Goal: Task Accomplishment & Management: Manage account settings

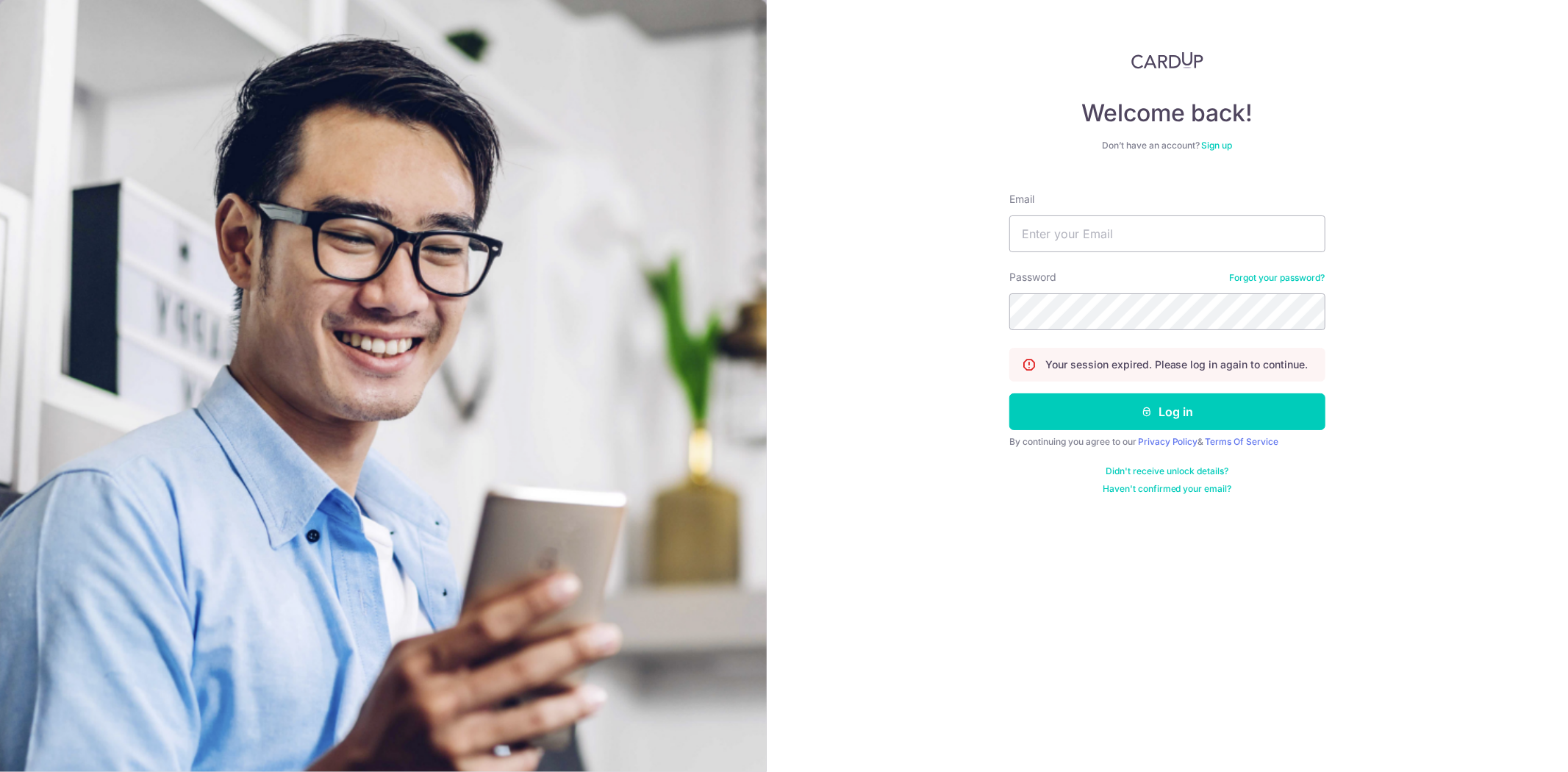
click at [904, 155] on div "Welcome back! Don’t have an account? Sign up Email Password Forgot your passwor…" at bounding box center [1167, 386] width 802 height 772
drag, startPoint x: 1108, startPoint y: 239, endPoint x: 1115, endPoint y: 250, distance: 13.0
click at [1109, 239] on input "Email" at bounding box center [1167, 233] width 316 height 36
type input "[EMAIL_ADDRESS][DOMAIN_NAME]"
click at [1167, 231] on input "[EMAIL_ADDRESS][DOMAIN_NAME]" at bounding box center [1167, 233] width 316 height 36
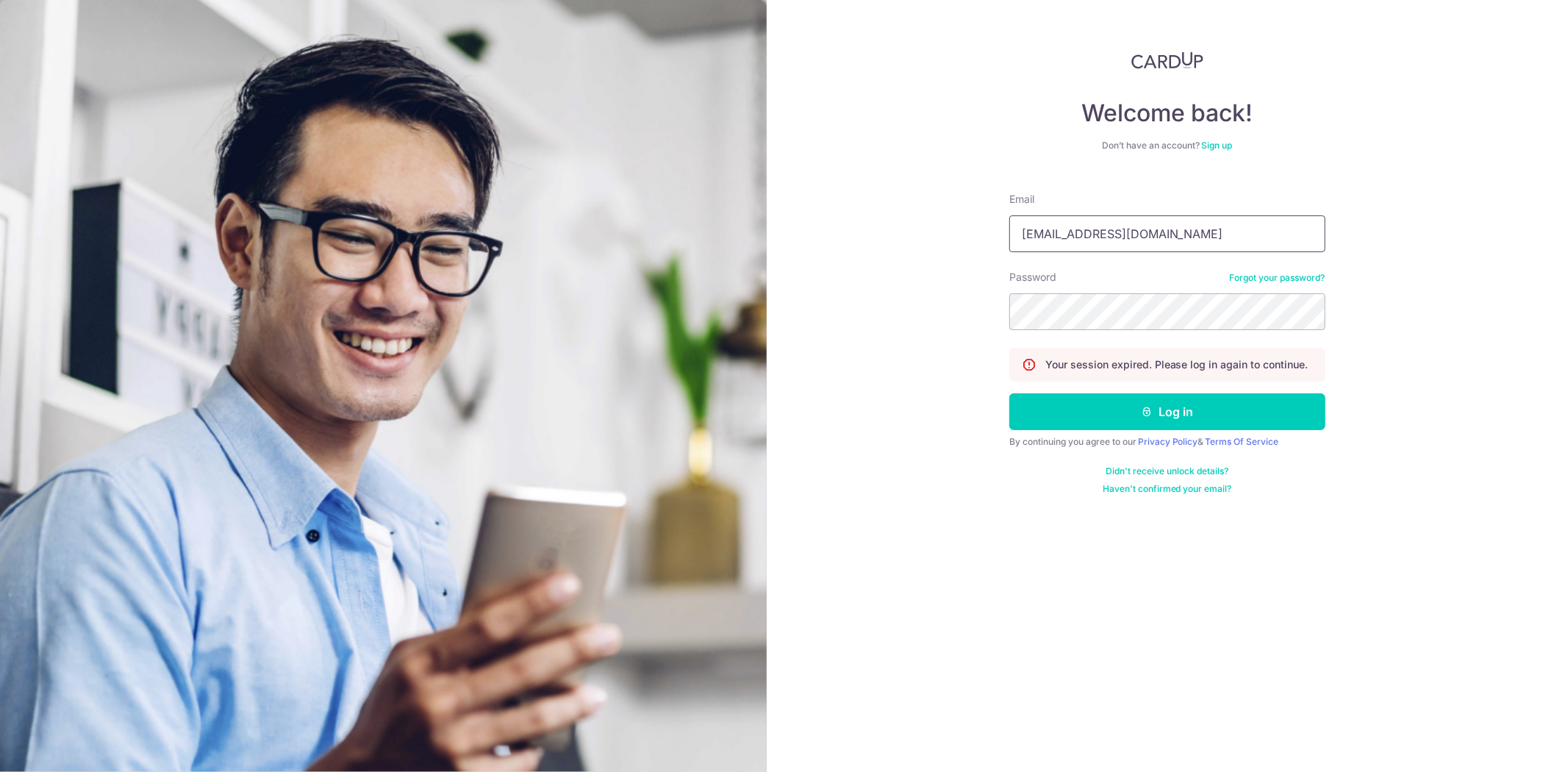
drag, startPoint x: 1224, startPoint y: 236, endPoint x: 464, endPoint y: 261, distance: 760.4
click at [535, 256] on section "Welcome back! Don’t have an account? Sign up Email finance@specialistortho.com.…" at bounding box center [784, 386] width 1568 height 772
drag, startPoint x: 1108, startPoint y: 232, endPoint x: 1115, endPoint y: 236, distance: 8.1
click at [1108, 232] on input "Email" at bounding box center [1167, 233] width 316 height 36
type input "[EMAIL_ADDRESS][DOMAIN_NAME]"
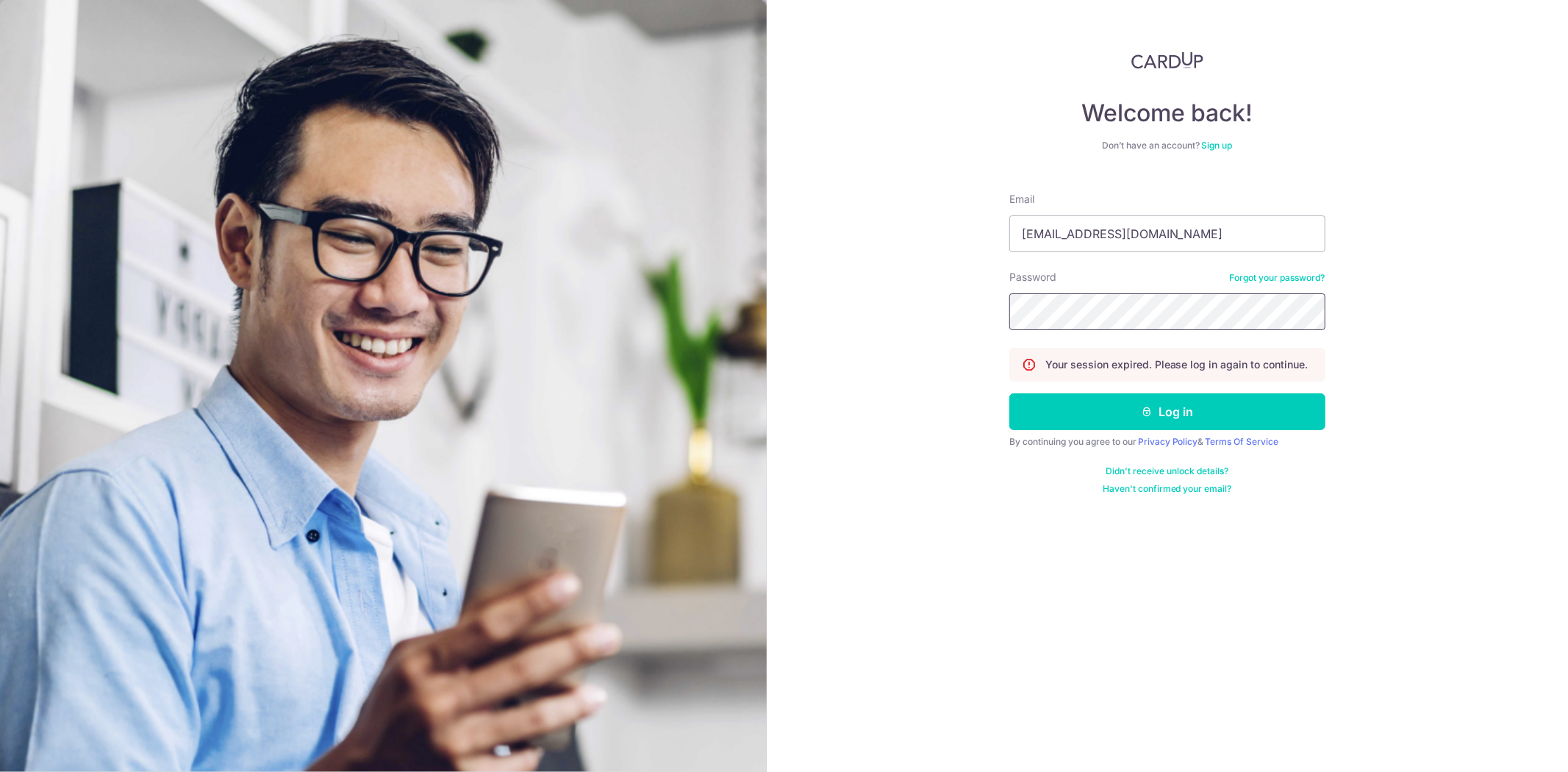
click at [1009, 393] on button "Log in" at bounding box center [1167, 411] width 316 height 36
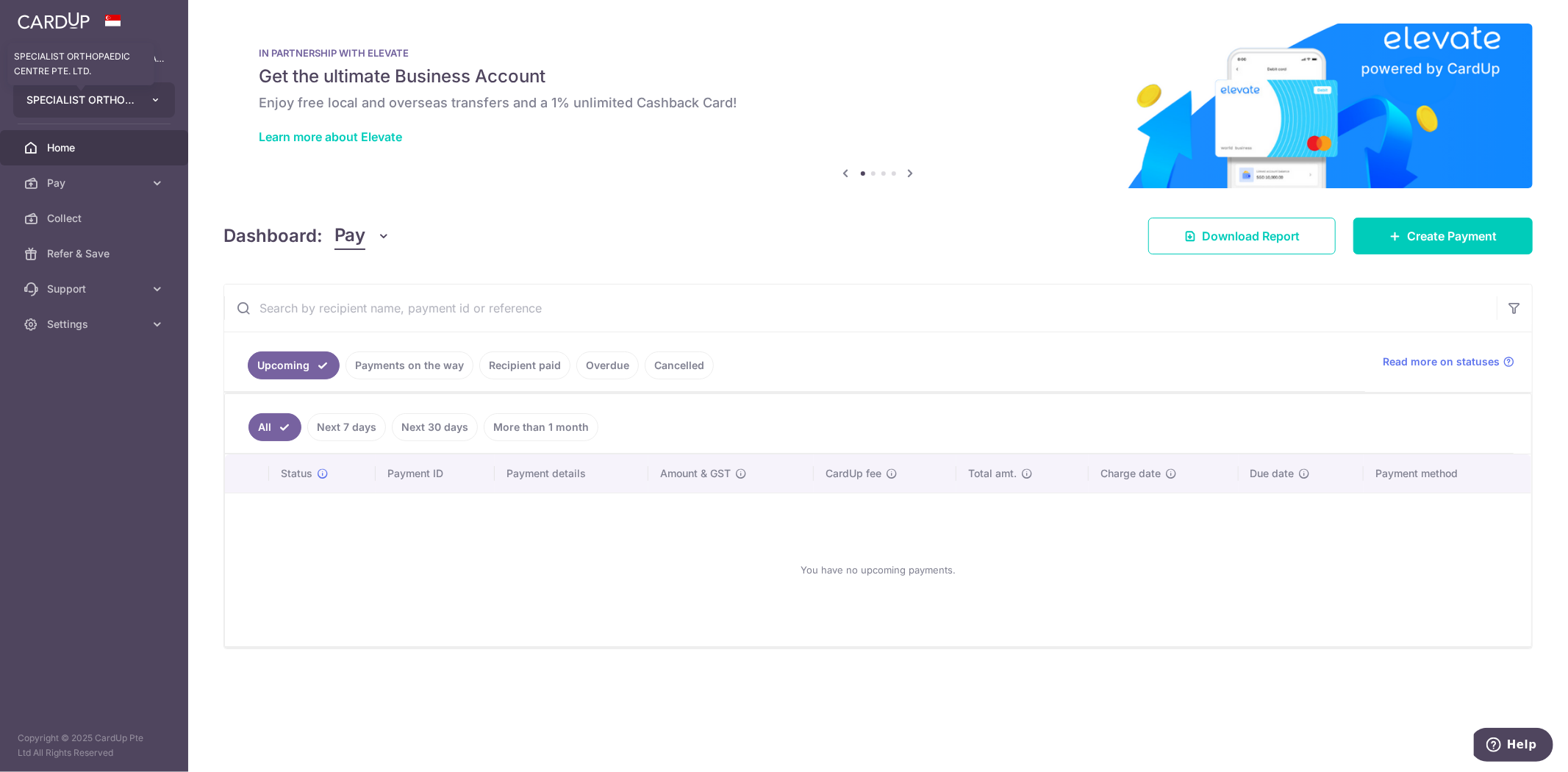
click at [119, 101] on span "SPECIALIST ORTHOPAEDIC CENTRE PTE. LTD." at bounding box center [81, 100] width 109 height 14
click at [110, 169] on link "SPECIALIST ORTHOPAEDIC JOINT TRAUMA CENTRE PTE. LTD." at bounding box center [97, 167] width 168 height 27
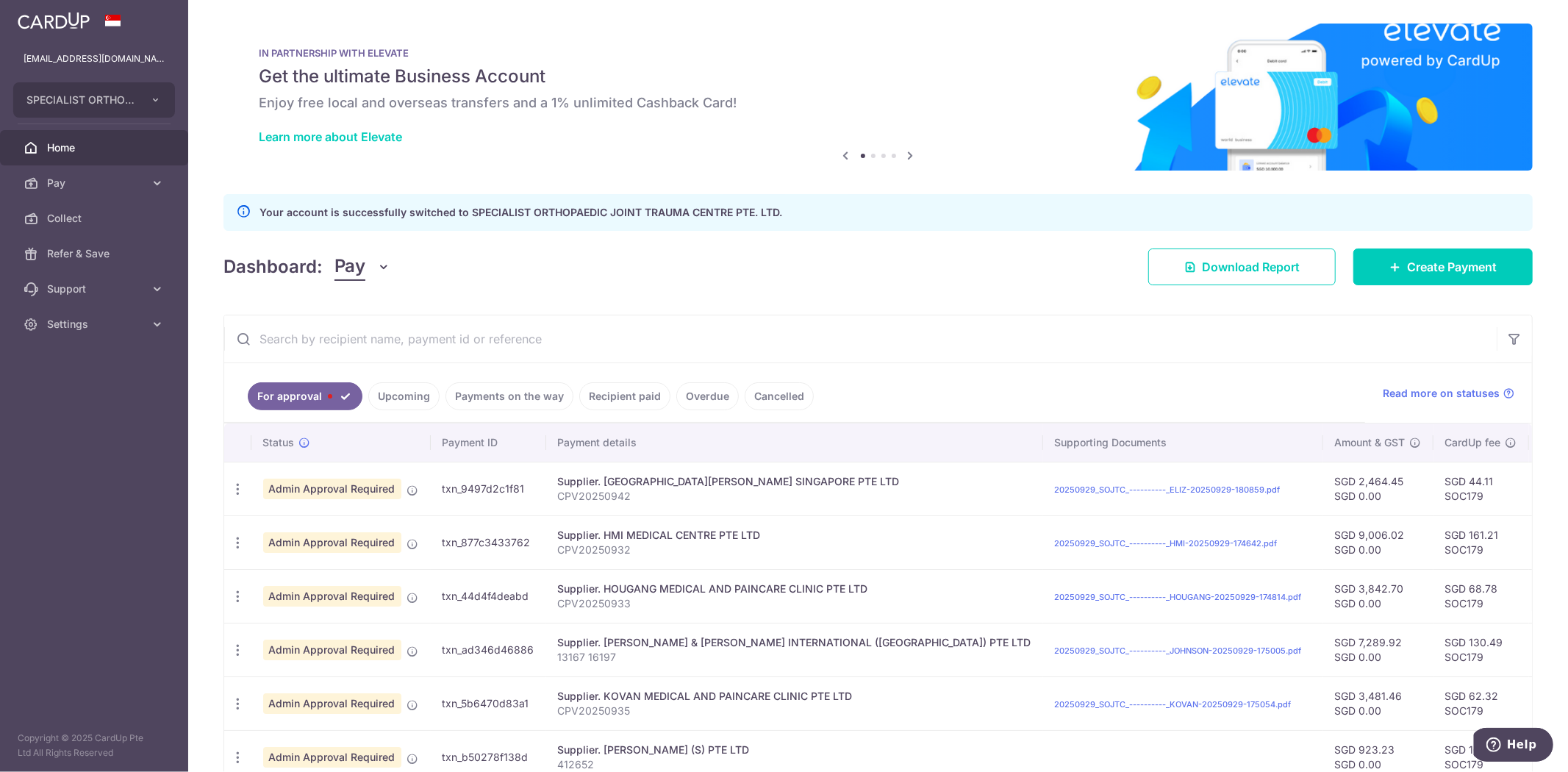
drag, startPoint x: 936, startPoint y: 437, endPoint x: 806, endPoint y: 424, distance: 130.6
click at [935, 437] on th "Payment details" at bounding box center [795, 442] width 497 height 38
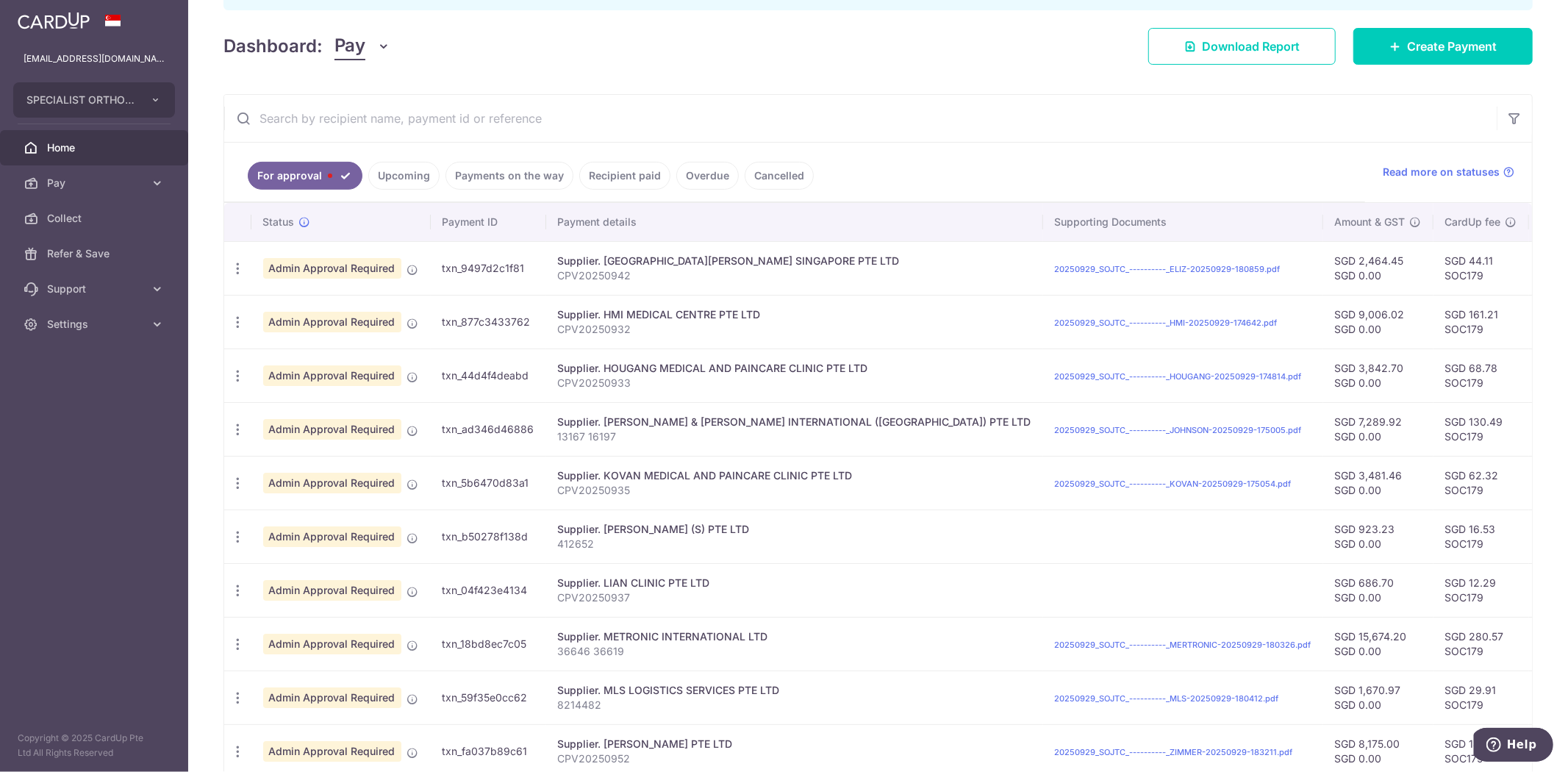
scroll to position [245, 0]
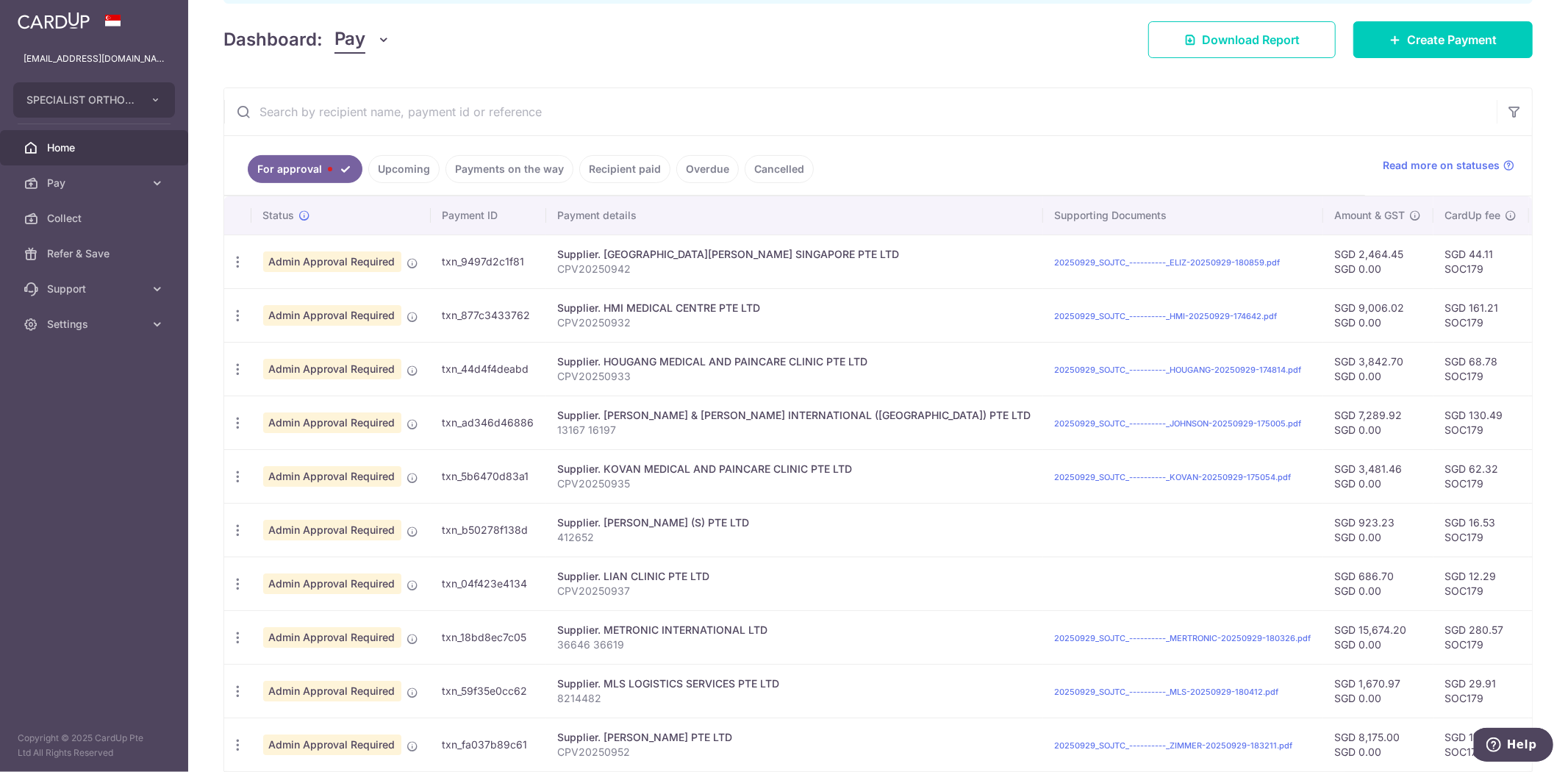
click at [770, 128] on input "text" at bounding box center [860, 112] width 1272 height 47
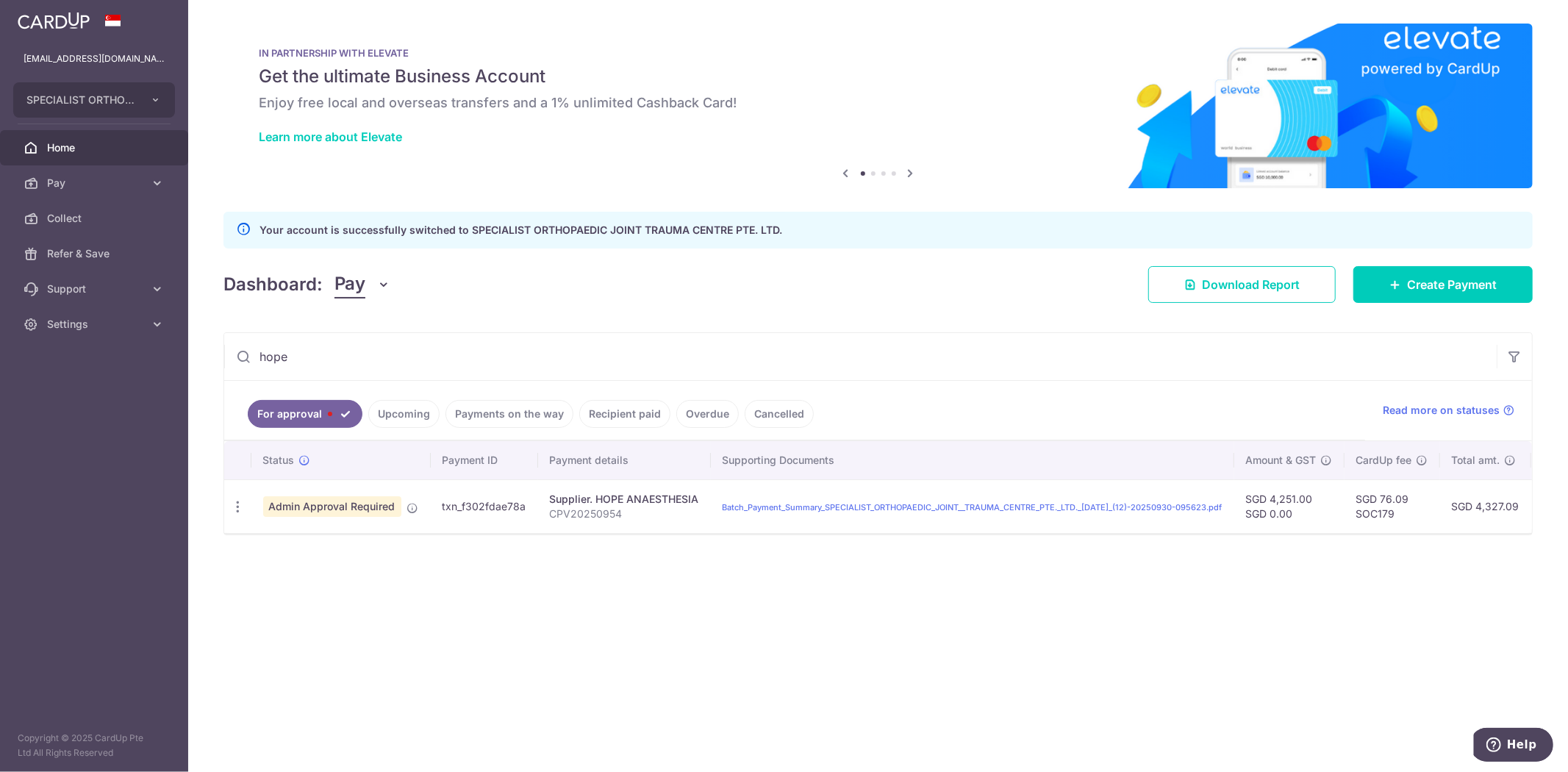
type input "hope"
click at [825, 291] on div "Dashboard: Pay Pay Collect Download Report Create Payment" at bounding box center [878, 281] width 1310 height 43
click at [243, 514] on icon "button" at bounding box center [238, 507] width 15 height 15
click at [328, 577] on span "Cancel payment" at bounding box center [316, 582] width 99 height 17
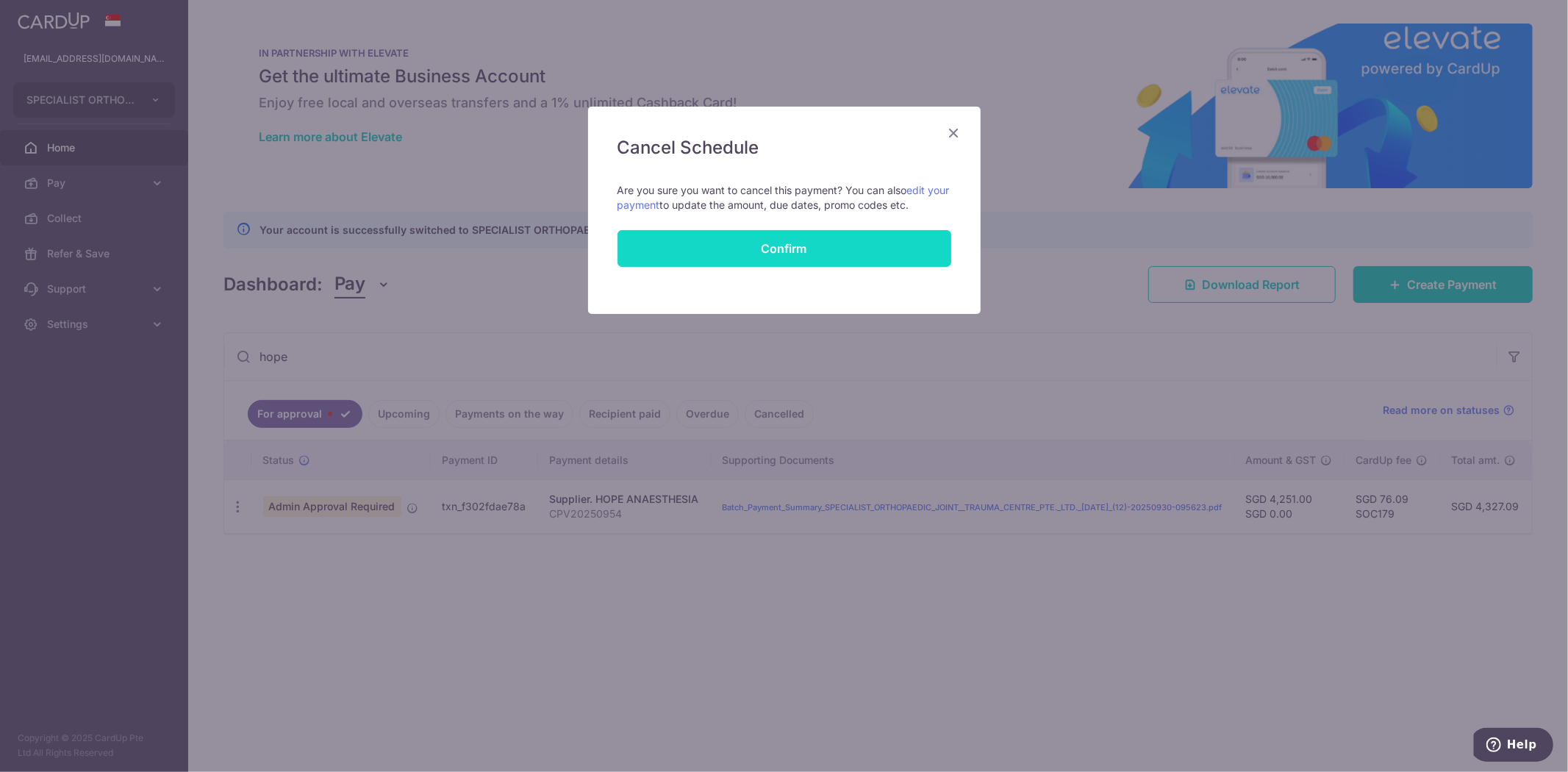
click at [757, 246] on button "Confirm" at bounding box center [784, 248] width 334 height 36
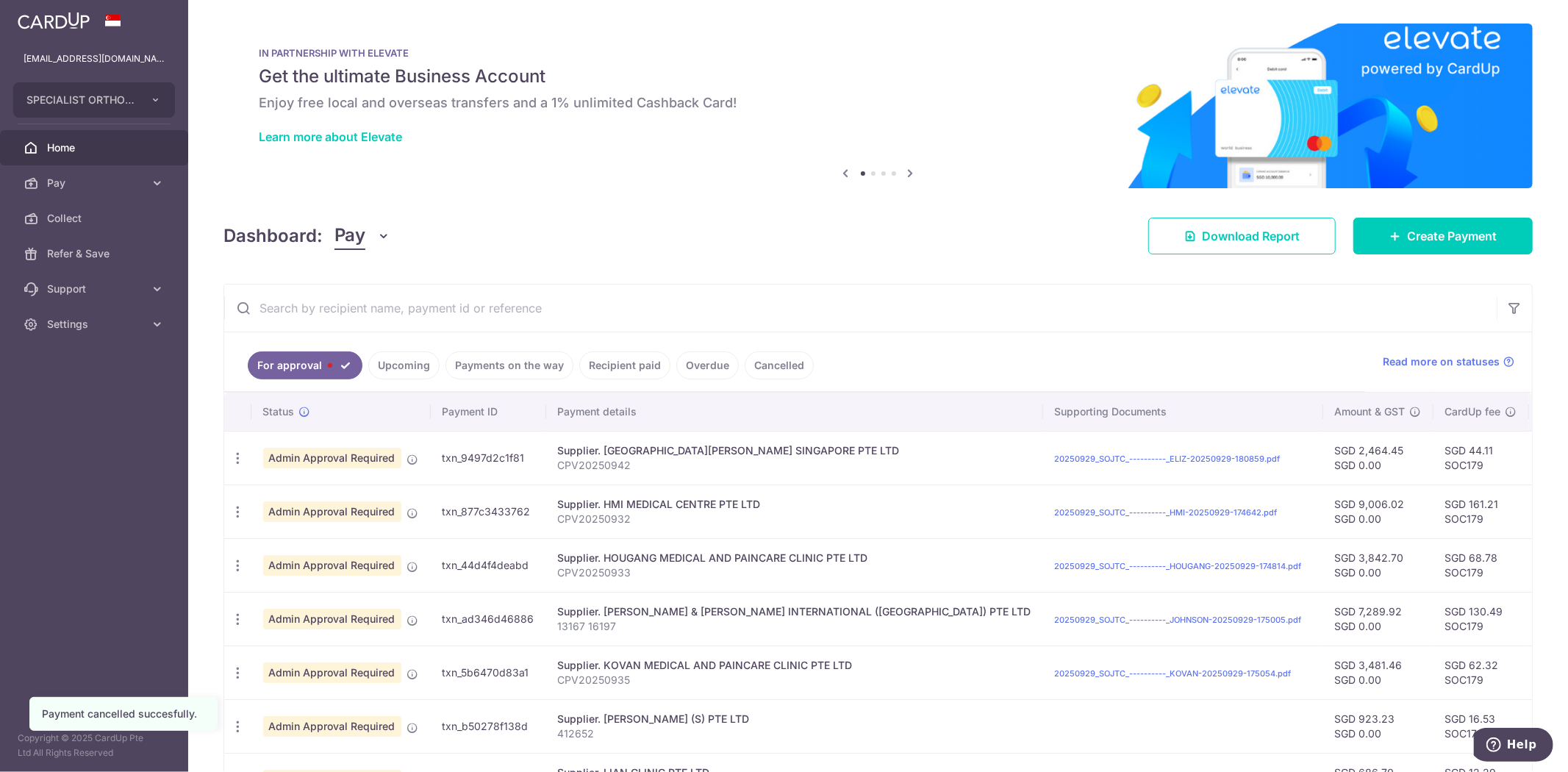
click at [619, 299] on input "text" at bounding box center [860, 308] width 1272 height 47
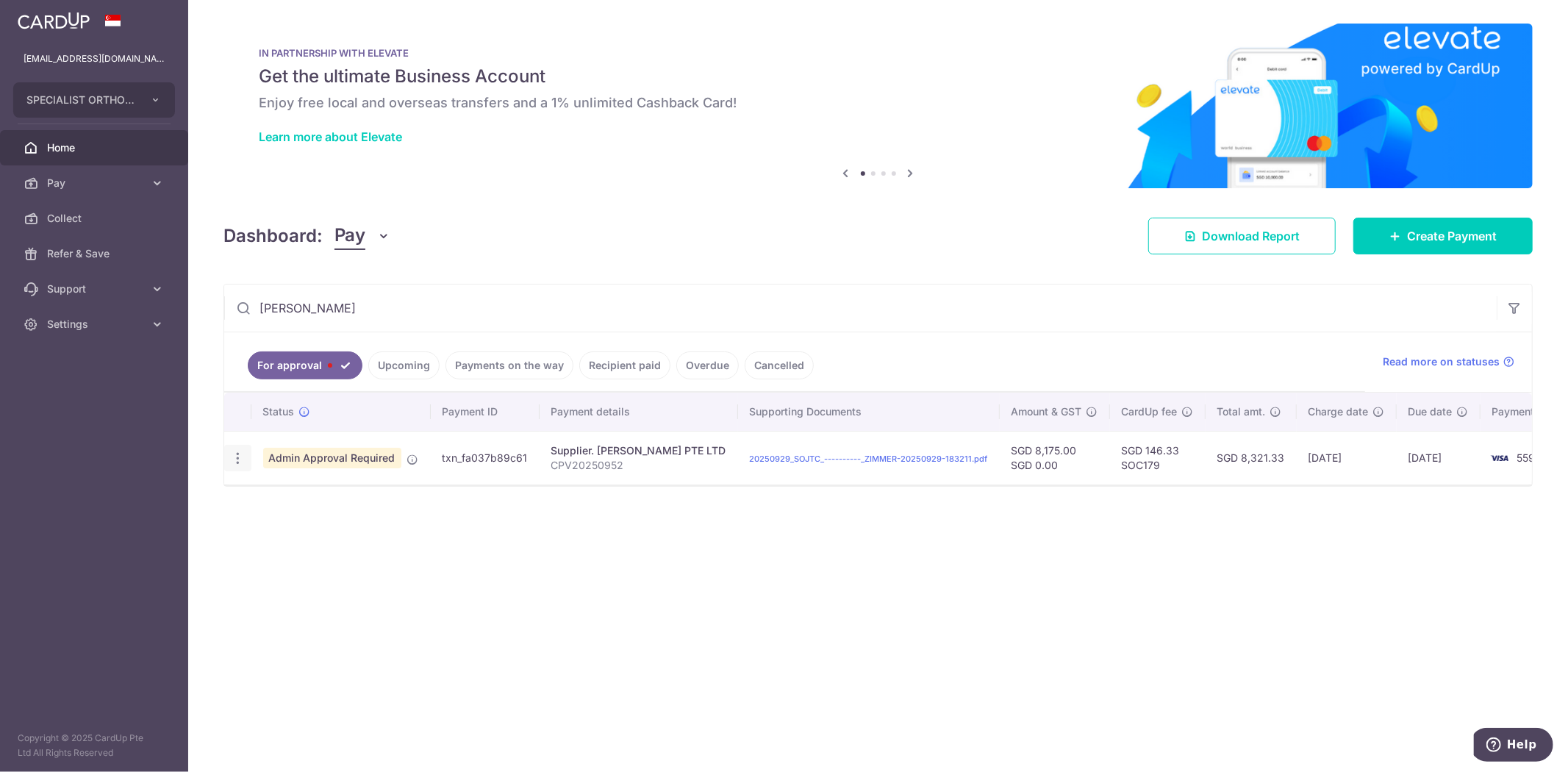
type input "zimmer"
click at [240, 460] on icon "button" at bounding box center [238, 458] width 15 height 15
click at [341, 539] on span "Cancel payment" at bounding box center [316, 534] width 99 height 17
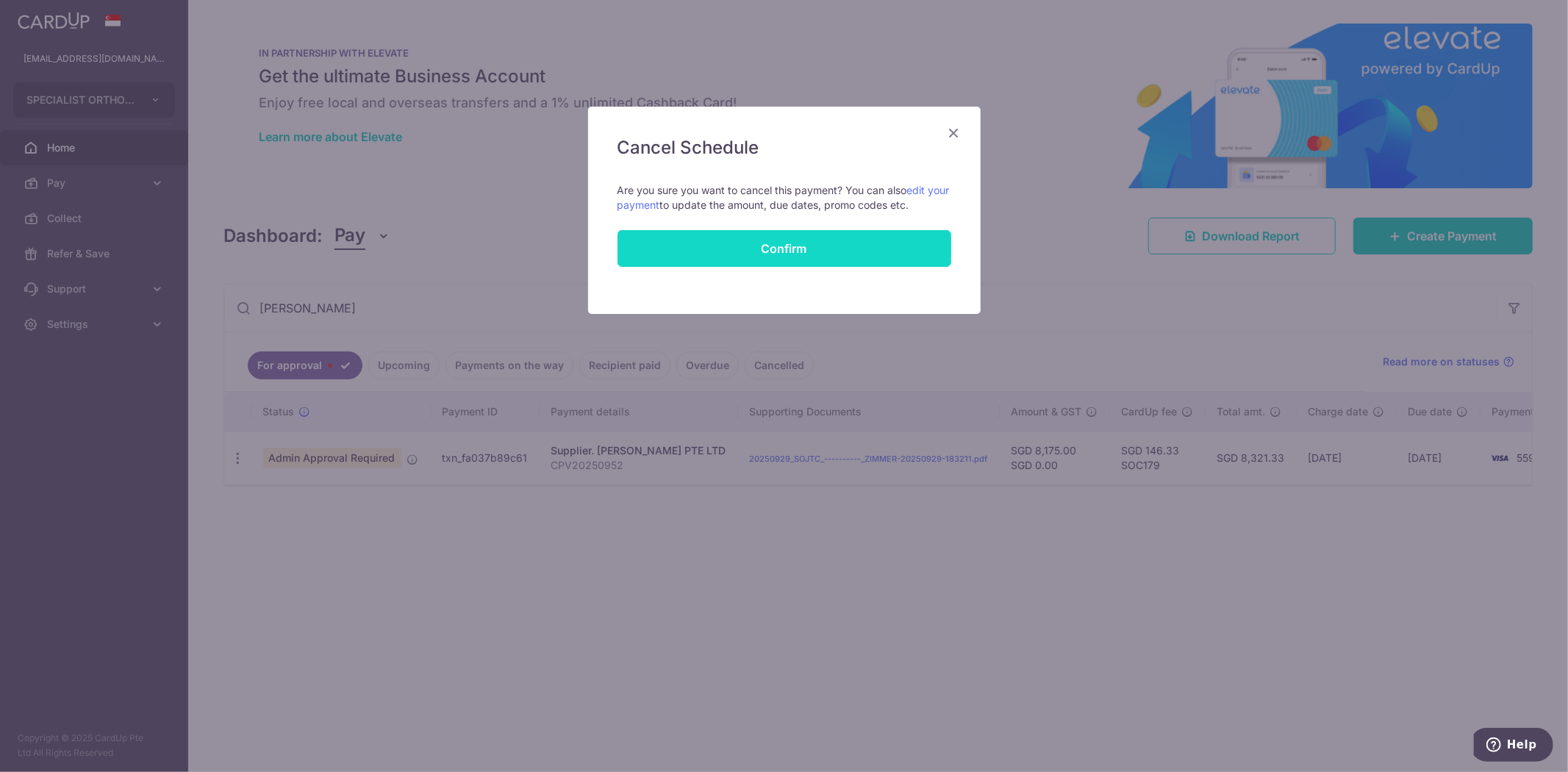
click at [869, 258] on button "Confirm" at bounding box center [784, 248] width 334 height 36
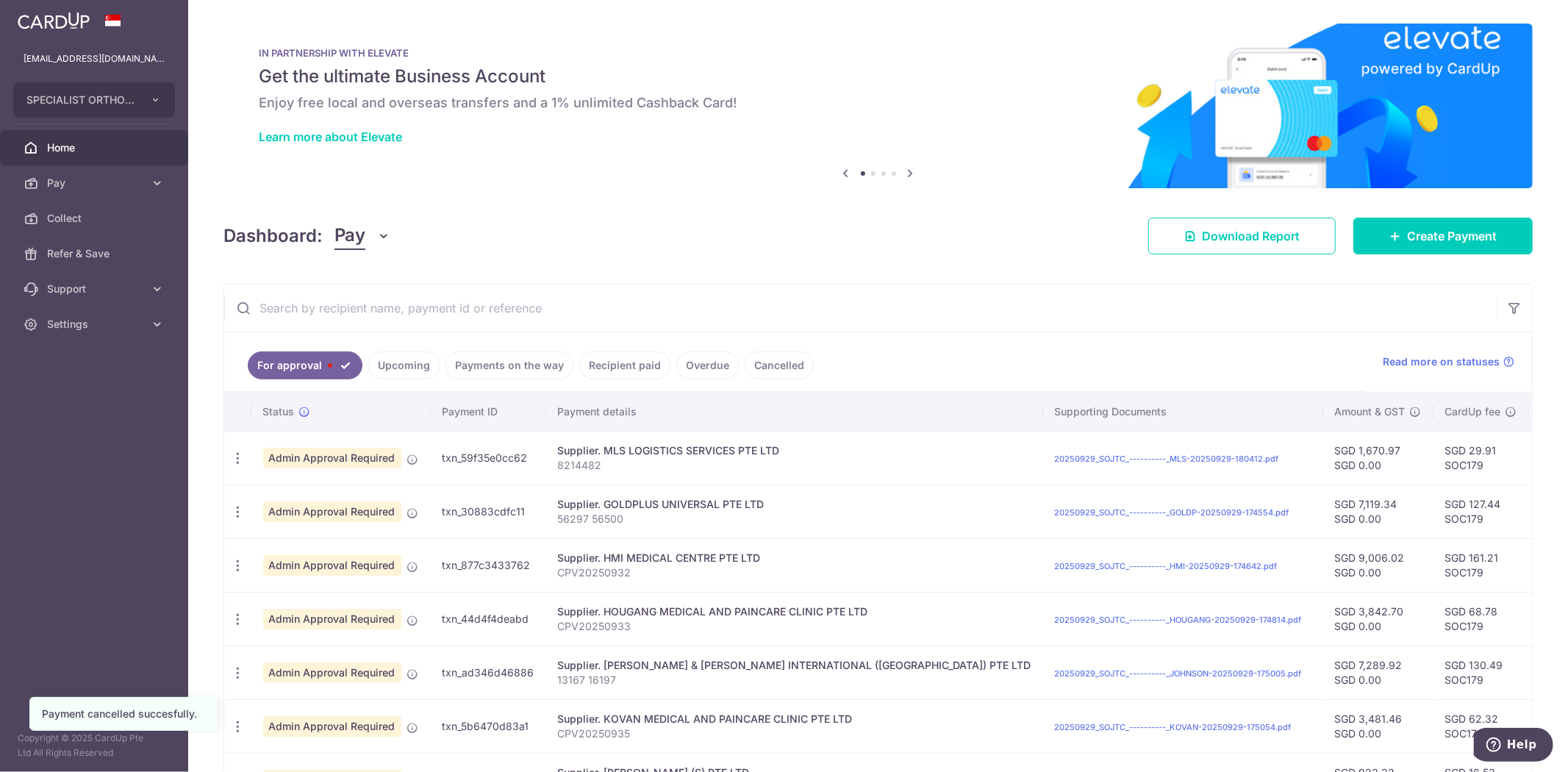
click at [578, 318] on input "text" at bounding box center [860, 308] width 1272 height 47
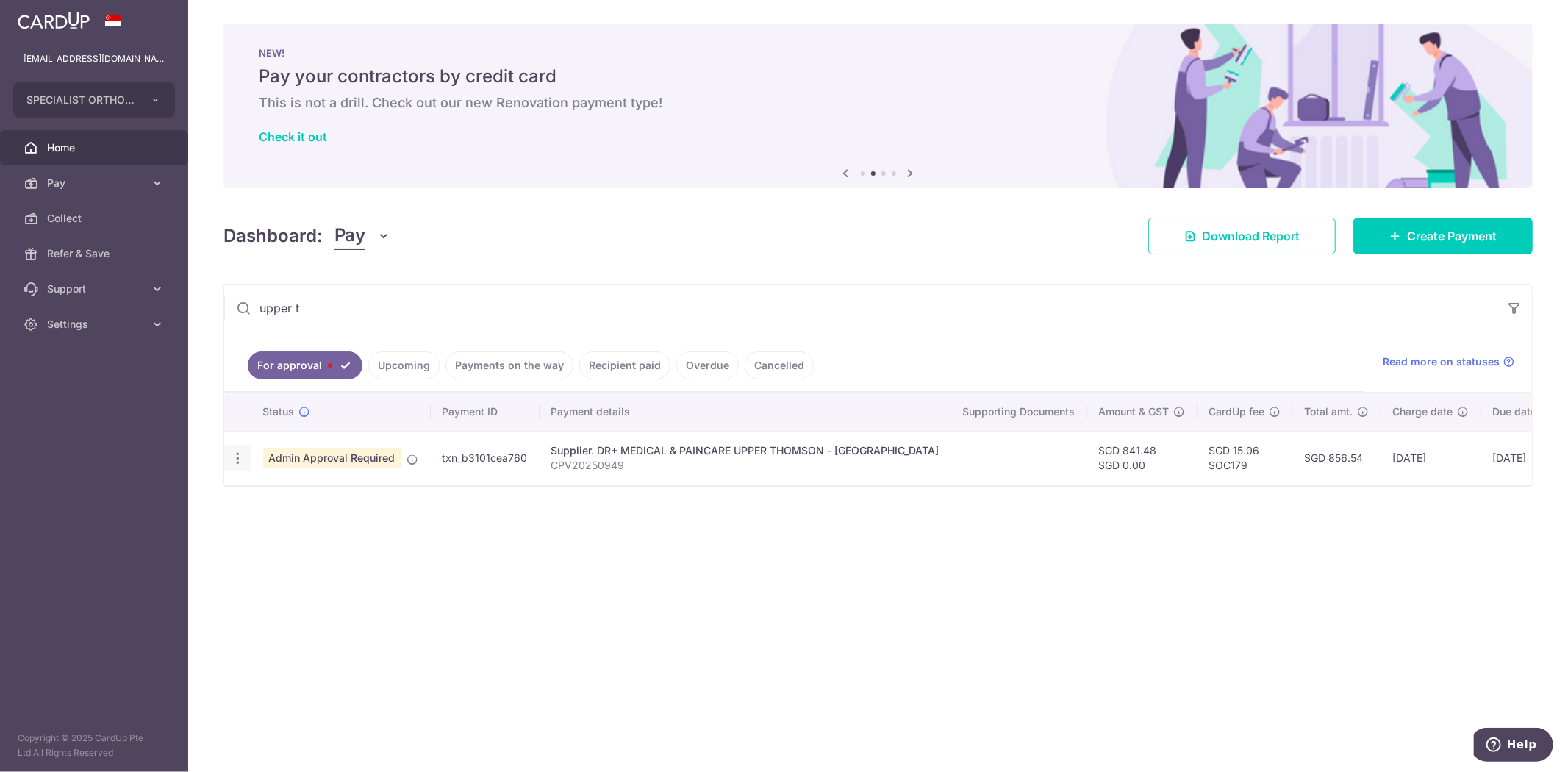
type input "upper t"
click at [245, 458] on div "Update payment Cancel payment" at bounding box center [238, 458] width 27 height 27
click at [242, 459] on icon "button" at bounding box center [238, 458] width 15 height 15
click at [315, 539] on span "Cancel payment" at bounding box center [316, 534] width 99 height 17
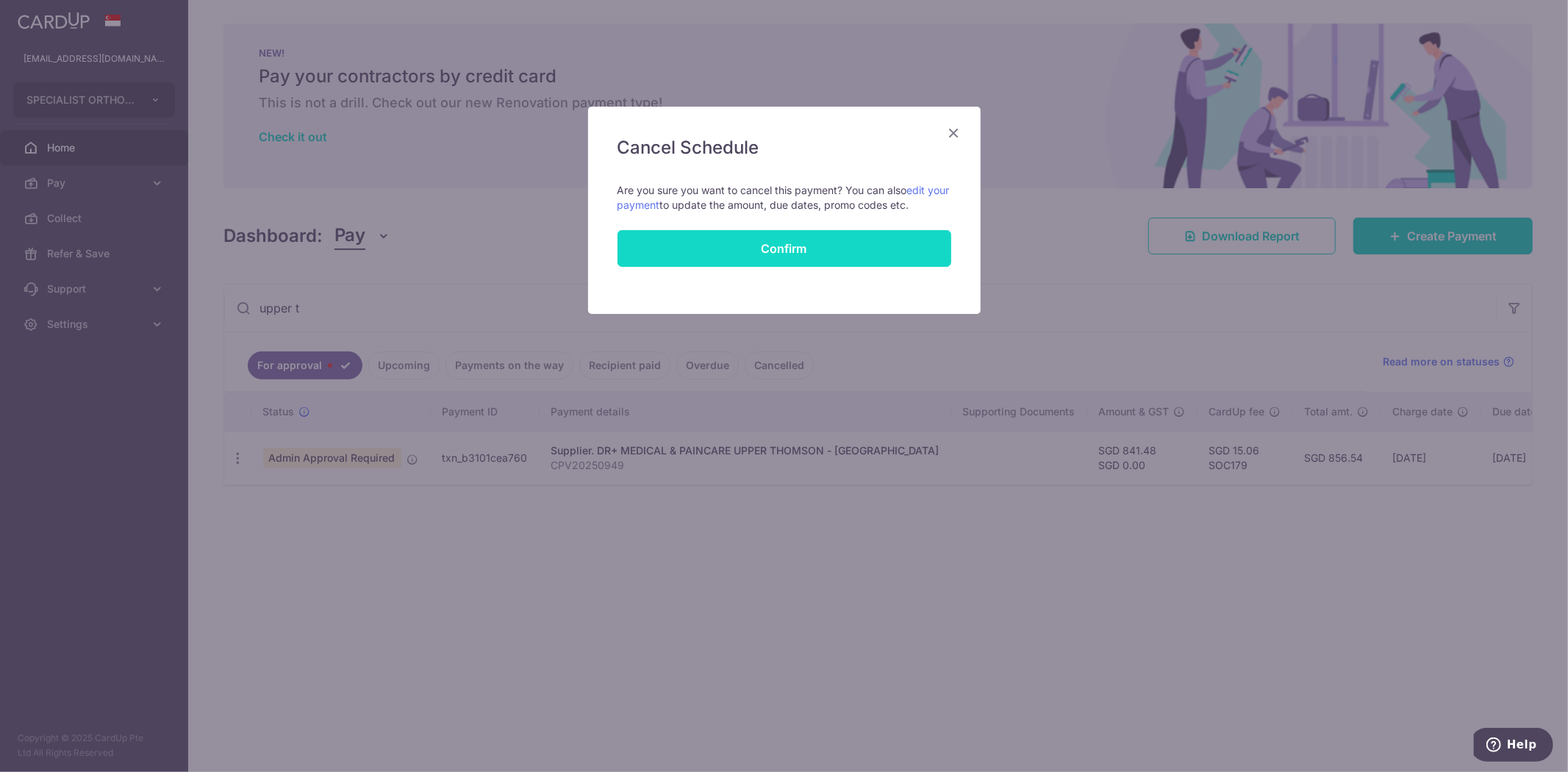
click at [700, 245] on button "Confirm" at bounding box center [784, 248] width 334 height 36
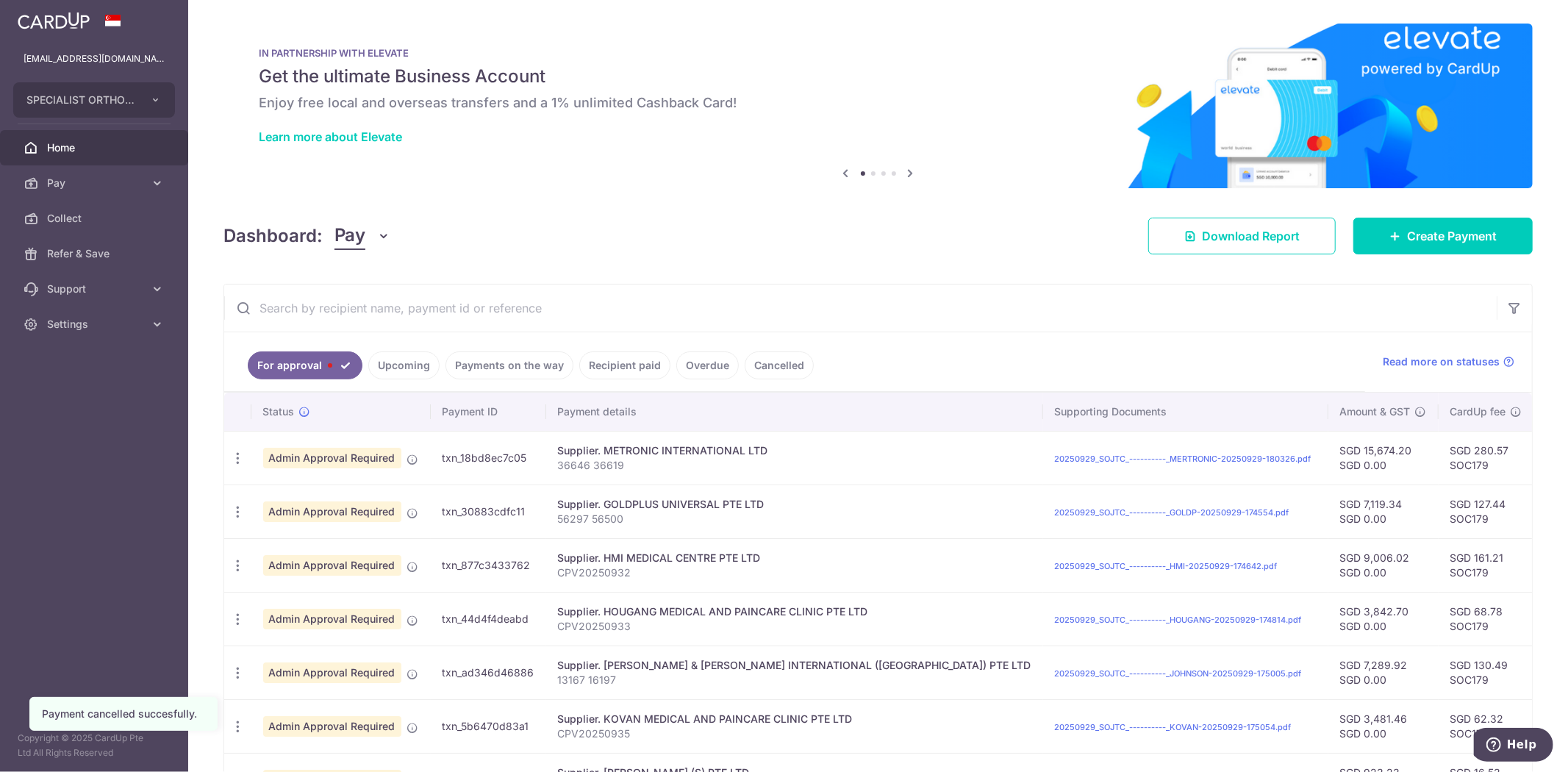
click at [632, 315] on input "text" at bounding box center [860, 308] width 1272 height 47
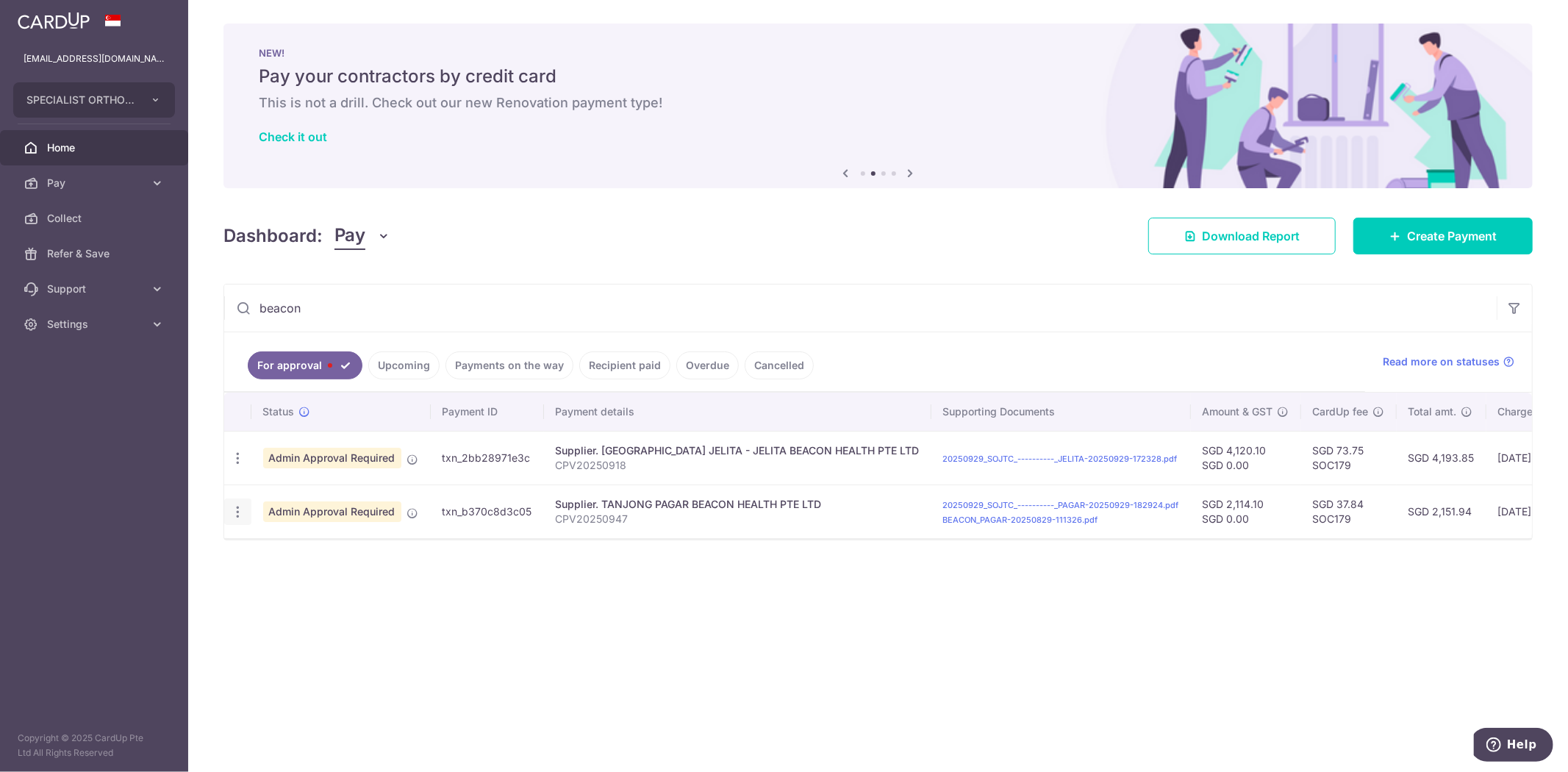
type input "beacon"
click at [247, 508] on div "Update payment Cancel payment" at bounding box center [238, 512] width 27 height 27
click at [241, 510] on icon "button" at bounding box center [238, 512] width 15 height 15
click at [298, 581] on span "Cancel payment" at bounding box center [316, 587] width 99 height 17
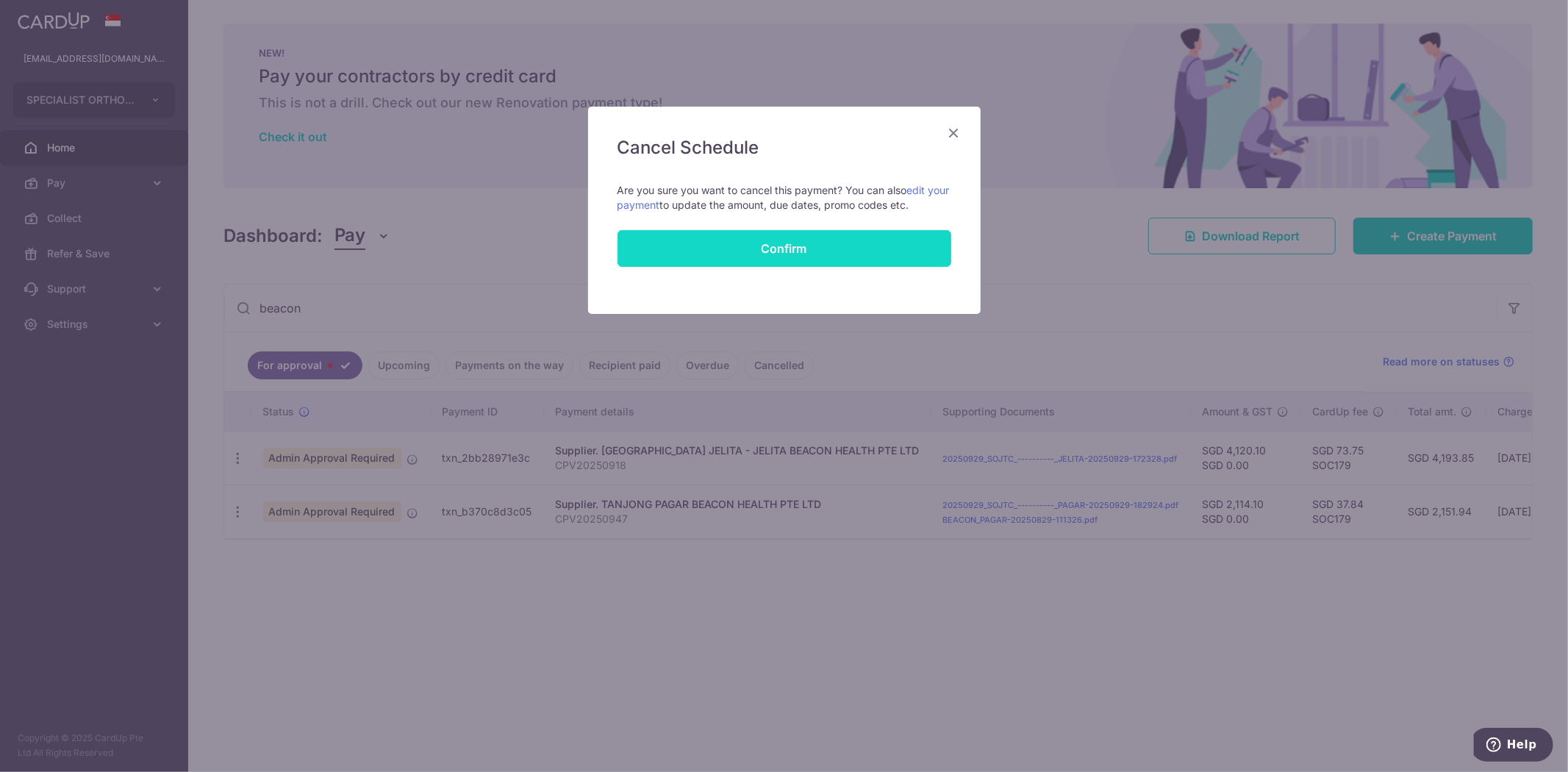
click at [848, 248] on button "Confirm" at bounding box center [784, 248] width 334 height 36
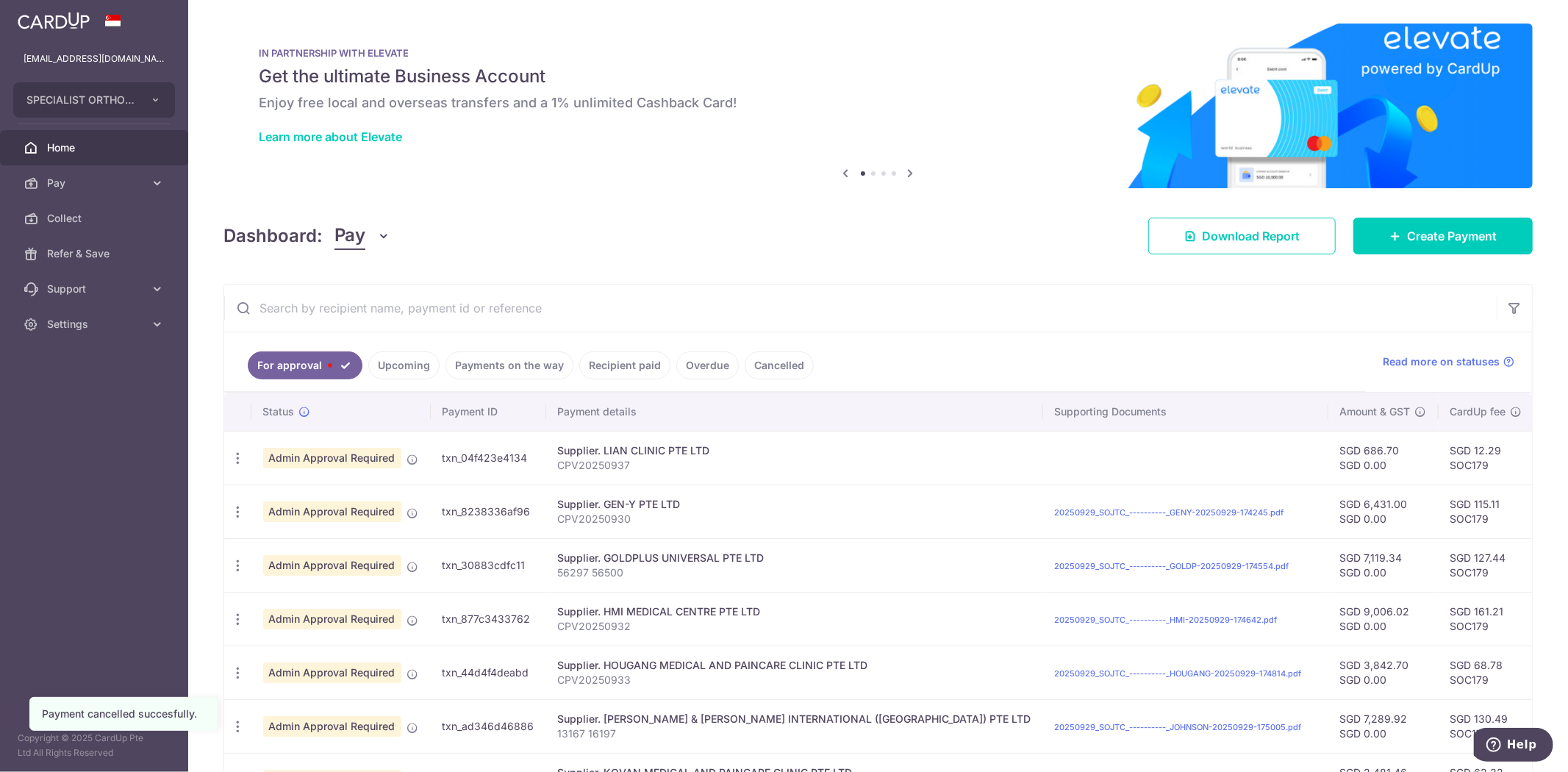
click at [658, 308] on input "text" at bounding box center [860, 308] width 1272 height 47
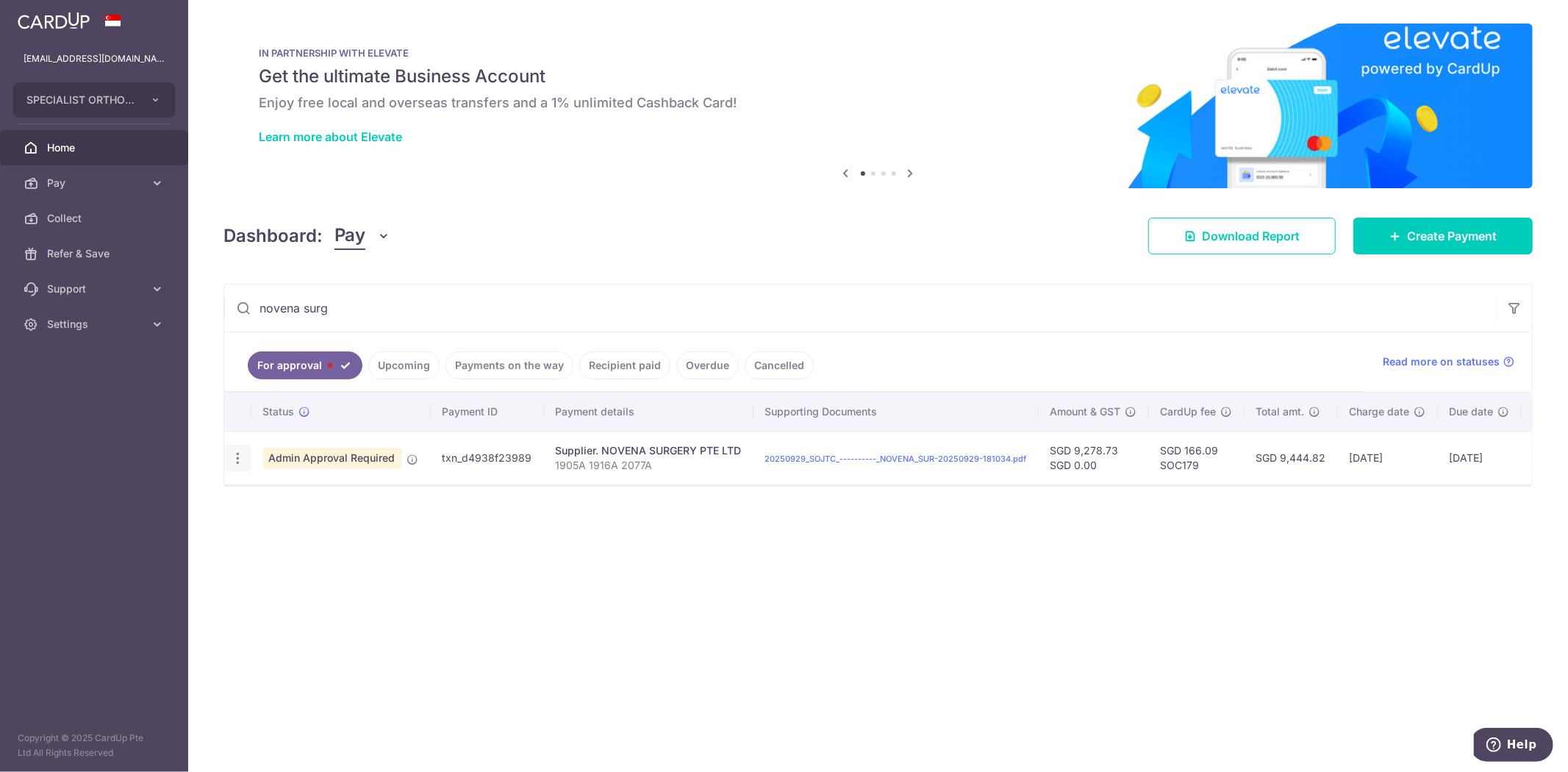
type input "novena surg"
click at [239, 460] on icon "button" at bounding box center [238, 458] width 15 height 15
click at [322, 533] on span "Cancel payment" at bounding box center [316, 534] width 99 height 17
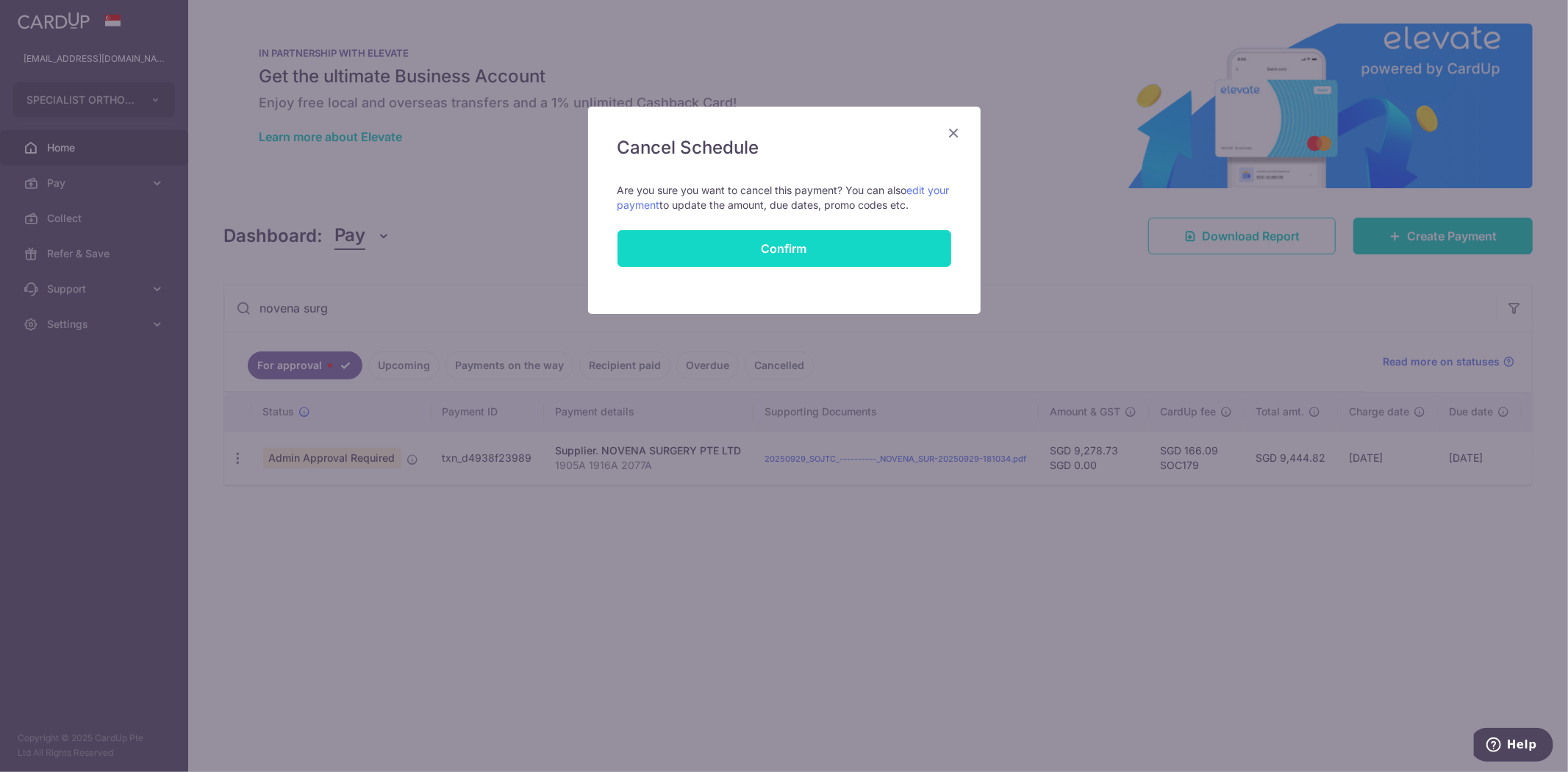
click at [825, 259] on button "Confirm" at bounding box center [784, 248] width 334 height 36
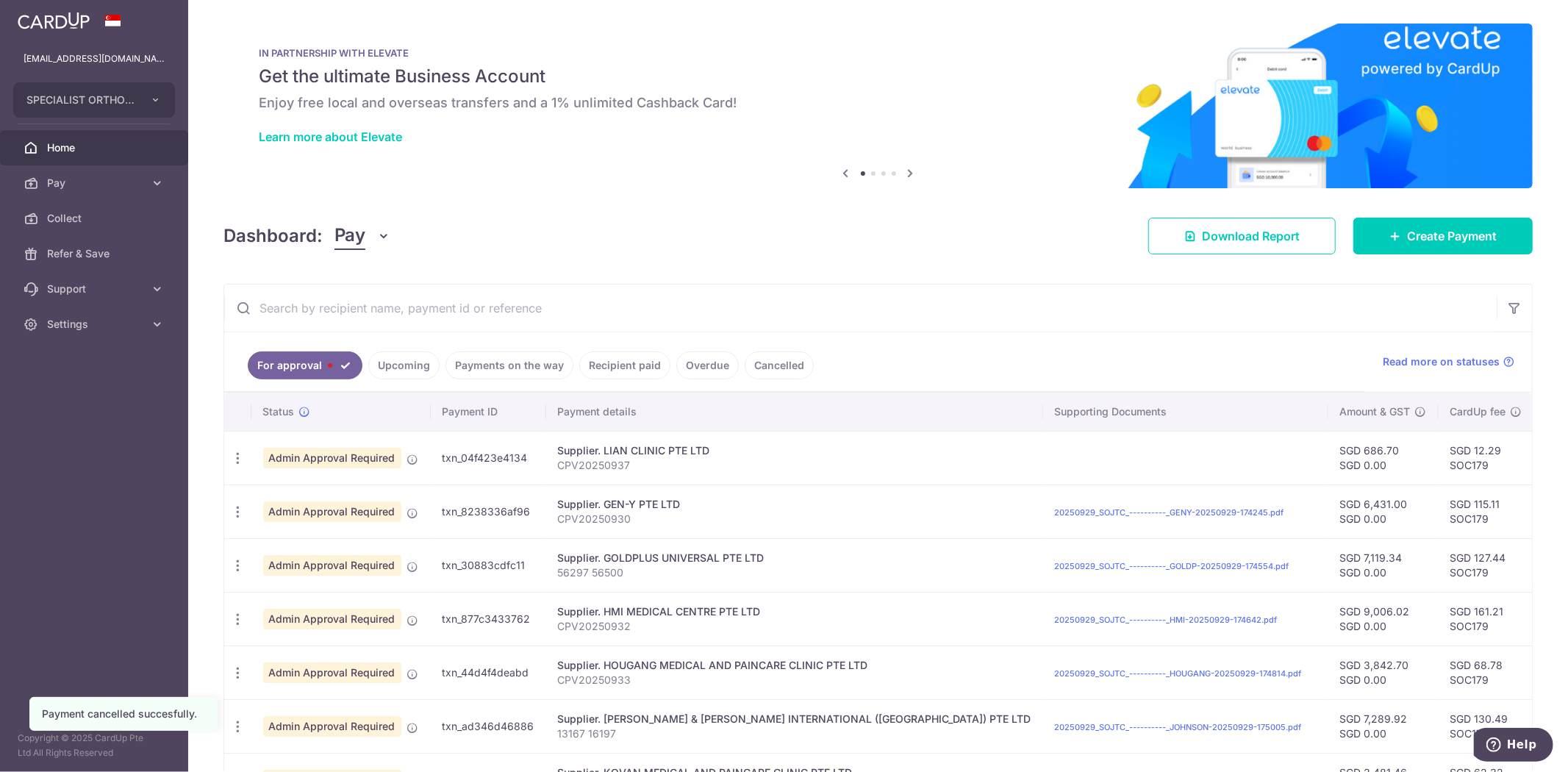
click at [724, 315] on input "text" at bounding box center [860, 308] width 1272 height 47
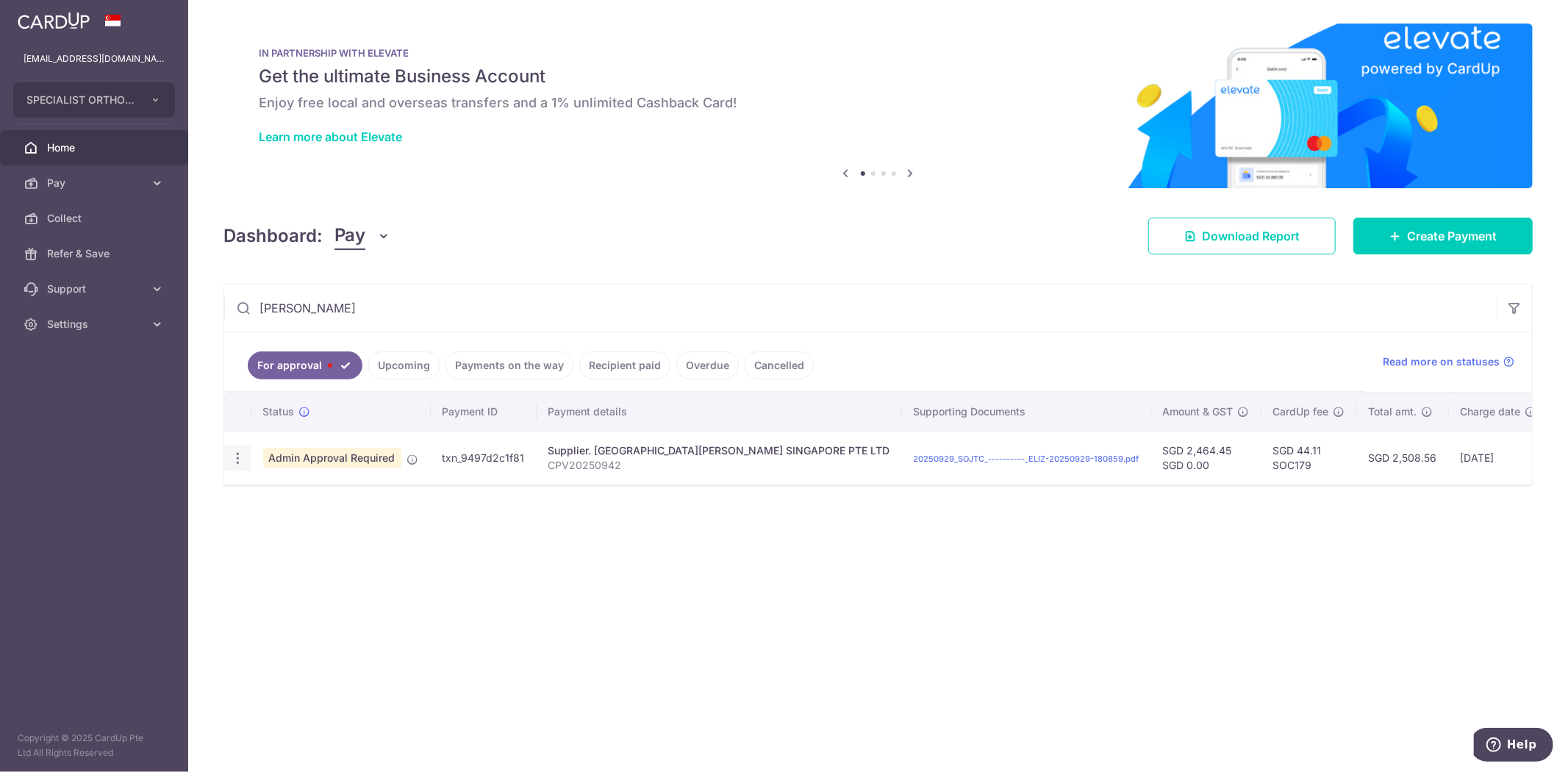
type input "elizabeth"
click at [241, 460] on icon "button" at bounding box center [238, 458] width 15 height 15
click at [290, 539] on span "Cancel payment" at bounding box center [316, 534] width 99 height 17
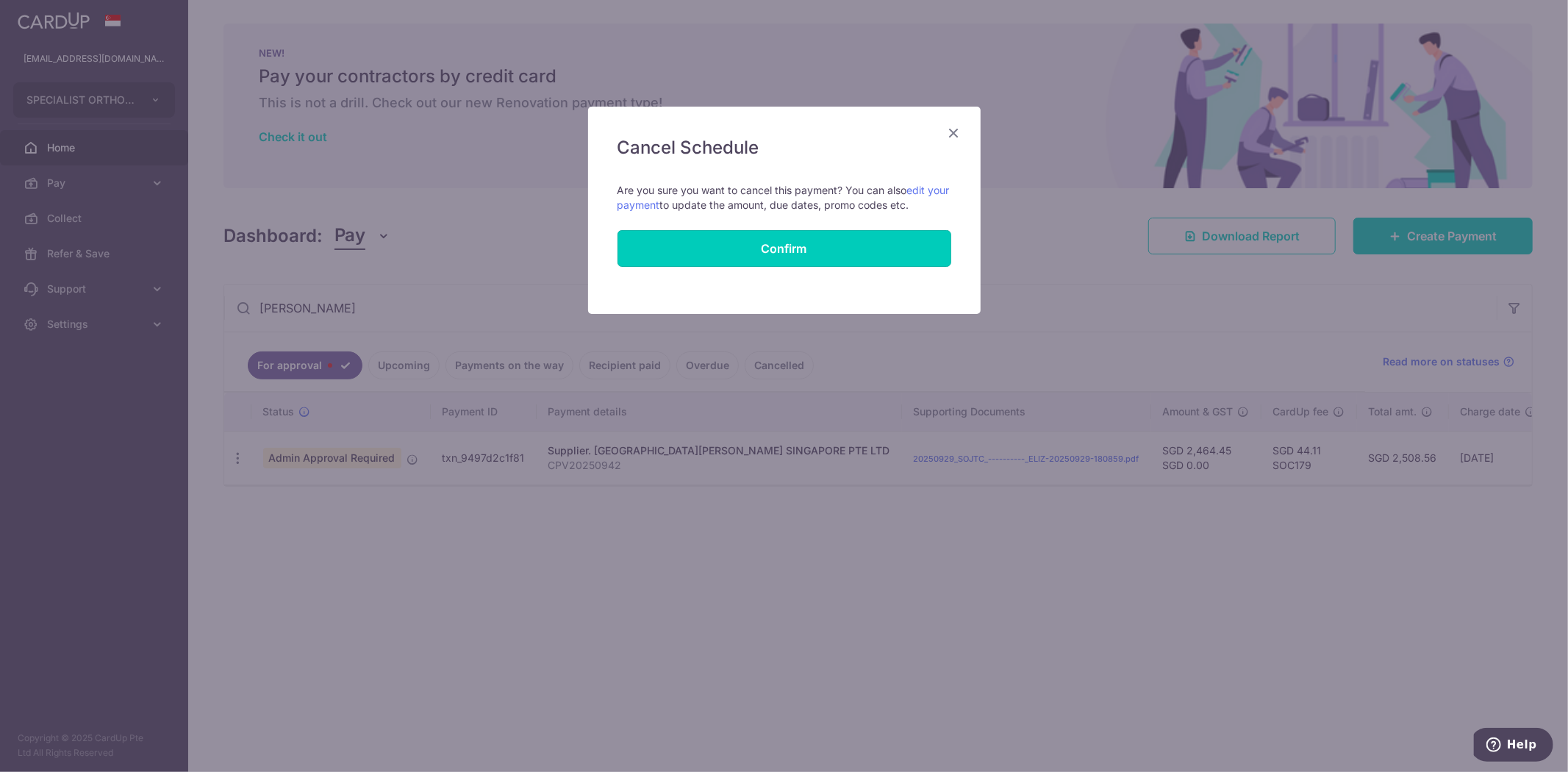
click at [873, 254] on button "Confirm" at bounding box center [784, 248] width 334 height 36
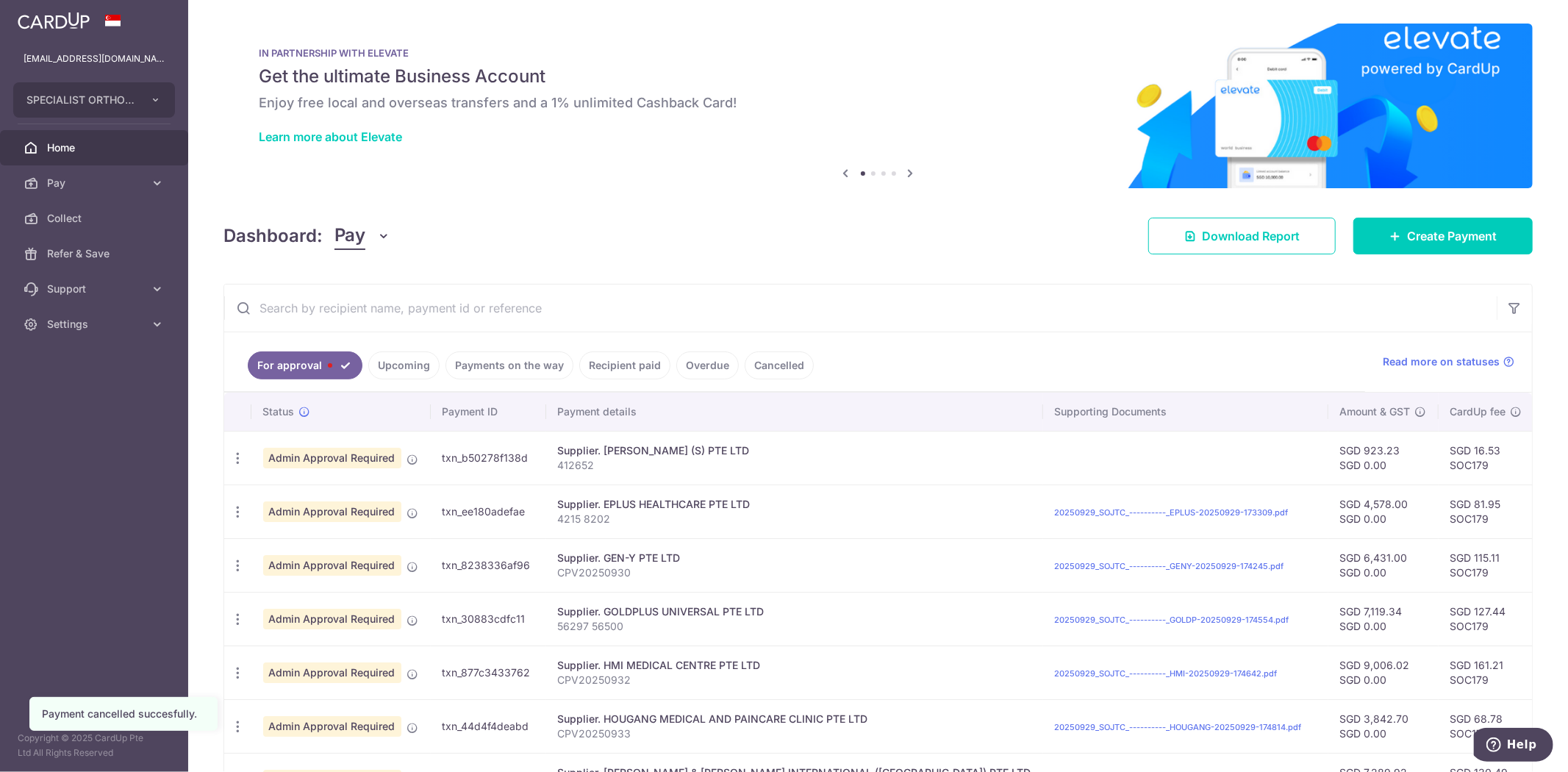
click at [813, 298] on input "text" at bounding box center [860, 308] width 1272 height 47
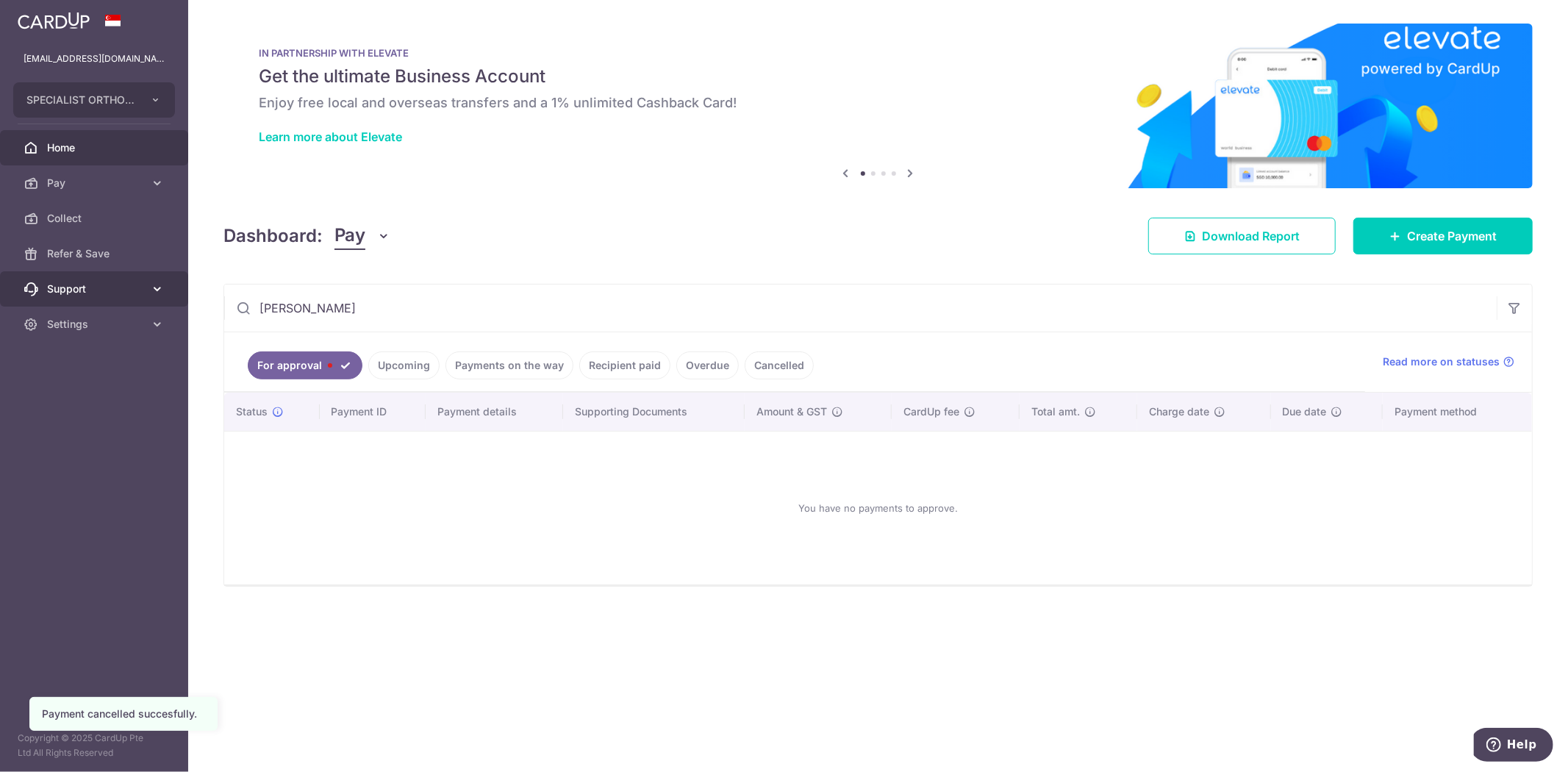
drag, startPoint x: 331, startPoint y: 306, endPoint x: 178, endPoint y: 296, distance: 153.3
click at [178, 296] on main "finance@specialistortho.com.sg SPECIALIST ORTHOPAEDIC JOINT TRAUMA CENTRE PTE. …" at bounding box center [784, 386] width 1568 height 772
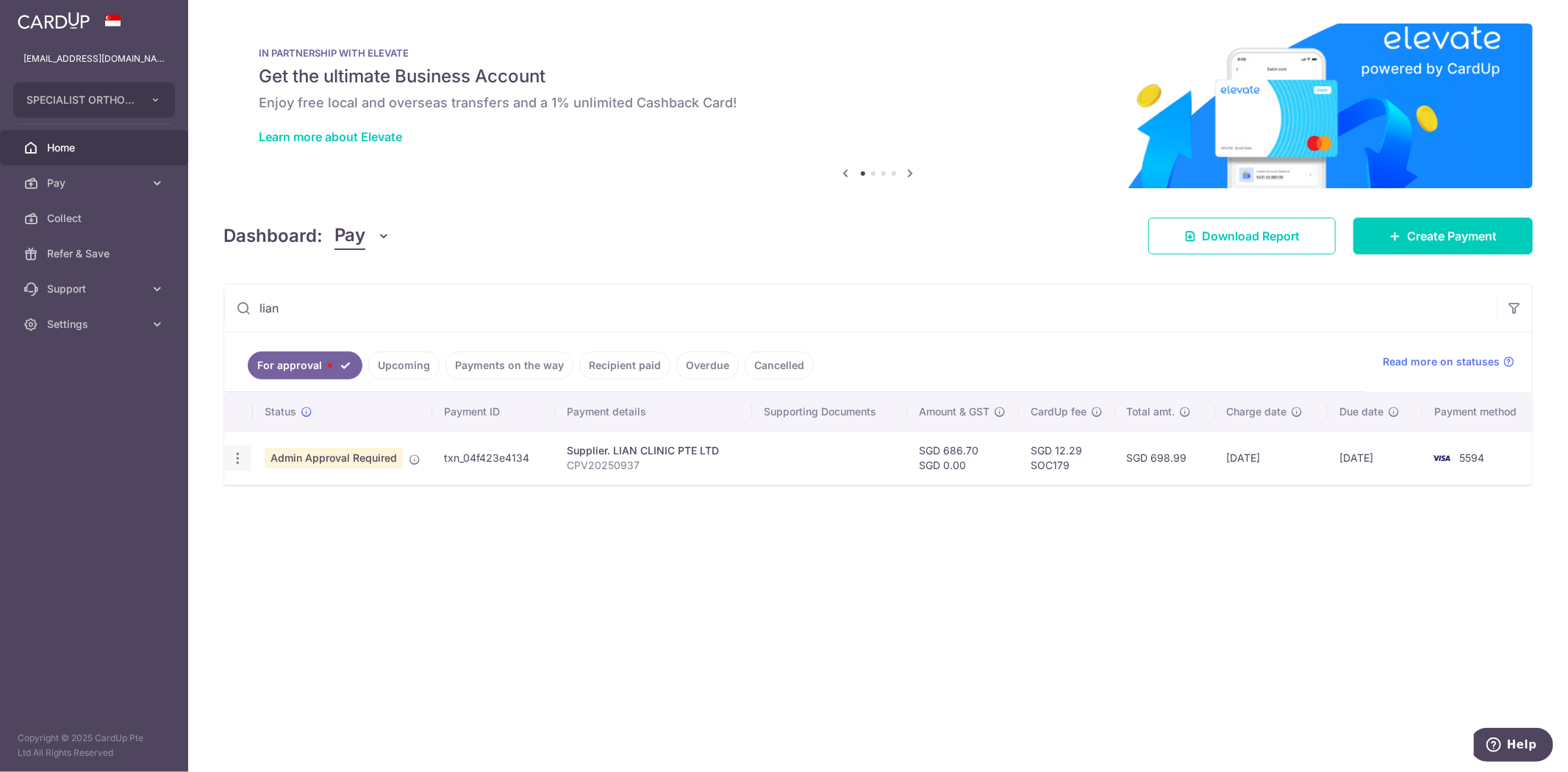
type input "lian"
click at [241, 463] on icon "button" at bounding box center [238, 458] width 15 height 15
click at [290, 531] on span "Cancel payment" at bounding box center [316, 534] width 99 height 17
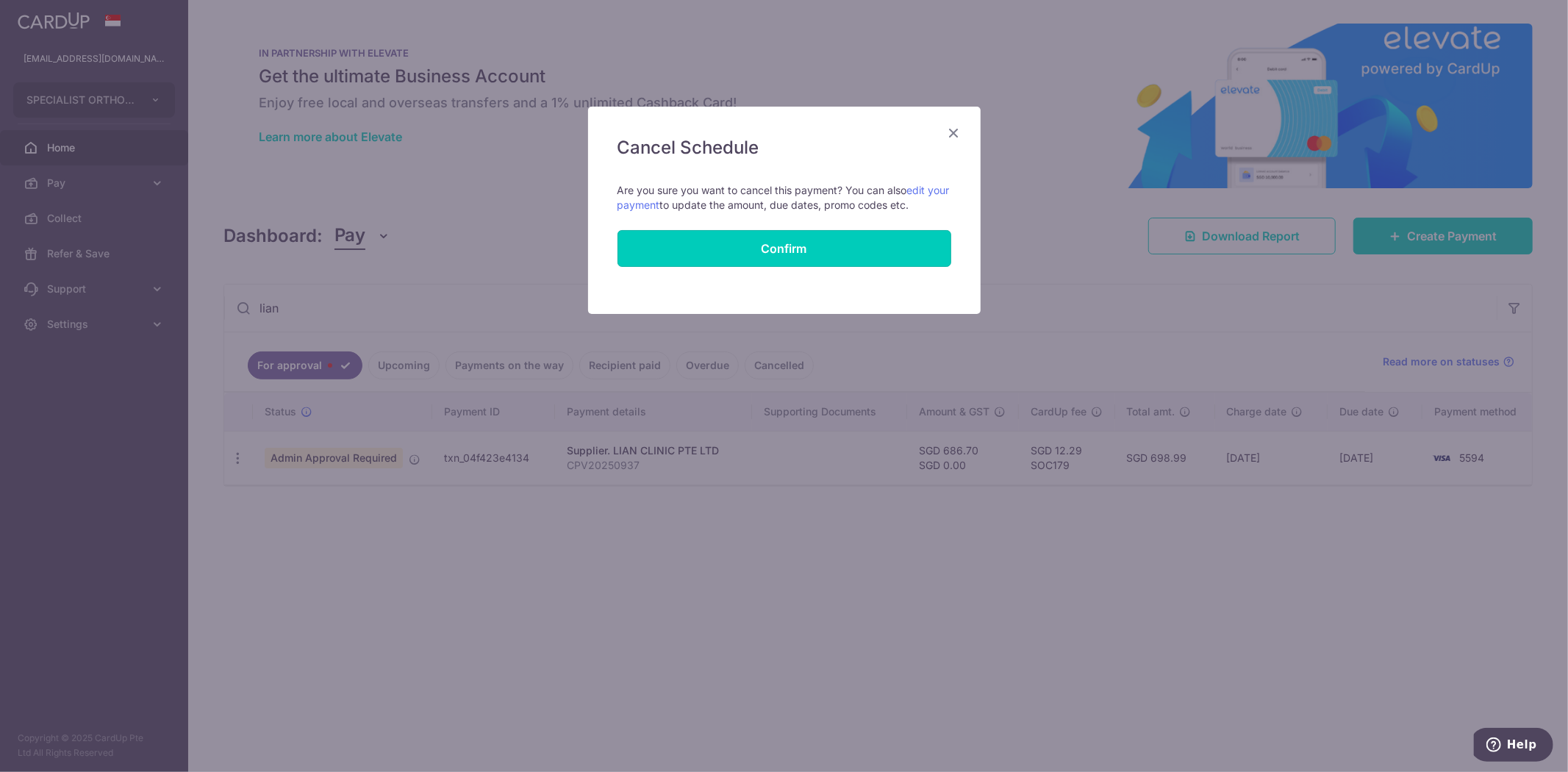
click at [777, 253] on button "Confirm" at bounding box center [784, 248] width 334 height 36
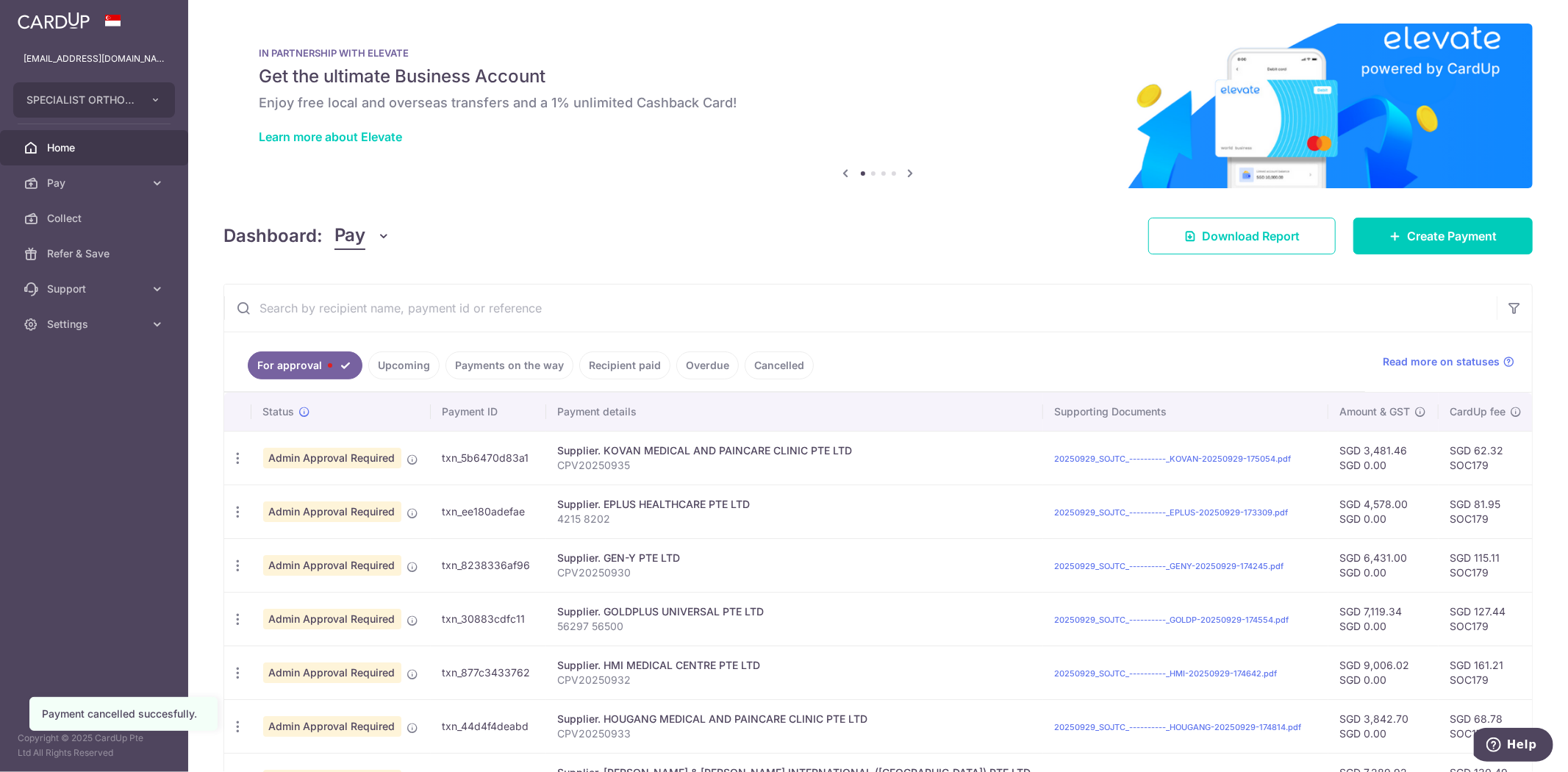
click at [437, 316] on input "text" at bounding box center [860, 308] width 1272 height 47
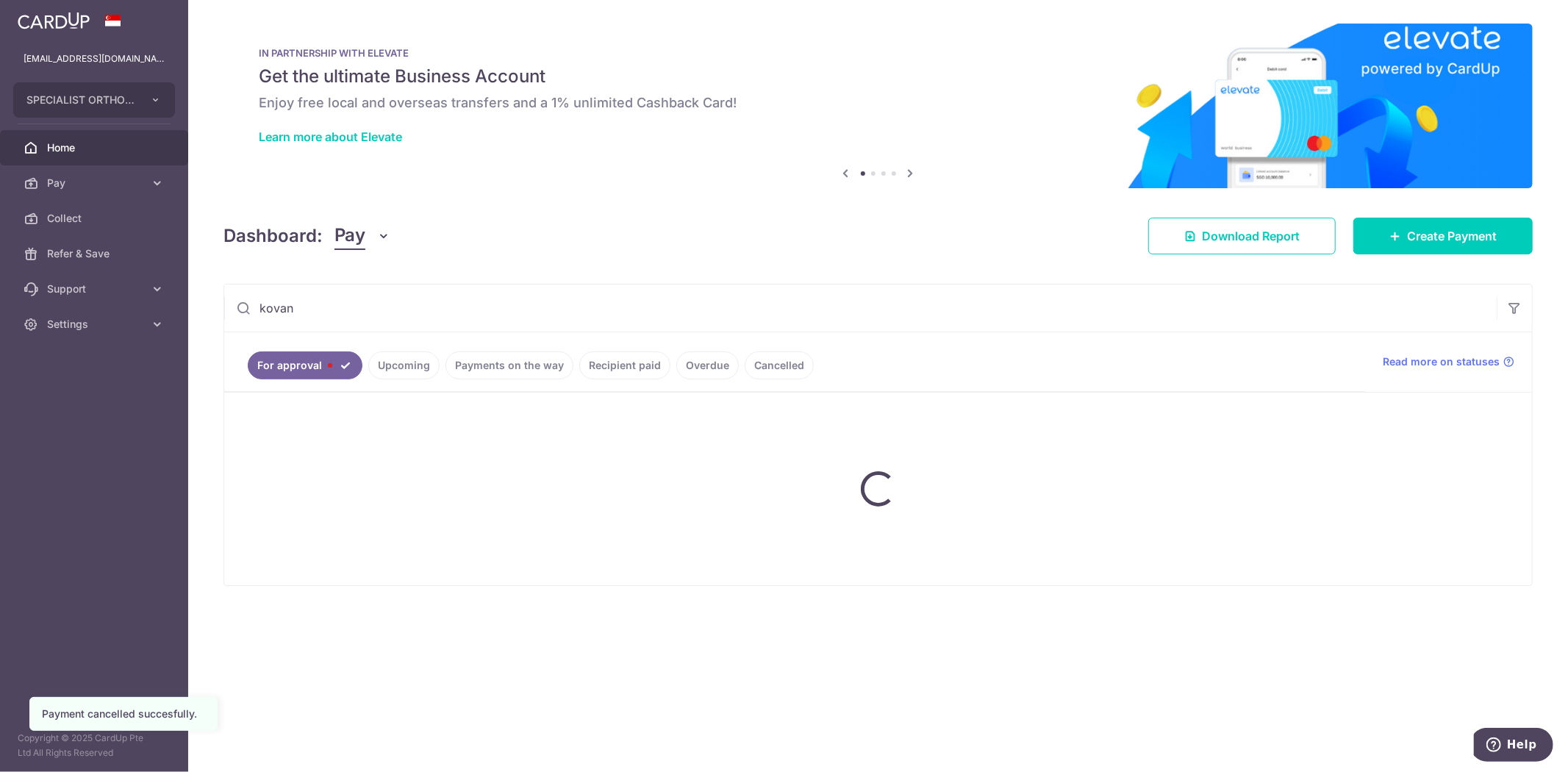
type input "kovan"
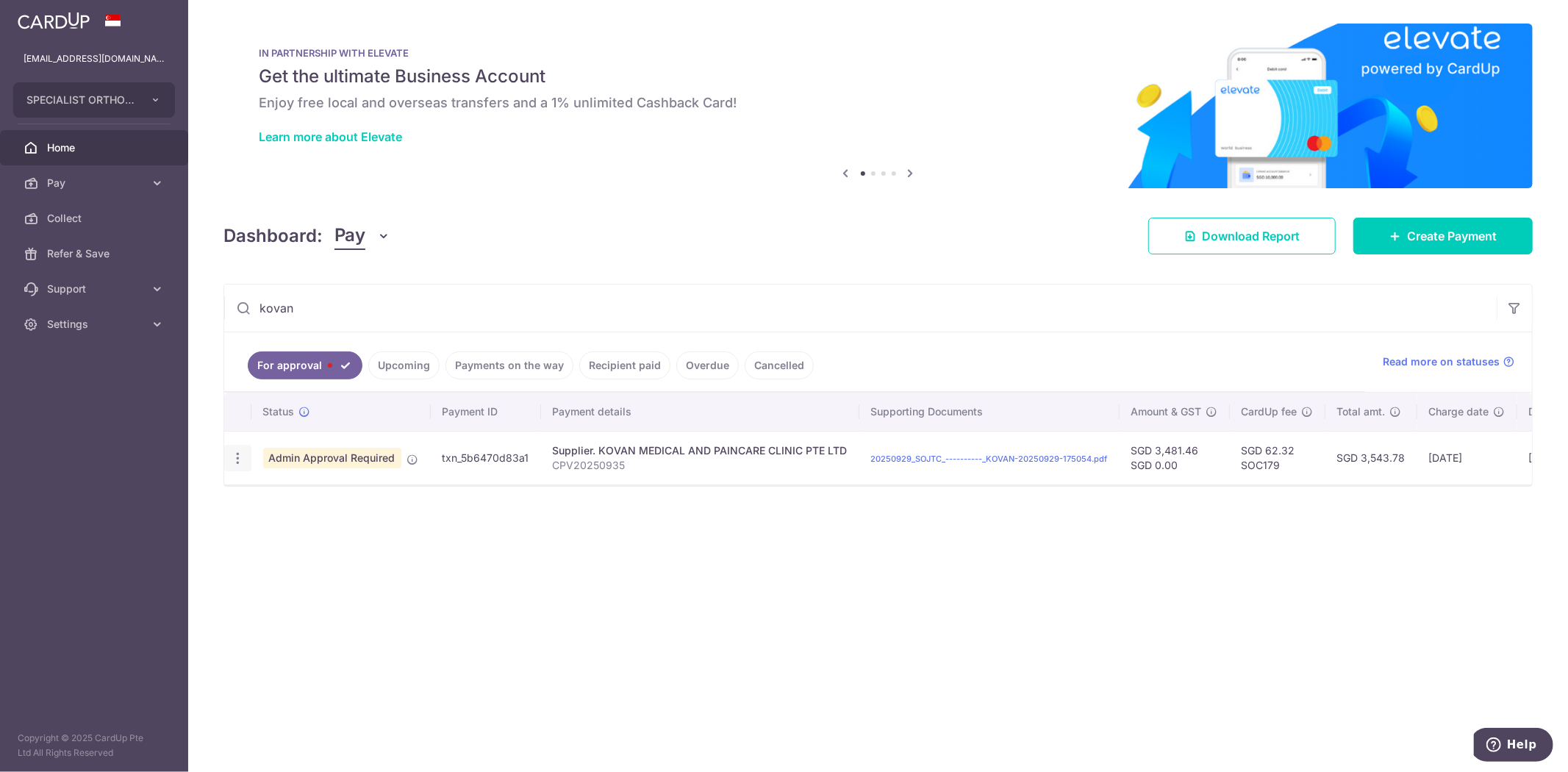
click at [239, 461] on icon "button" at bounding box center [238, 458] width 15 height 15
click at [321, 531] on span "Cancel payment" at bounding box center [316, 534] width 99 height 17
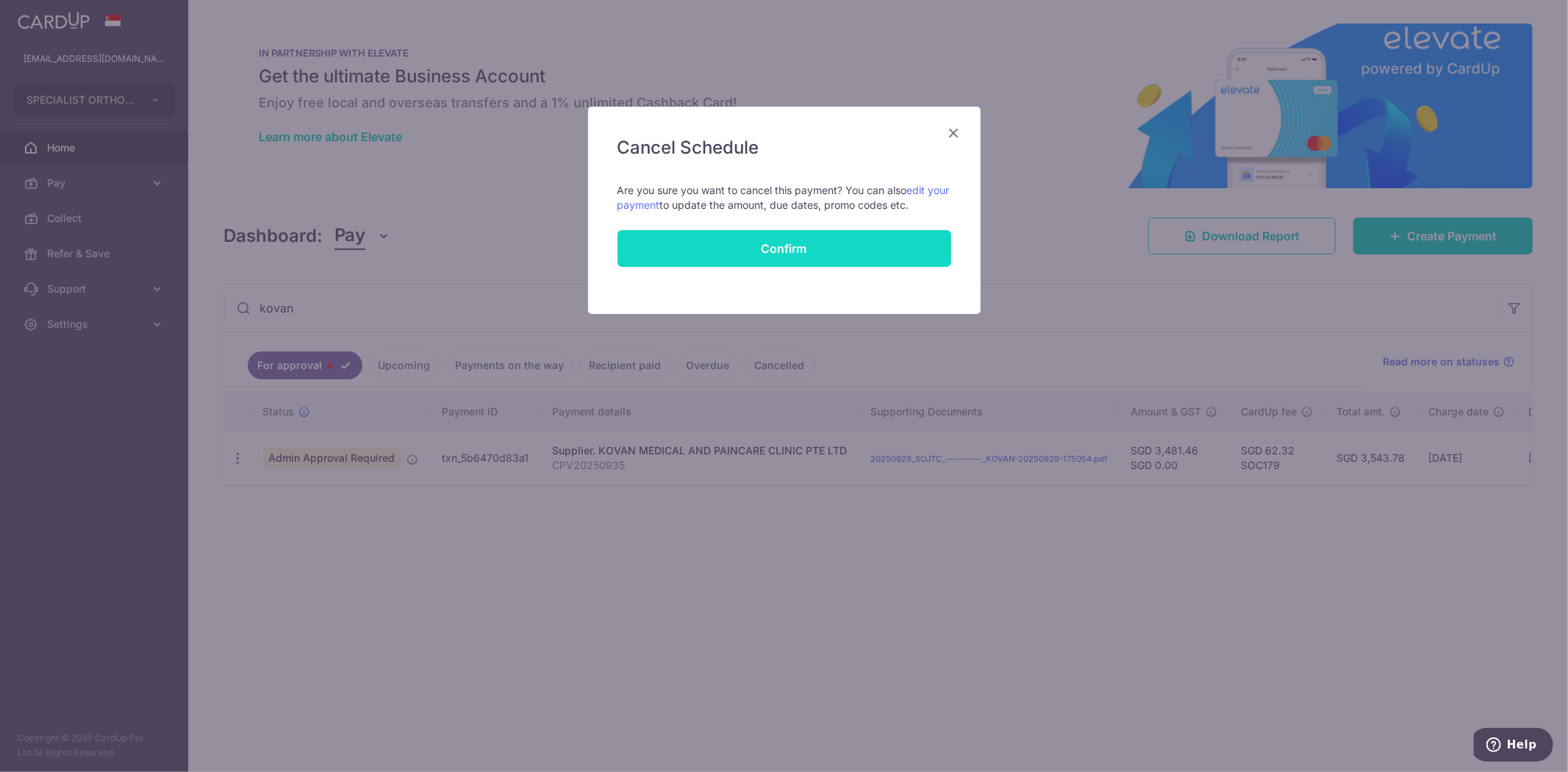
click at [803, 253] on button "Confirm" at bounding box center [784, 248] width 334 height 36
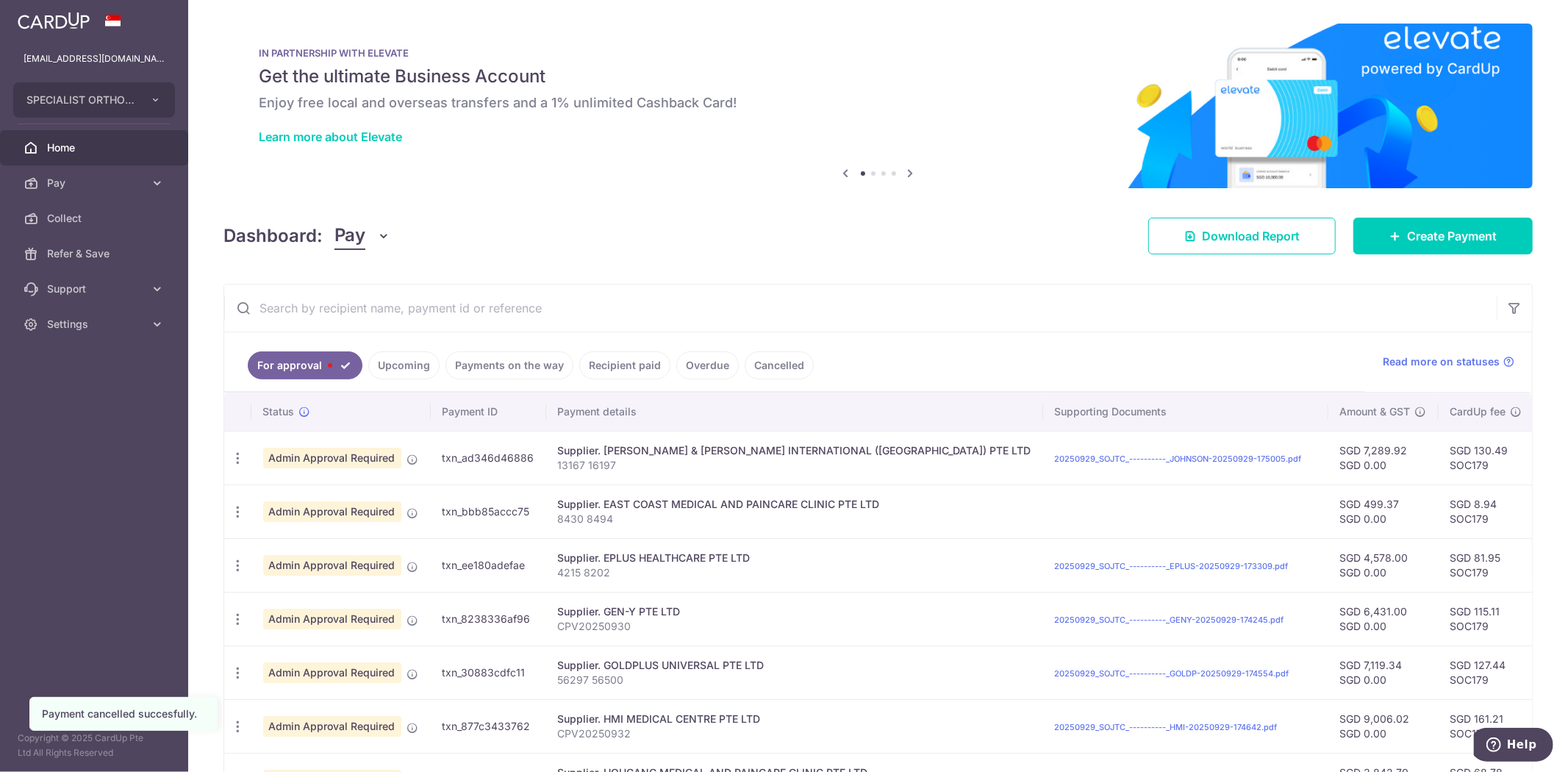
click at [784, 320] on input "text" at bounding box center [860, 308] width 1272 height 47
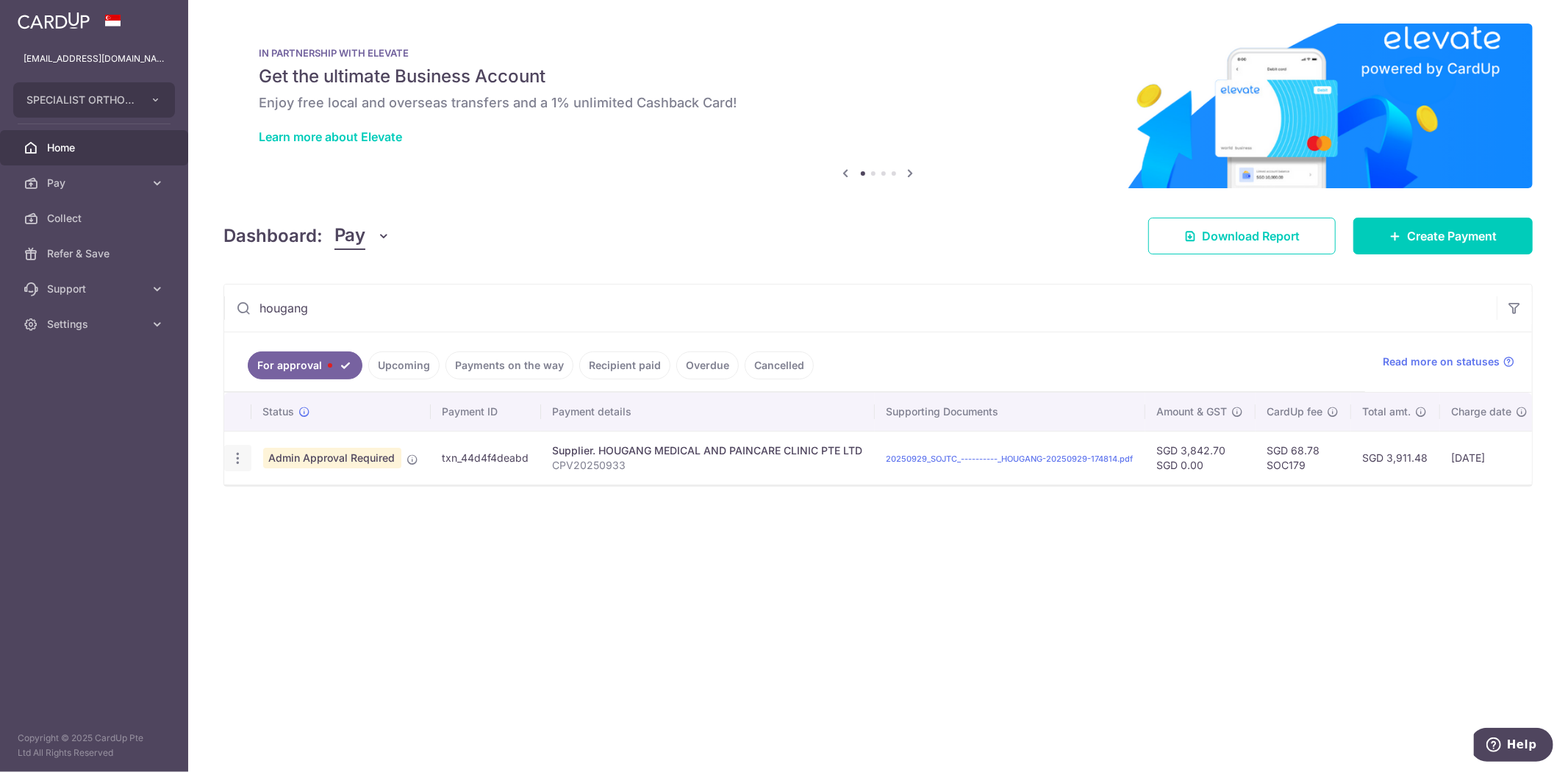
type input "hougang"
click at [237, 458] on icon "button" at bounding box center [238, 458] width 15 height 15
click at [311, 541] on span "Cancel payment" at bounding box center [316, 534] width 99 height 17
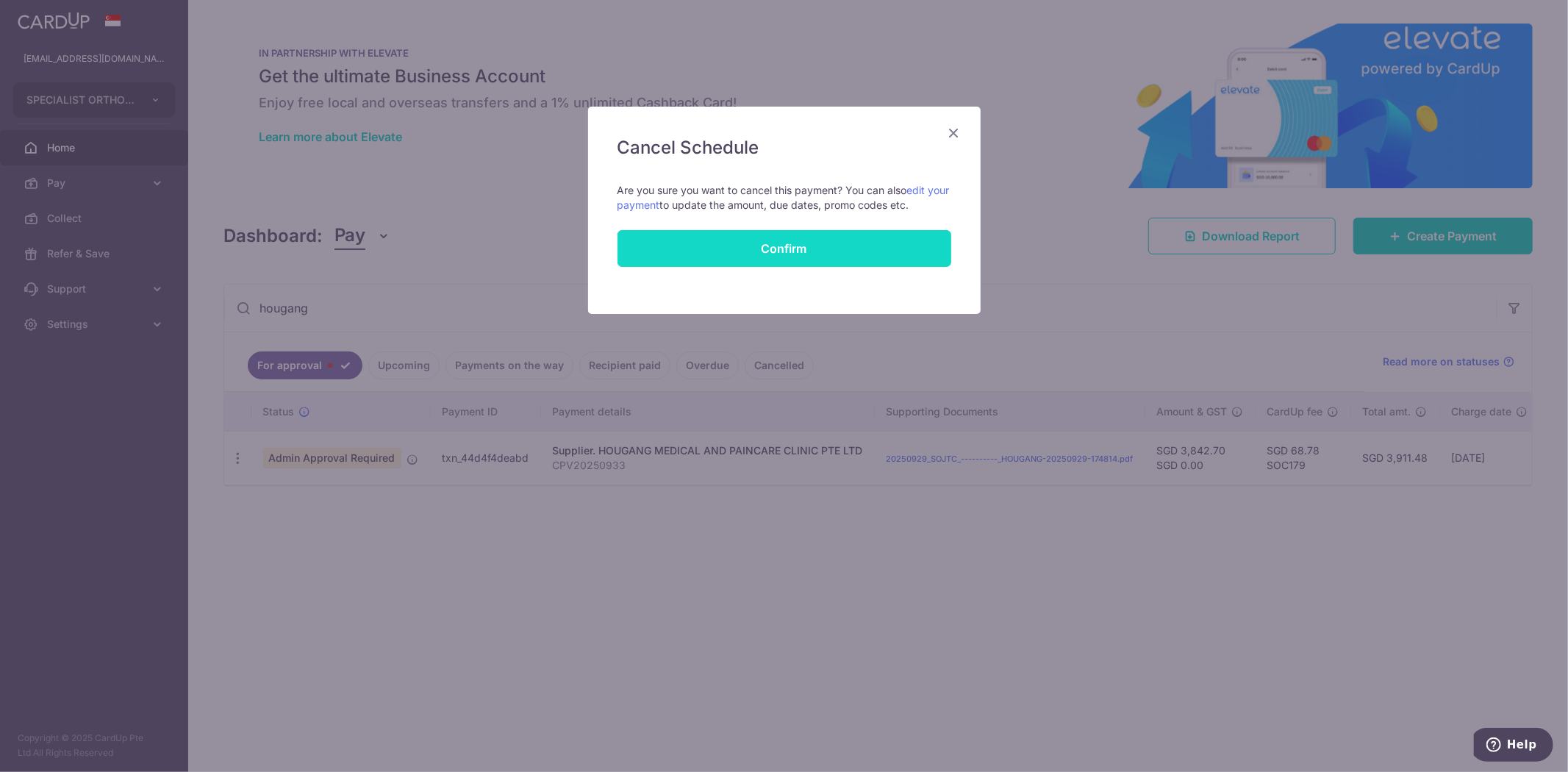
click at [843, 241] on button "Confirm" at bounding box center [784, 248] width 334 height 36
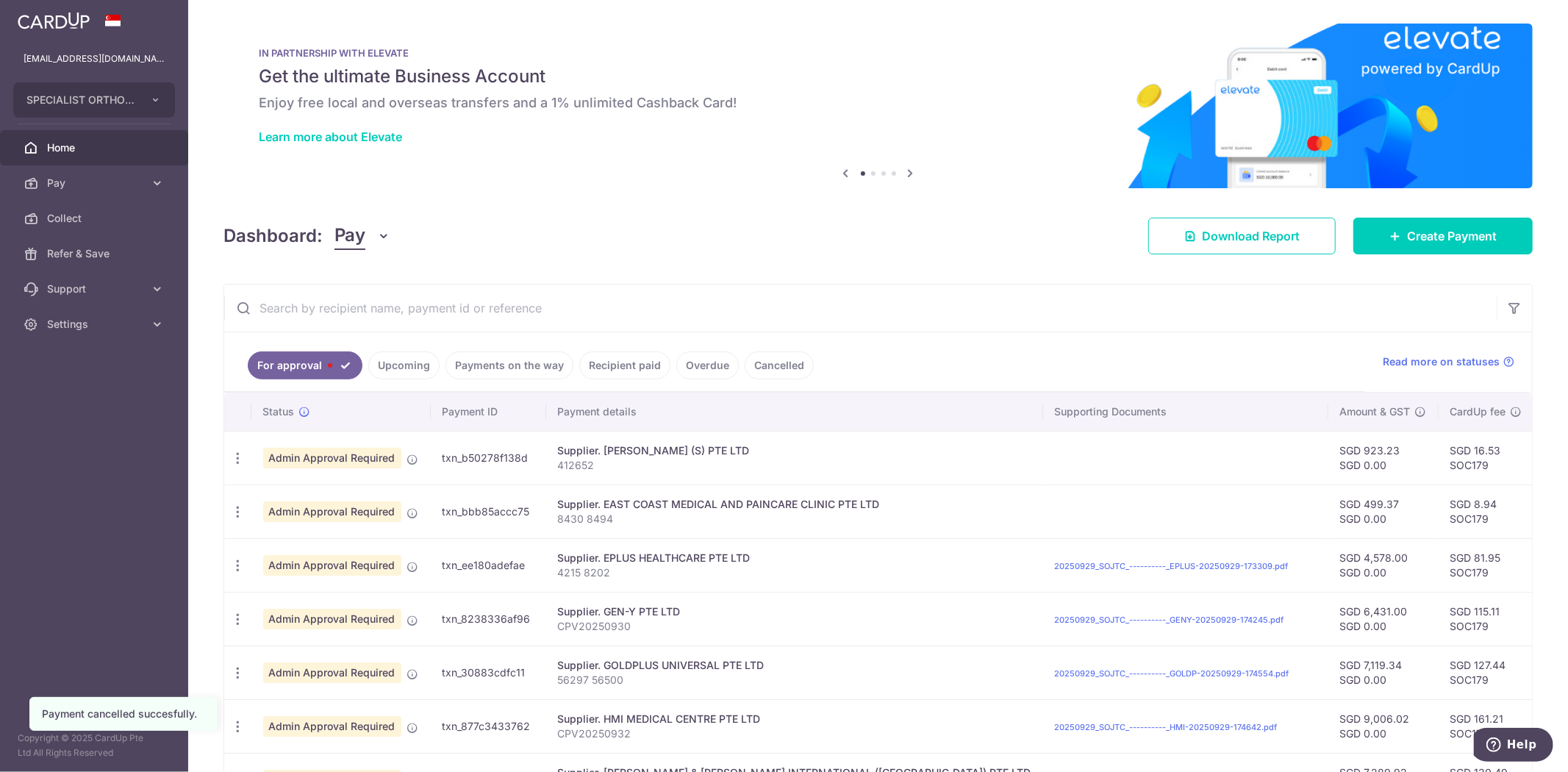
click at [395, 302] on input "text" at bounding box center [860, 308] width 1272 height 47
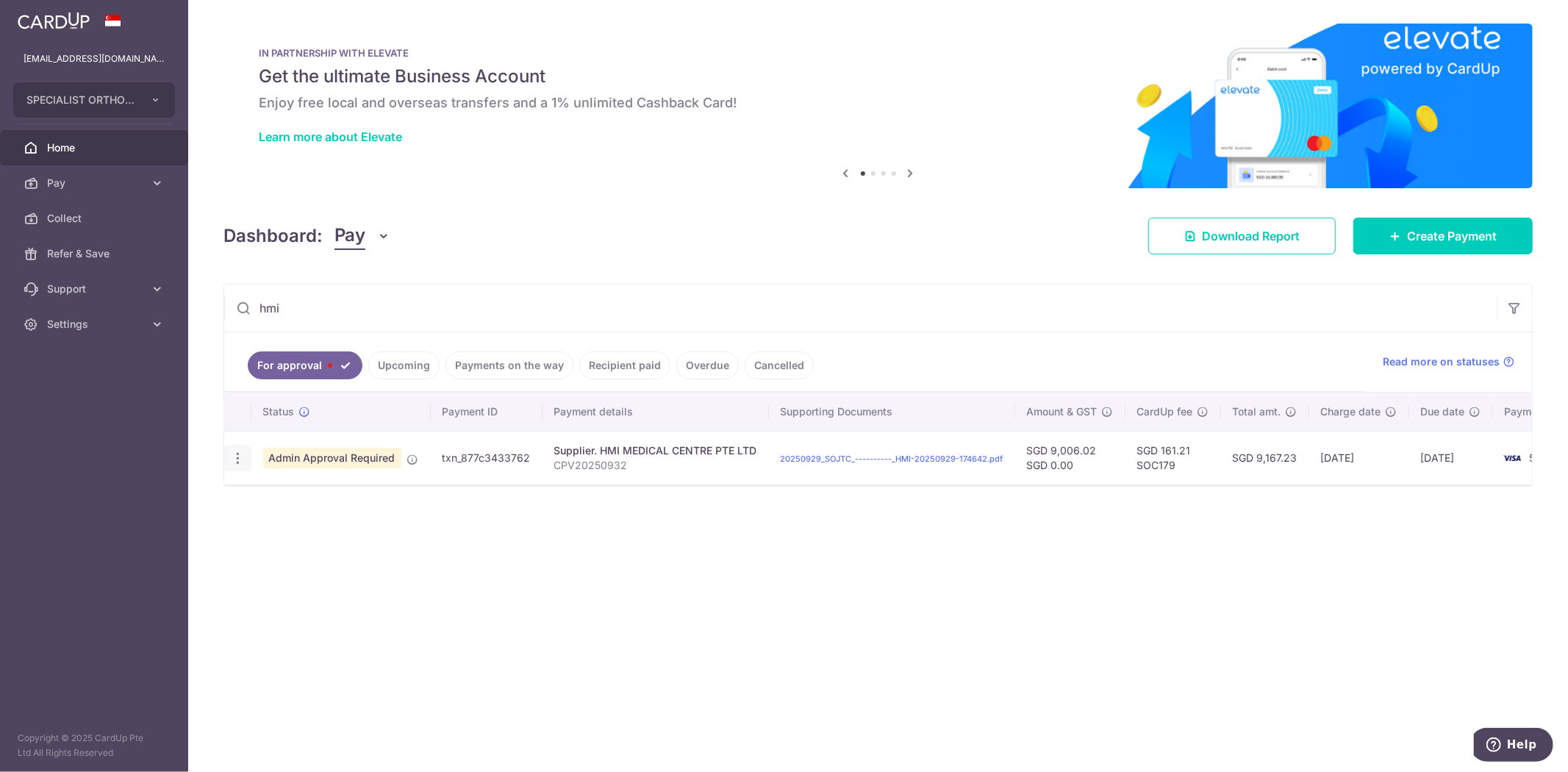
type input "hmi"
click at [233, 463] on icon "button" at bounding box center [238, 458] width 15 height 15
click at [306, 533] on span "Cancel payment" at bounding box center [316, 534] width 99 height 17
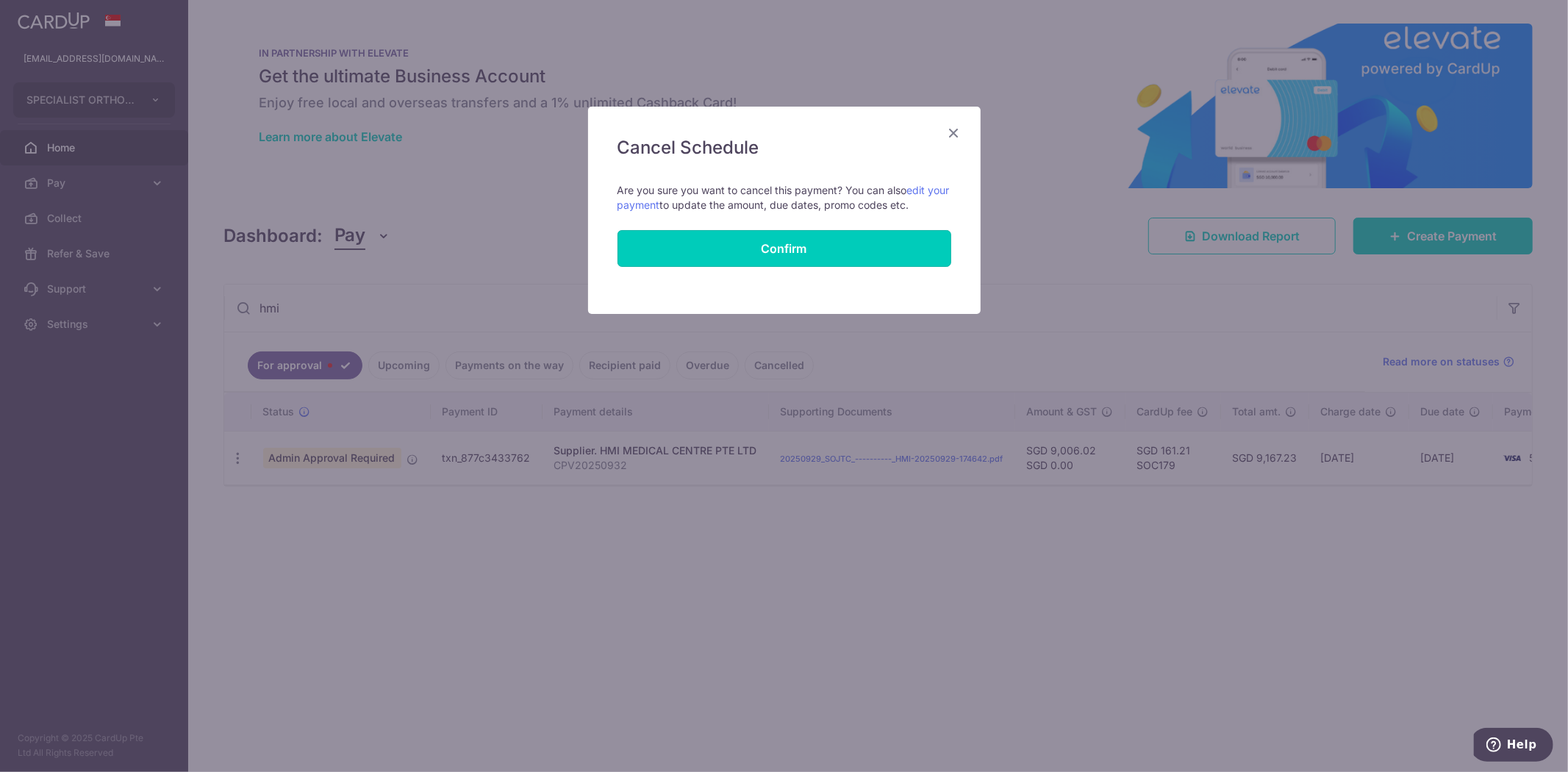
click at [825, 256] on button "Confirm" at bounding box center [784, 248] width 334 height 36
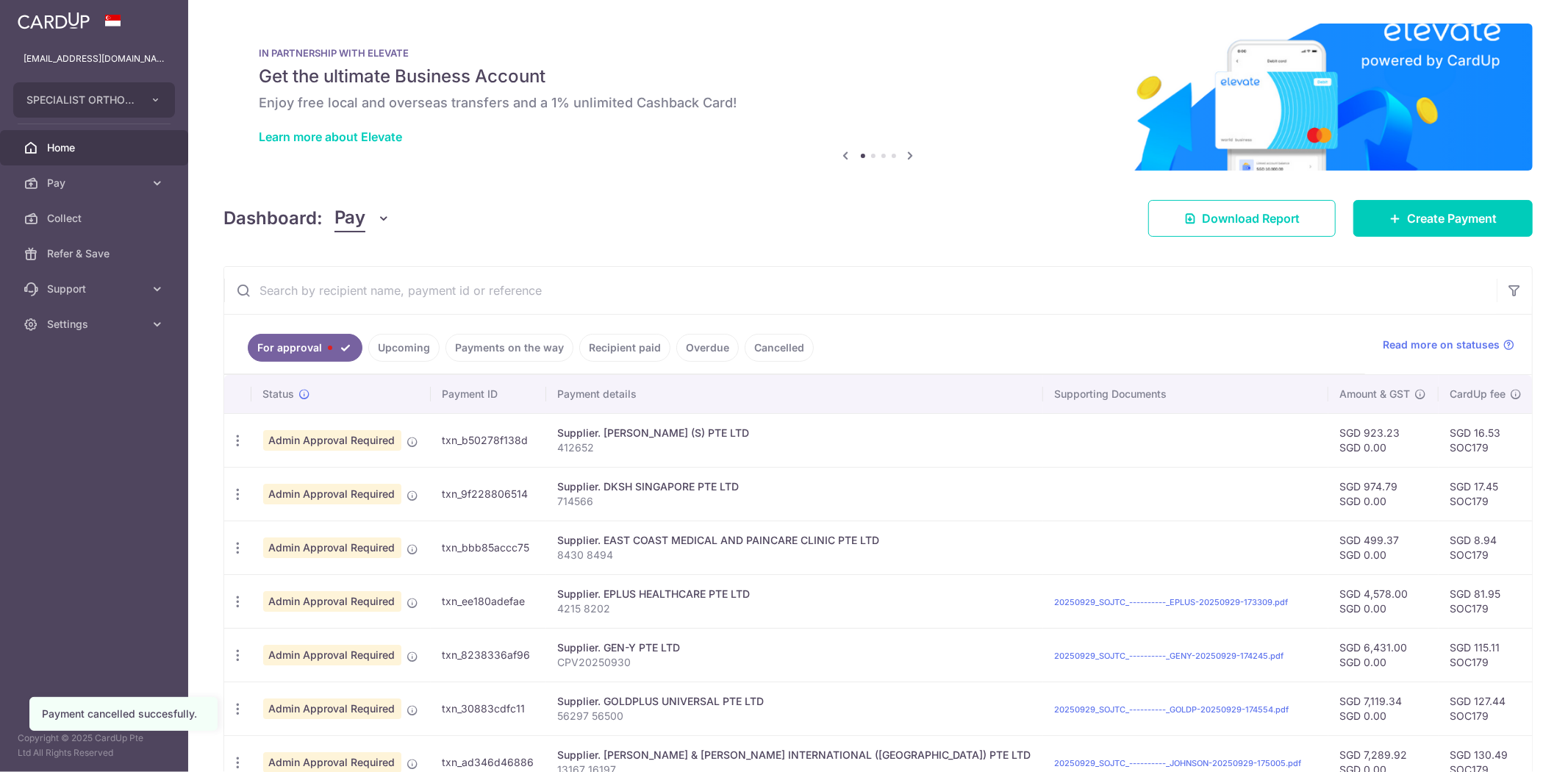
drag, startPoint x: 0, startPoint y: 0, endPoint x: 468, endPoint y: 310, distance: 561.4
click at [468, 310] on input "text" at bounding box center [860, 290] width 1272 height 47
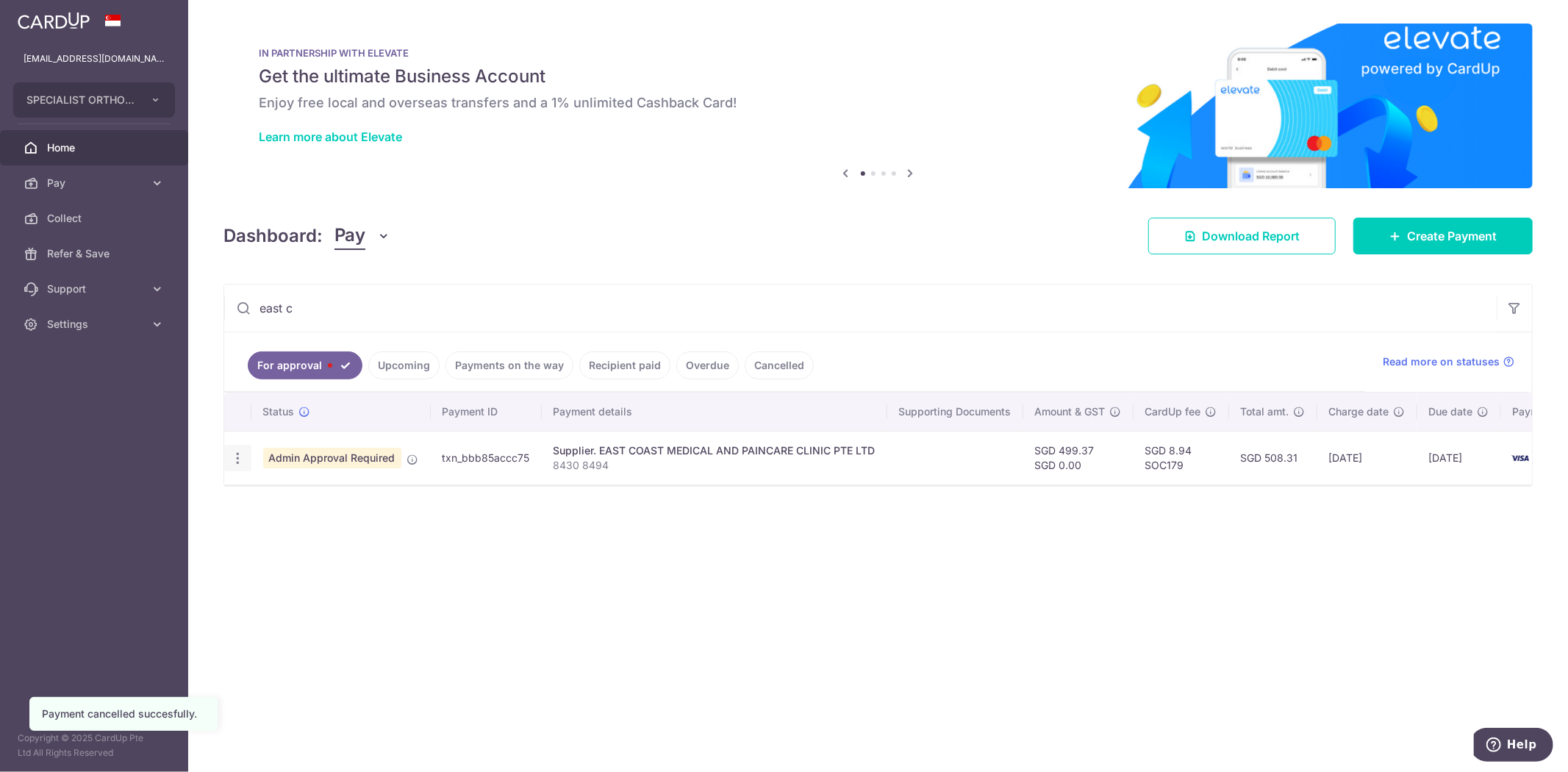
type input "east c"
click at [232, 456] on icon "button" at bounding box center [238, 458] width 15 height 15
click at [289, 533] on span "Cancel payment" at bounding box center [316, 534] width 99 height 17
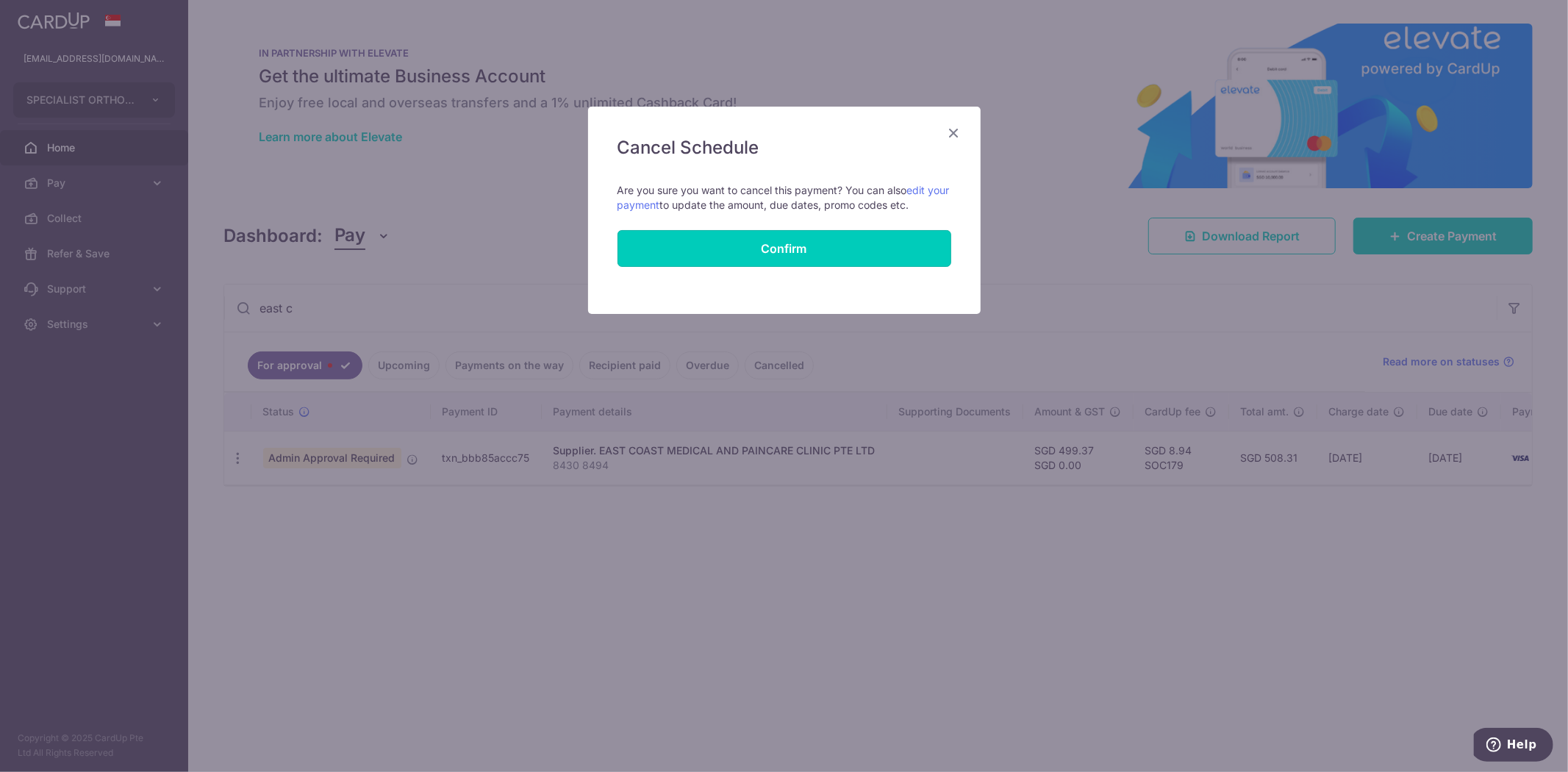
click at [835, 252] on button "Confirm" at bounding box center [784, 248] width 334 height 36
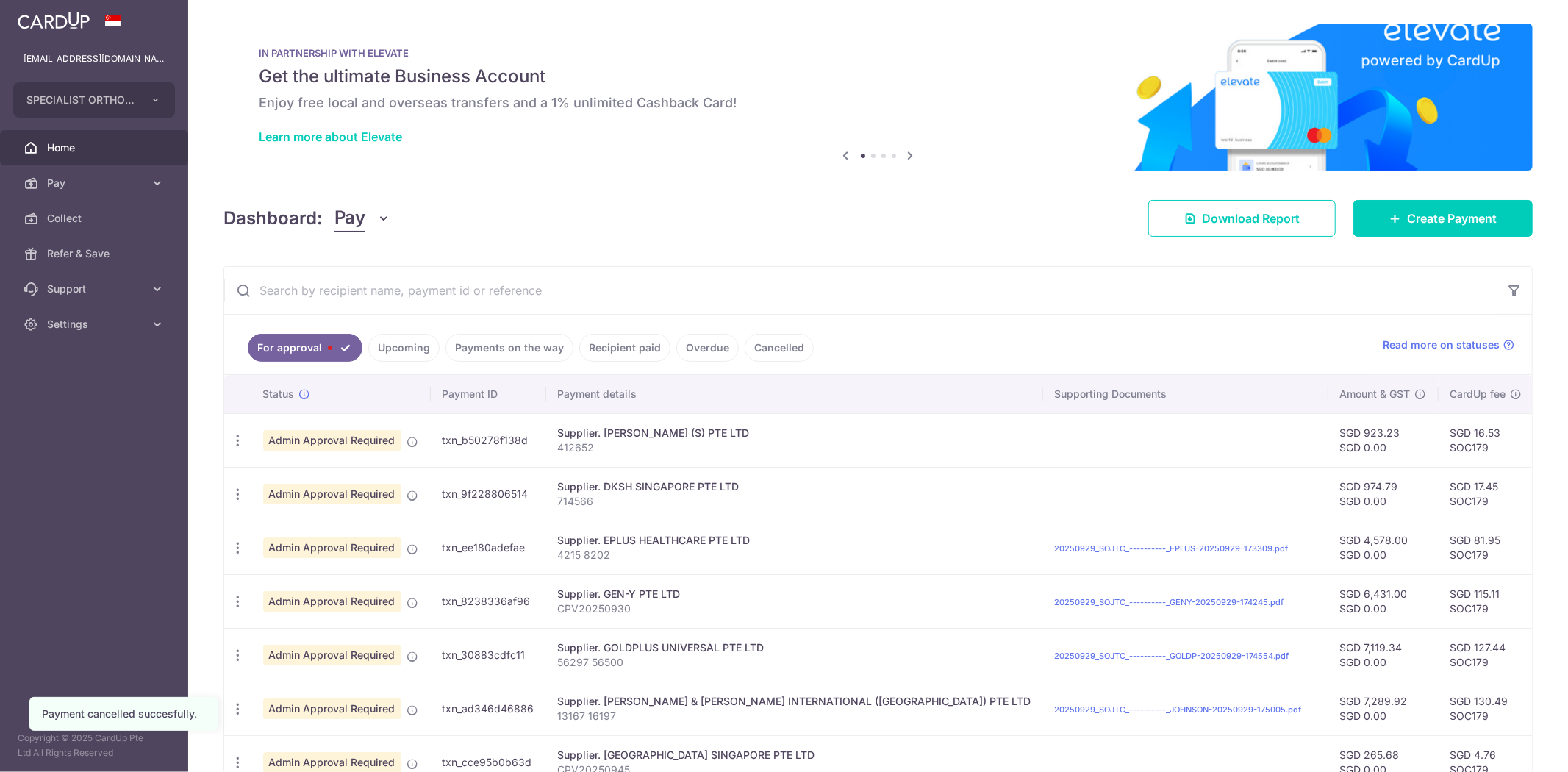
click at [546, 296] on input "text" at bounding box center [860, 290] width 1272 height 47
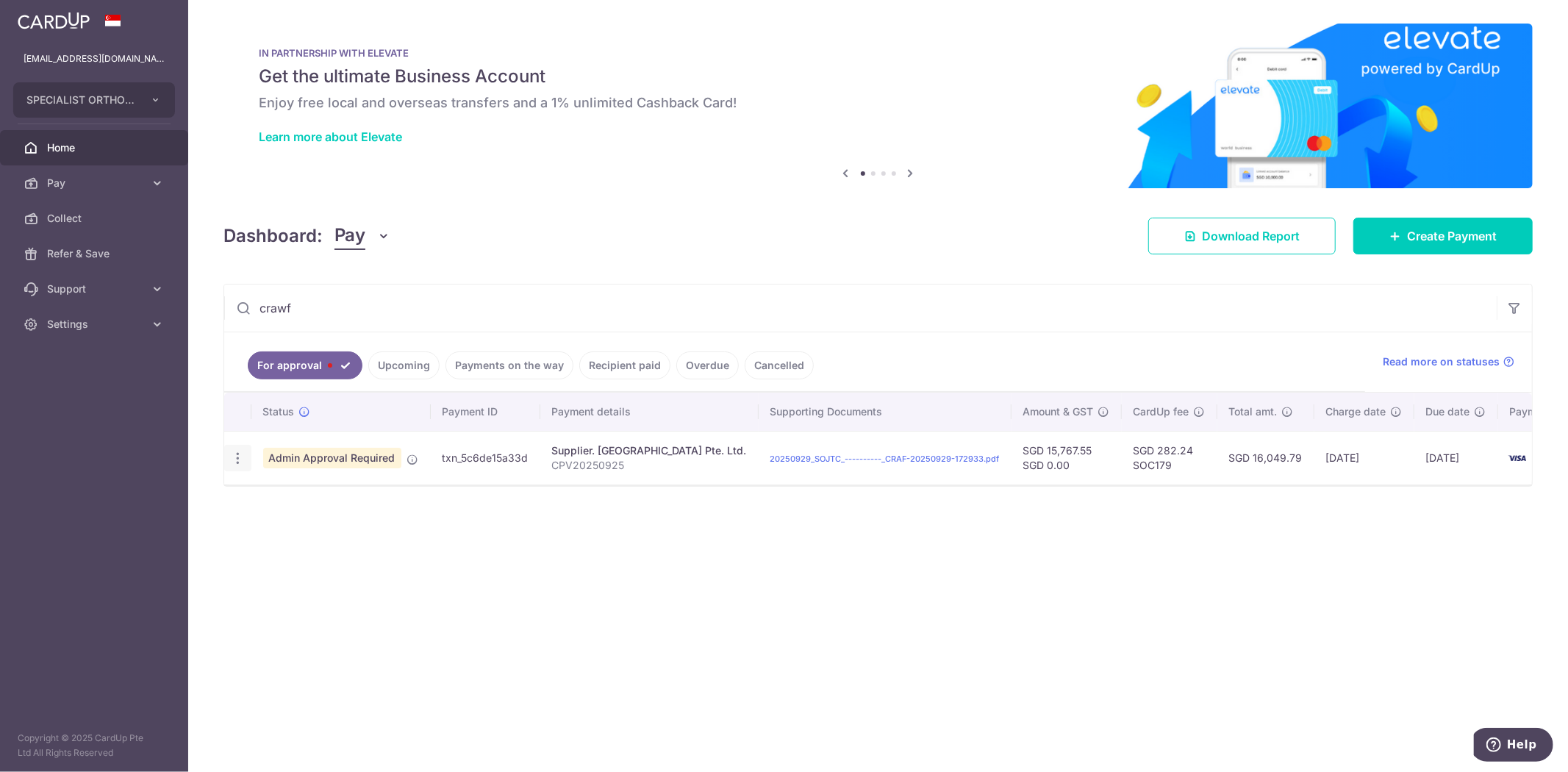
type input "crawf"
click at [238, 459] on icon "button" at bounding box center [238, 458] width 15 height 15
click at [316, 530] on span "Cancel payment" at bounding box center [316, 534] width 99 height 17
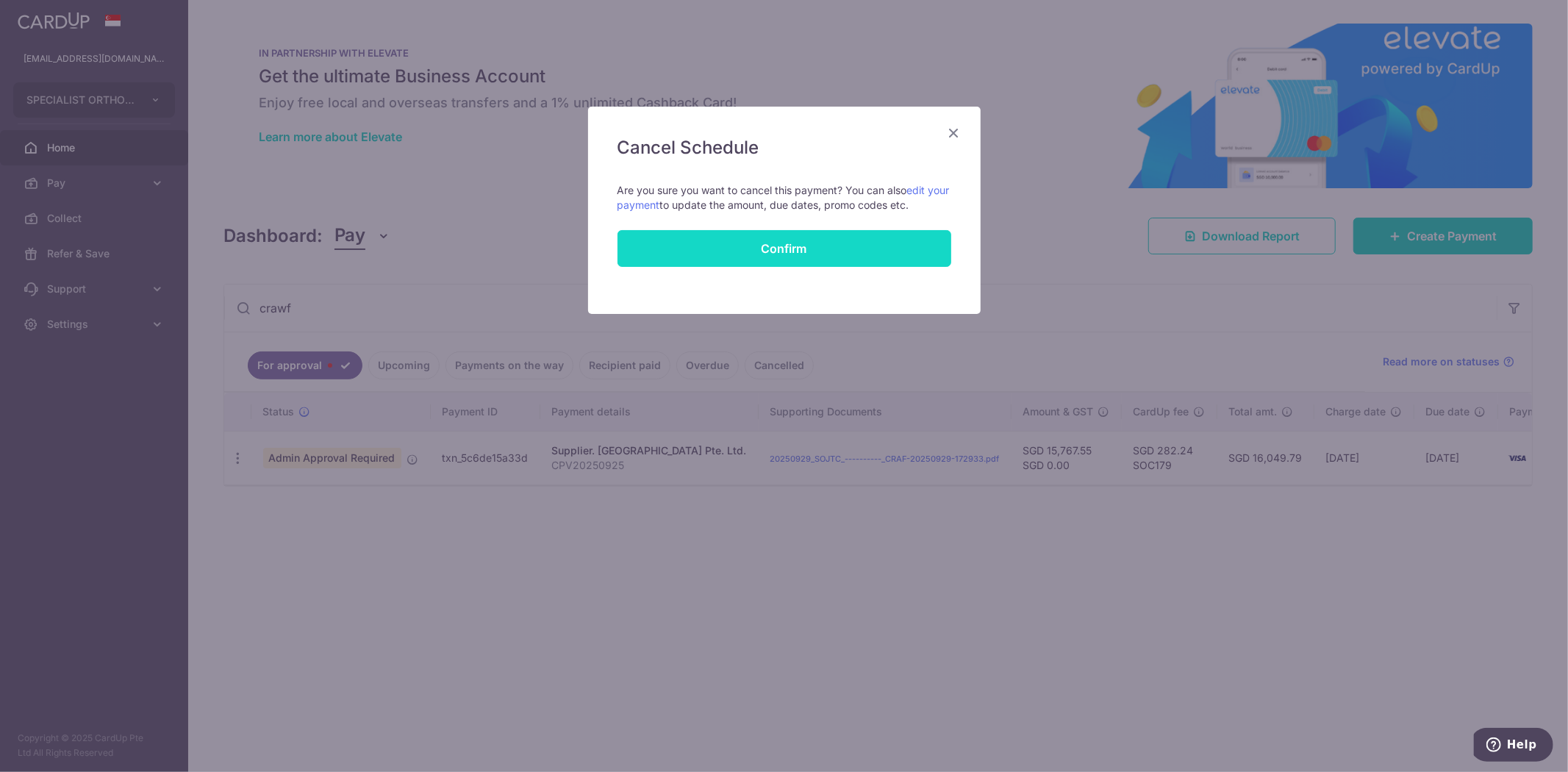
click at [730, 246] on button "Confirm" at bounding box center [784, 248] width 334 height 36
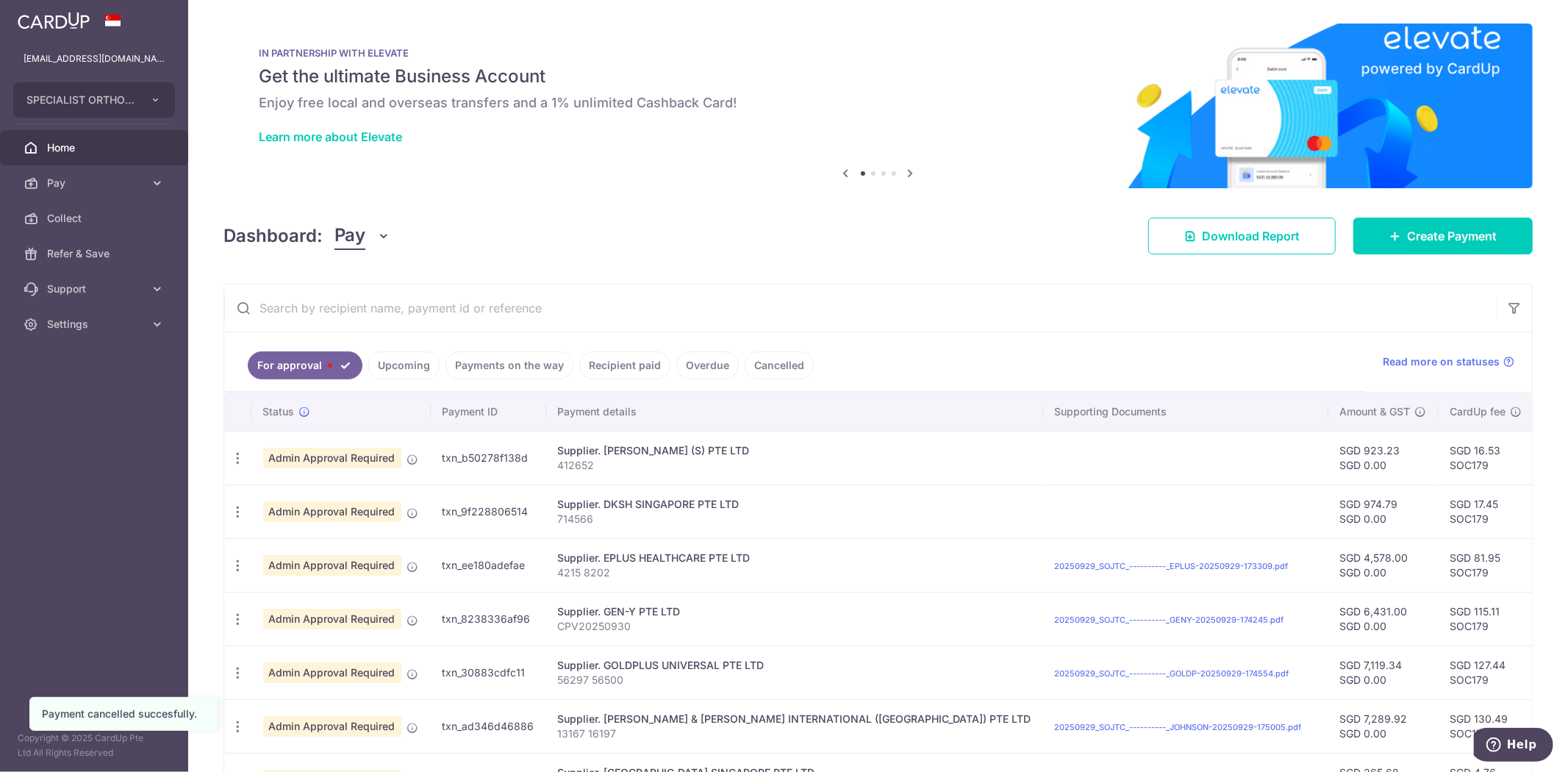
click at [496, 305] on input "text" at bounding box center [860, 308] width 1272 height 47
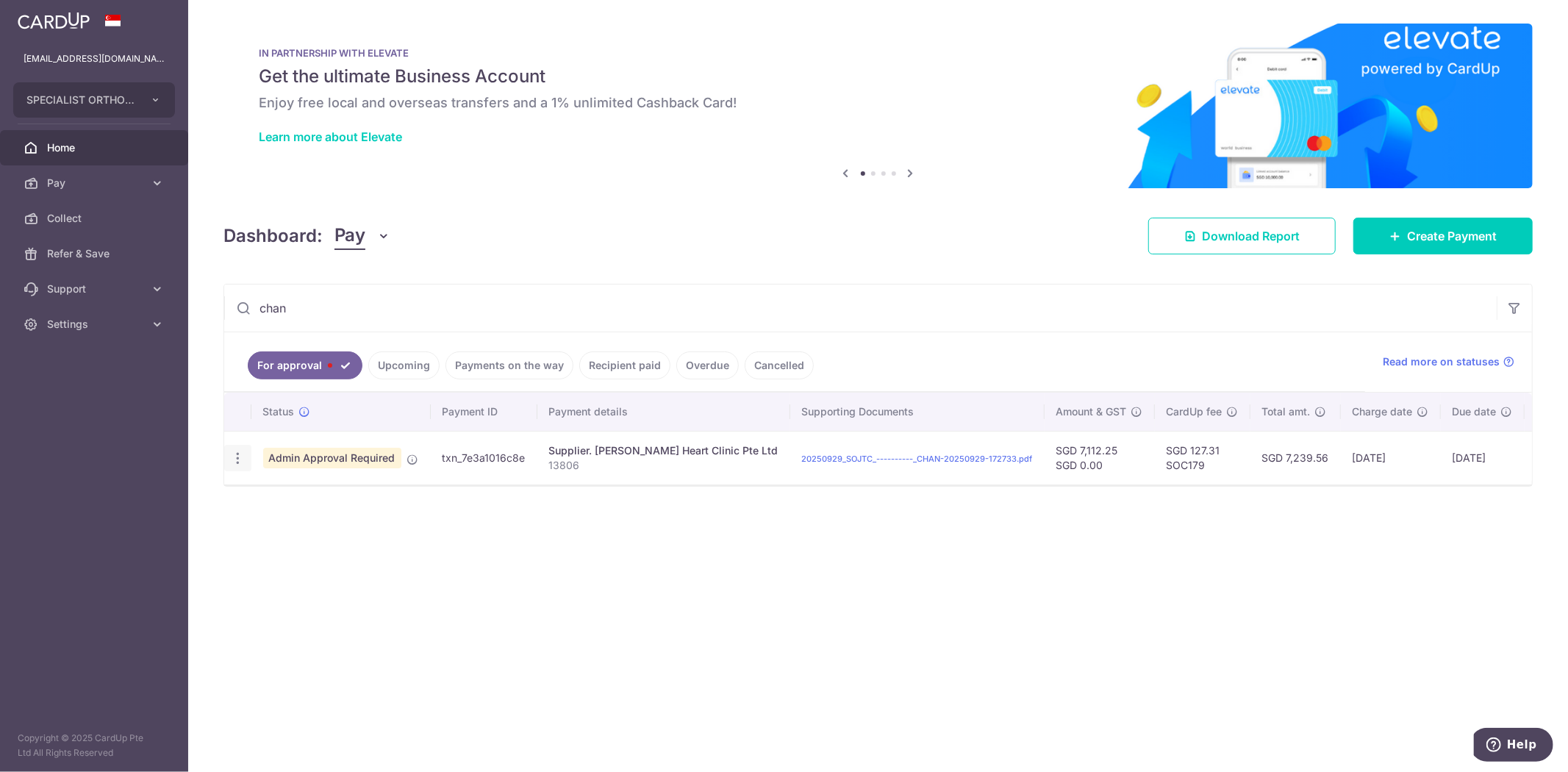
type input "chan"
click at [239, 451] on icon "button" at bounding box center [238, 458] width 15 height 15
click at [342, 539] on span "Cancel payment" at bounding box center [316, 534] width 99 height 17
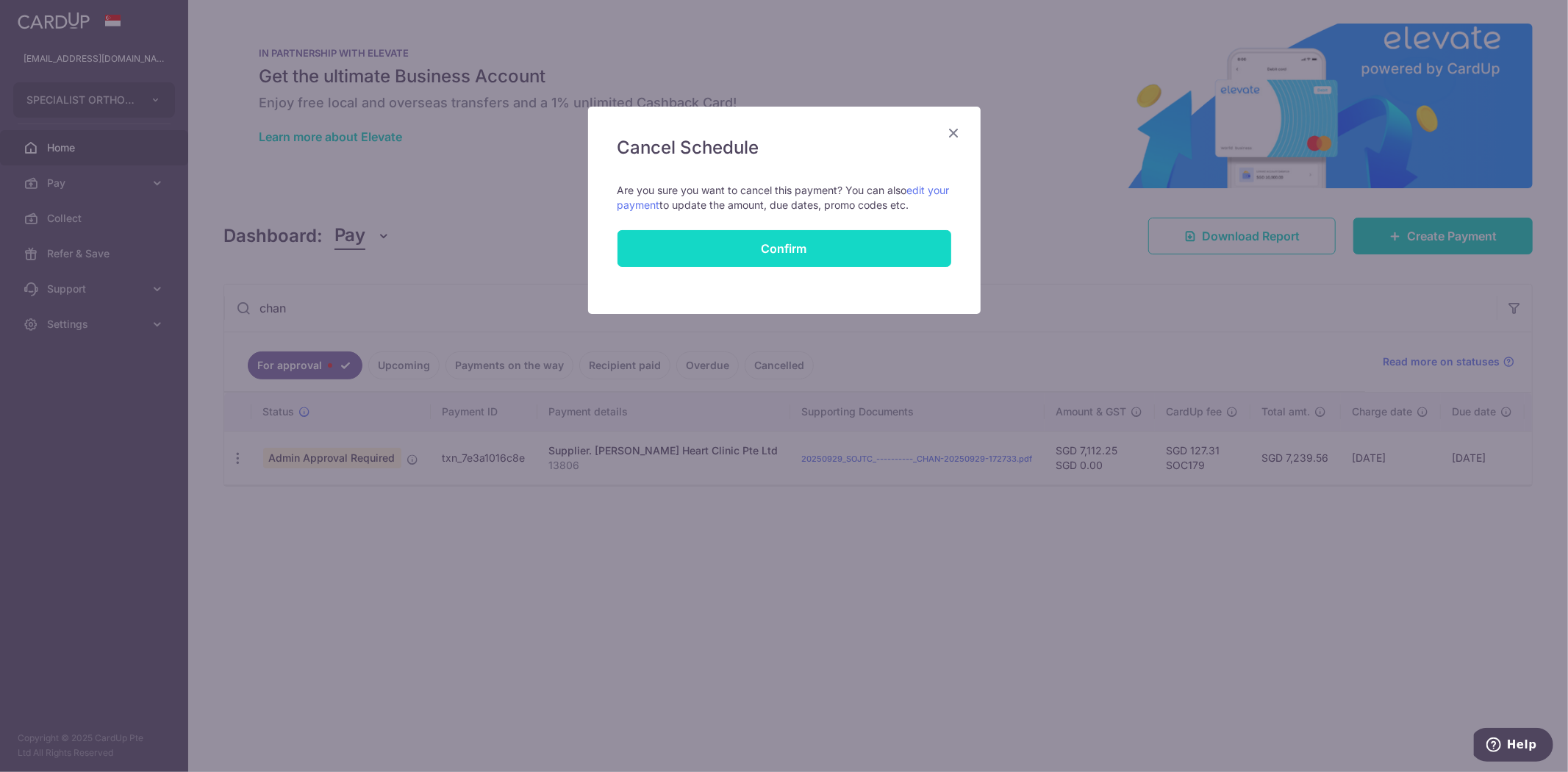
click at [727, 252] on button "Confirm" at bounding box center [784, 248] width 334 height 36
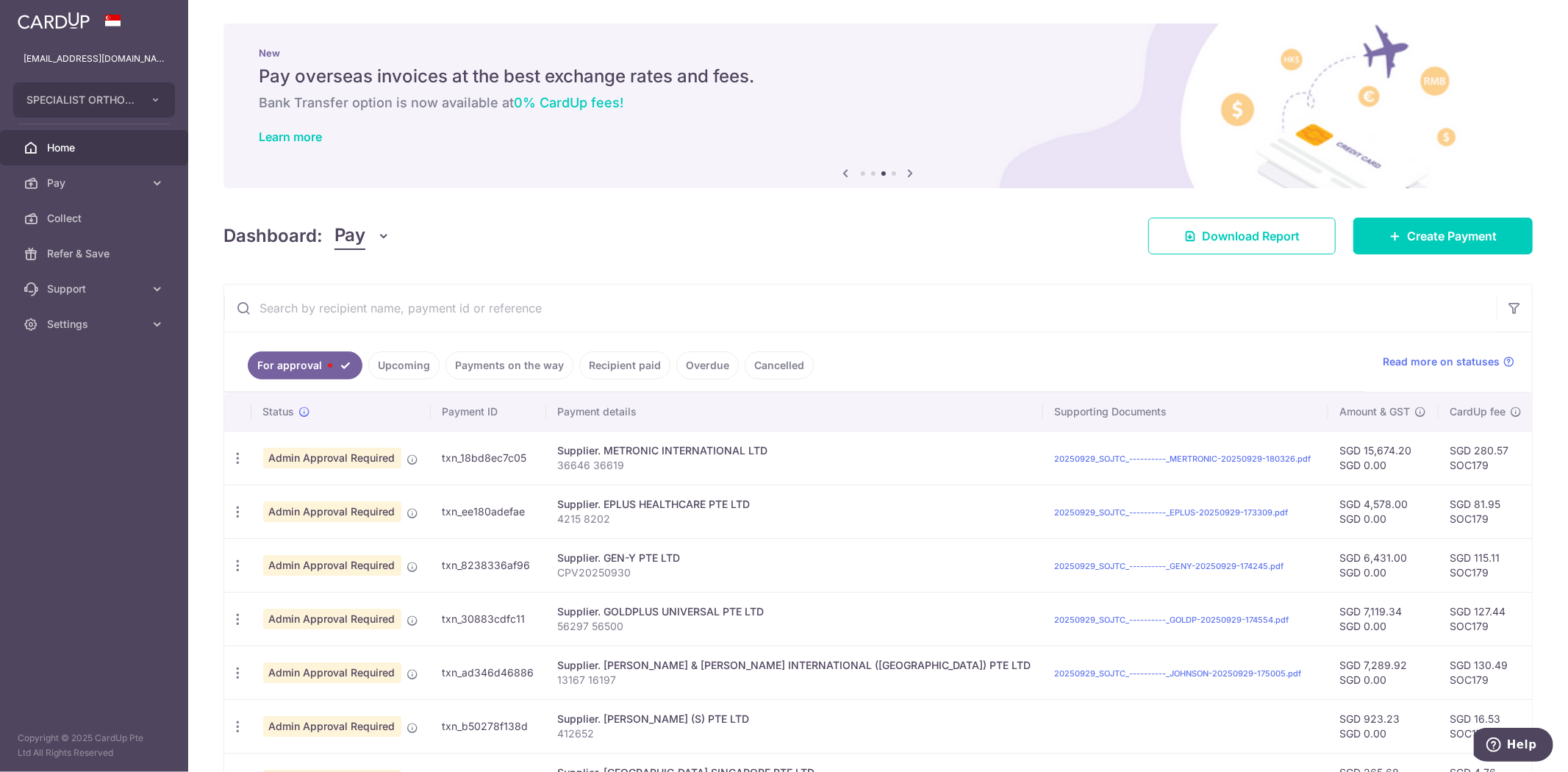
click at [422, 289] on input "text" at bounding box center [860, 308] width 1272 height 47
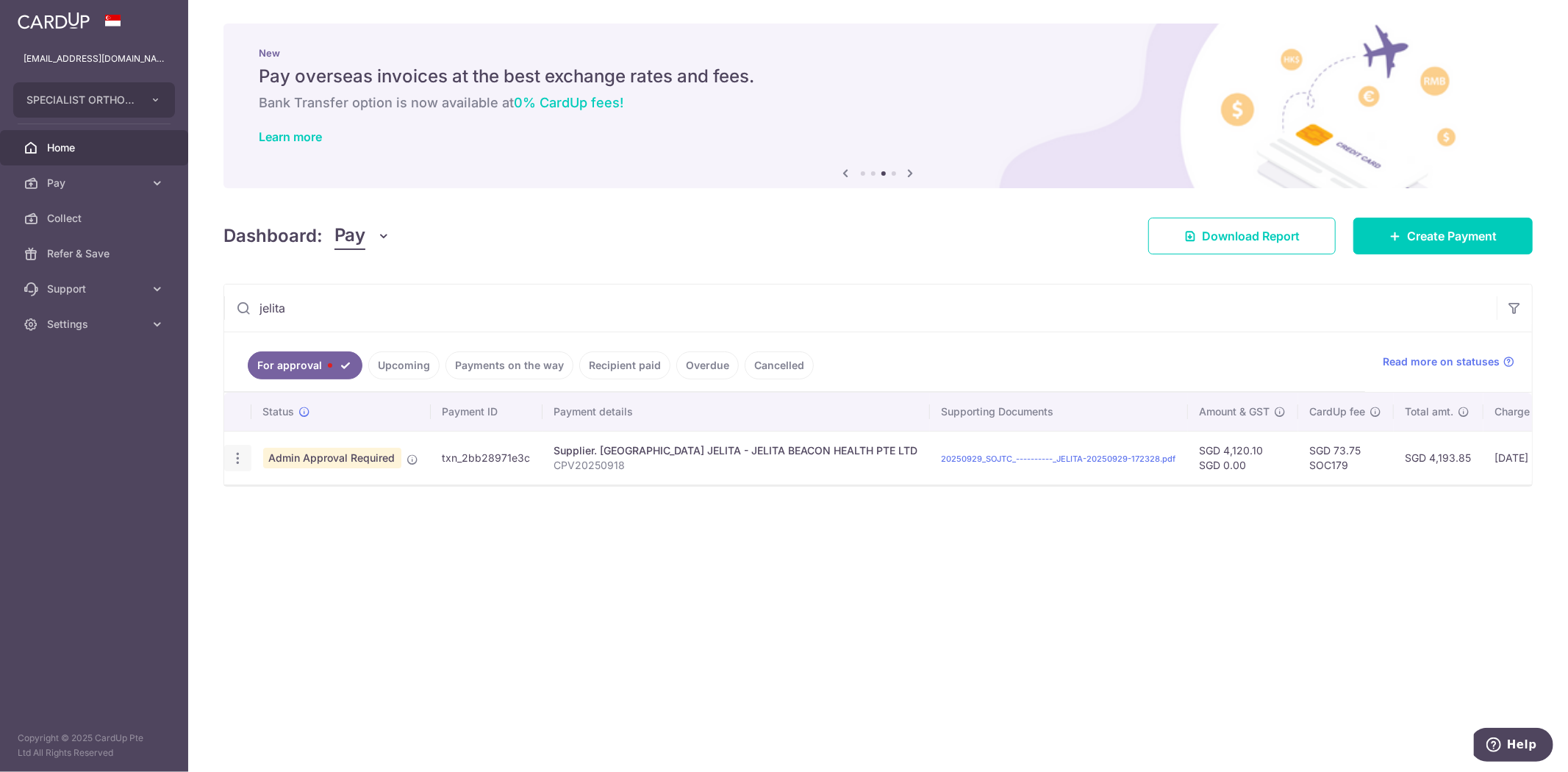
type input "jelita"
click at [247, 466] on div "Update payment Cancel payment" at bounding box center [238, 458] width 27 height 27
click at [240, 464] on icon "button" at bounding box center [238, 458] width 15 height 15
click at [284, 535] on span "Cancel payment" at bounding box center [316, 534] width 99 height 17
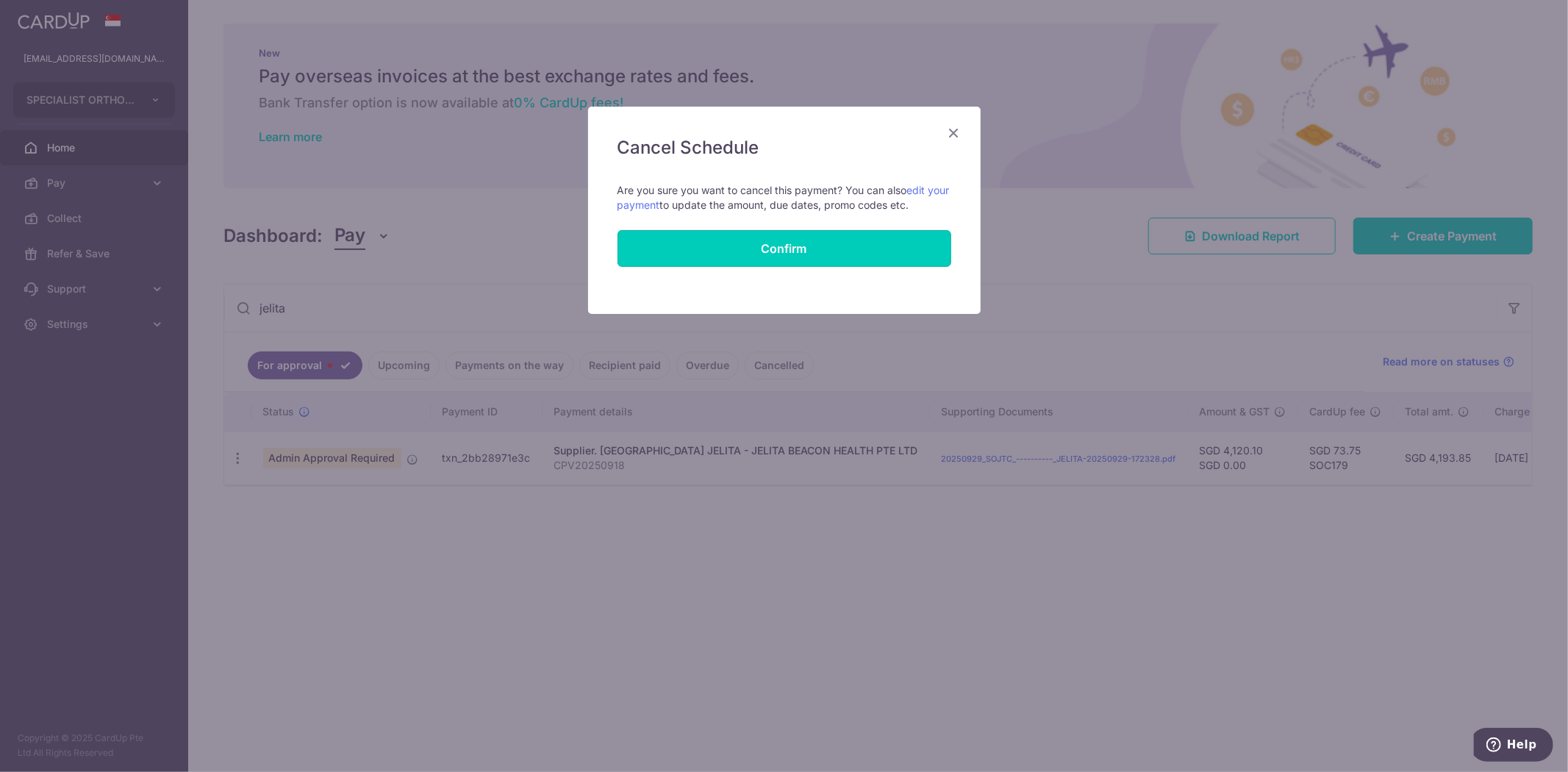
click at [789, 246] on button "Confirm" at bounding box center [784, 248] width 334 height 36
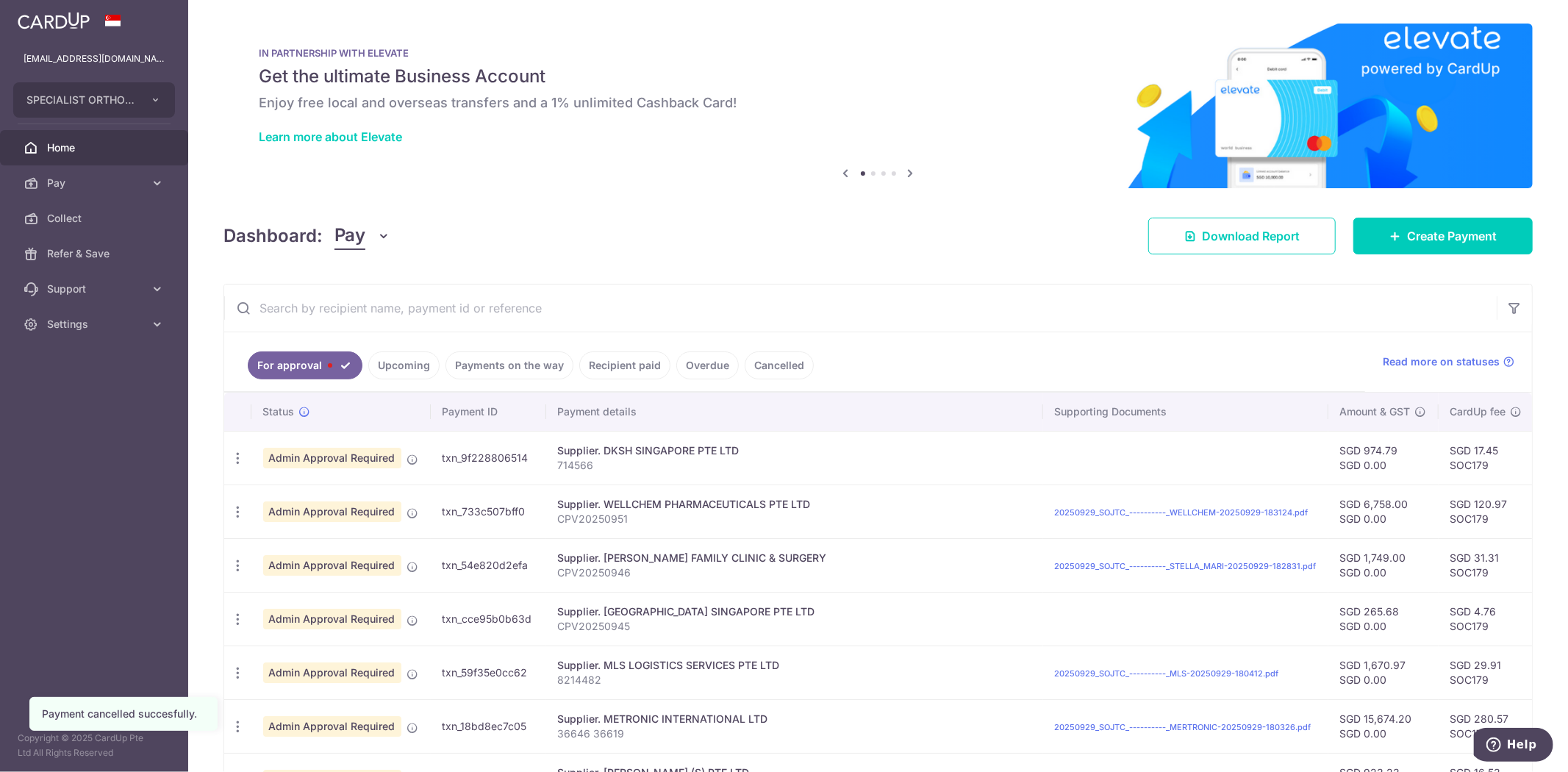
click at [380, 308] on input "text" at bounding box center [860, 308] width 1272 height 47
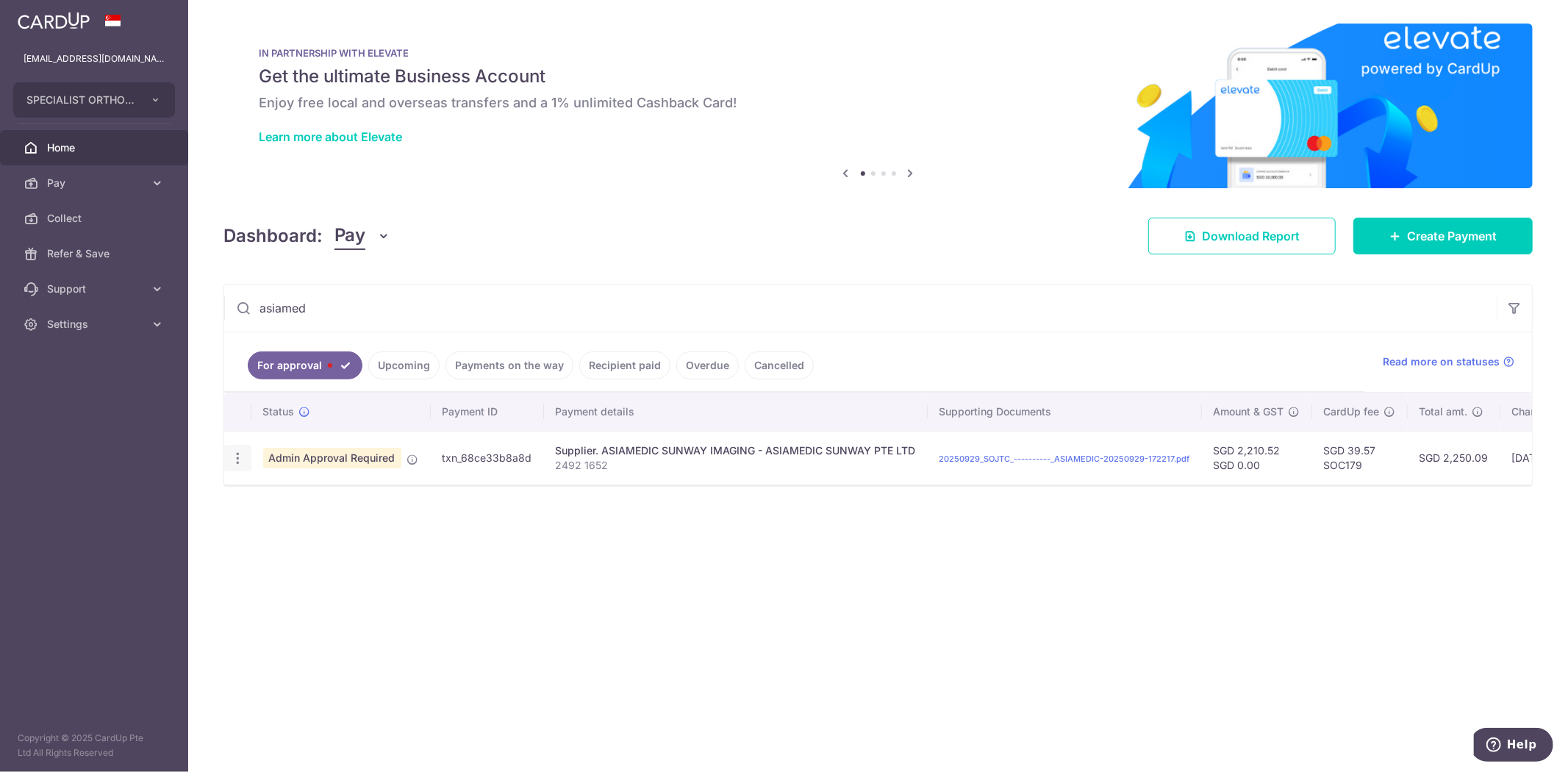
type input "asiamed"
click at [234, 459] on icon "button" at bounding box center [238, 458] width 15 height 15
click at [307, 542] on span "Cancel payment" at bounding box center [316, 534] width 99 height 17
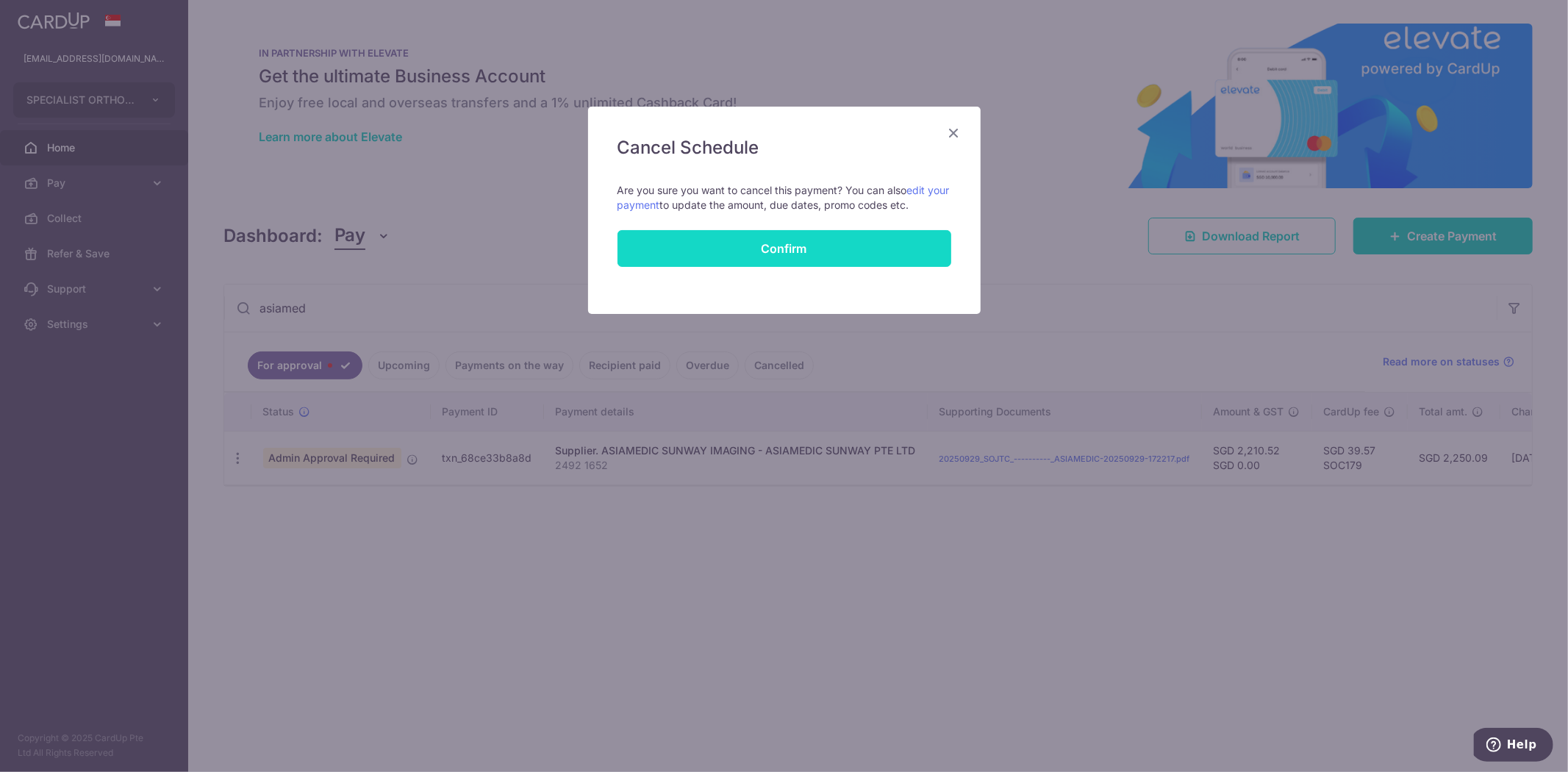
click at [740, 258] on button "Confirm" at bounding box center [784, 248] width 334 height 36
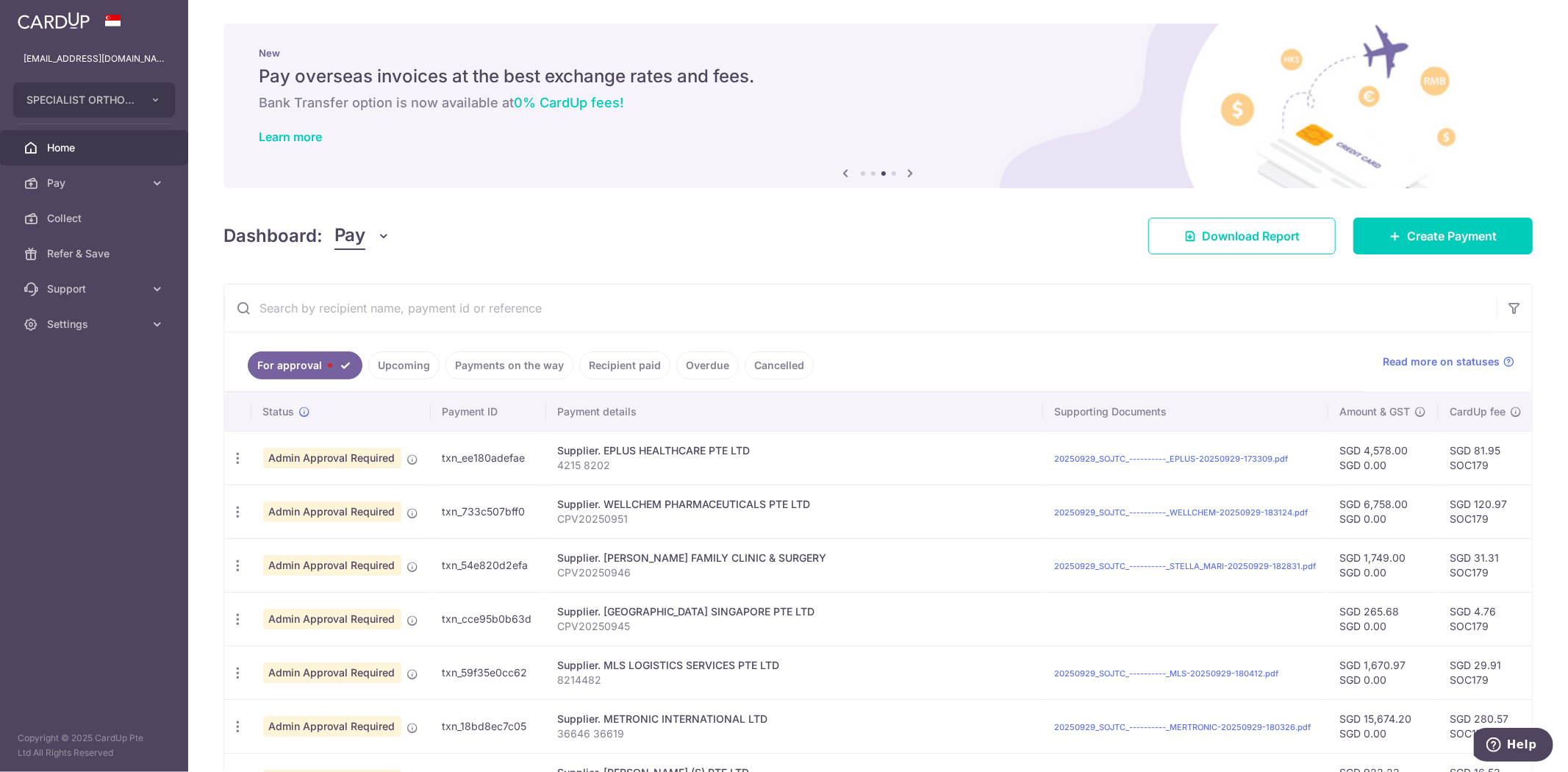
click at [631, 321] on input "text" at bounding box center [860, 308] width 1272 height 47
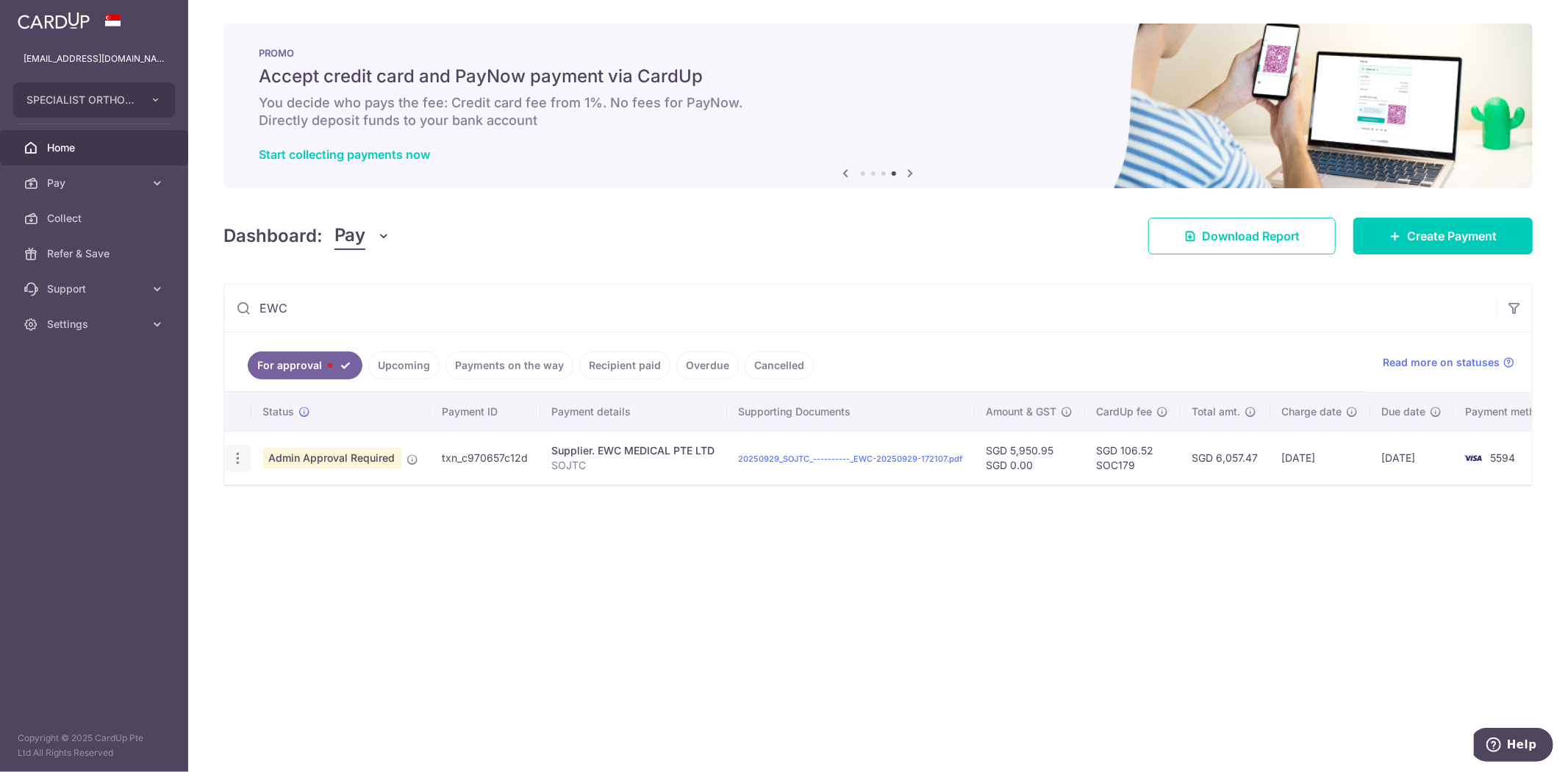
type input "EWC"
click at [239, 464] on icon "button" at bounding box center [238, 458] width 15 height 15
click at [344, 537] on span "Cancel payment" at bounding box center [316, 534] width 99 height 17
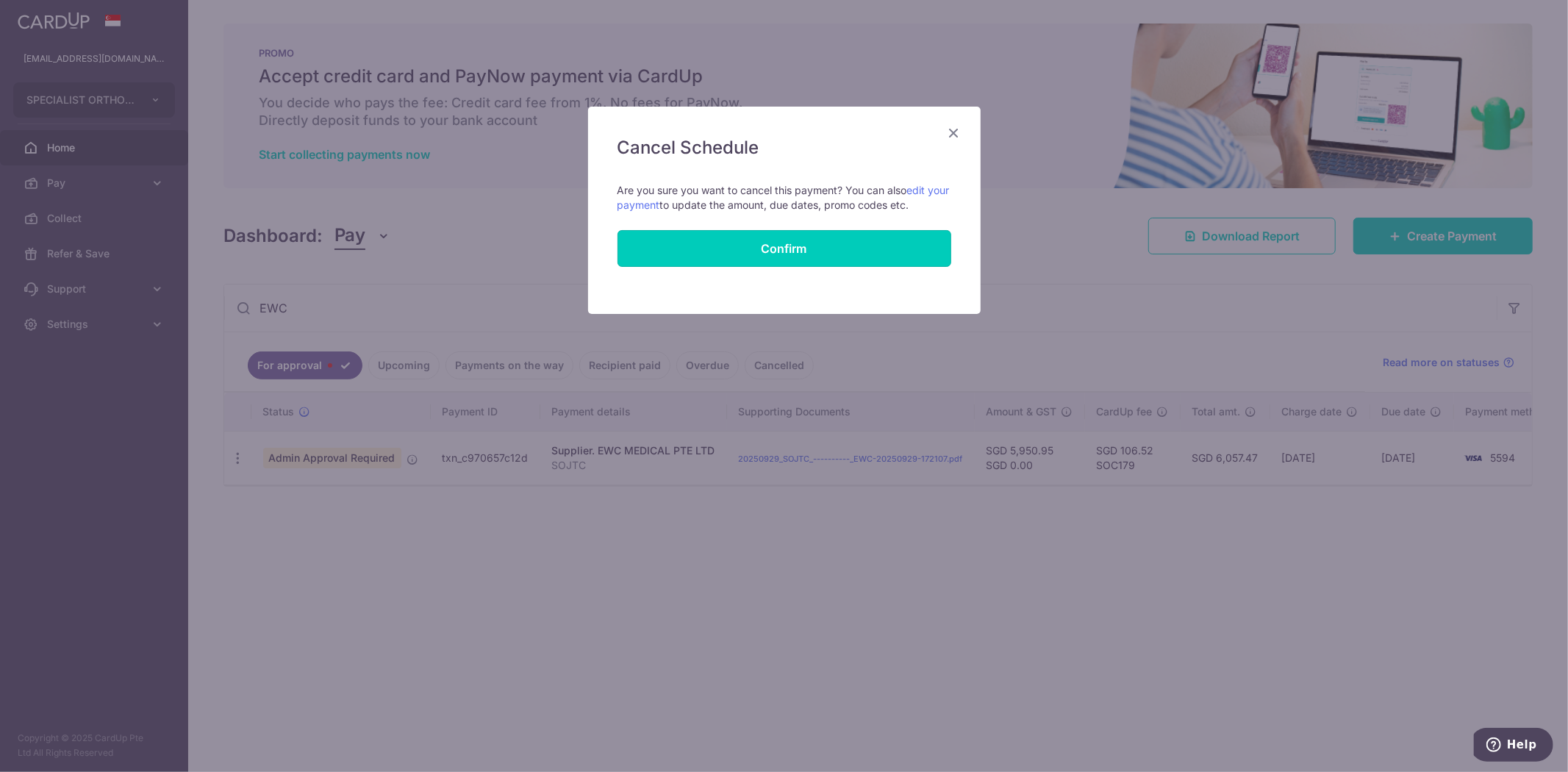
click at [863, 248] on button "Confirm" at bounding box center [784, 248] width 334 height 36
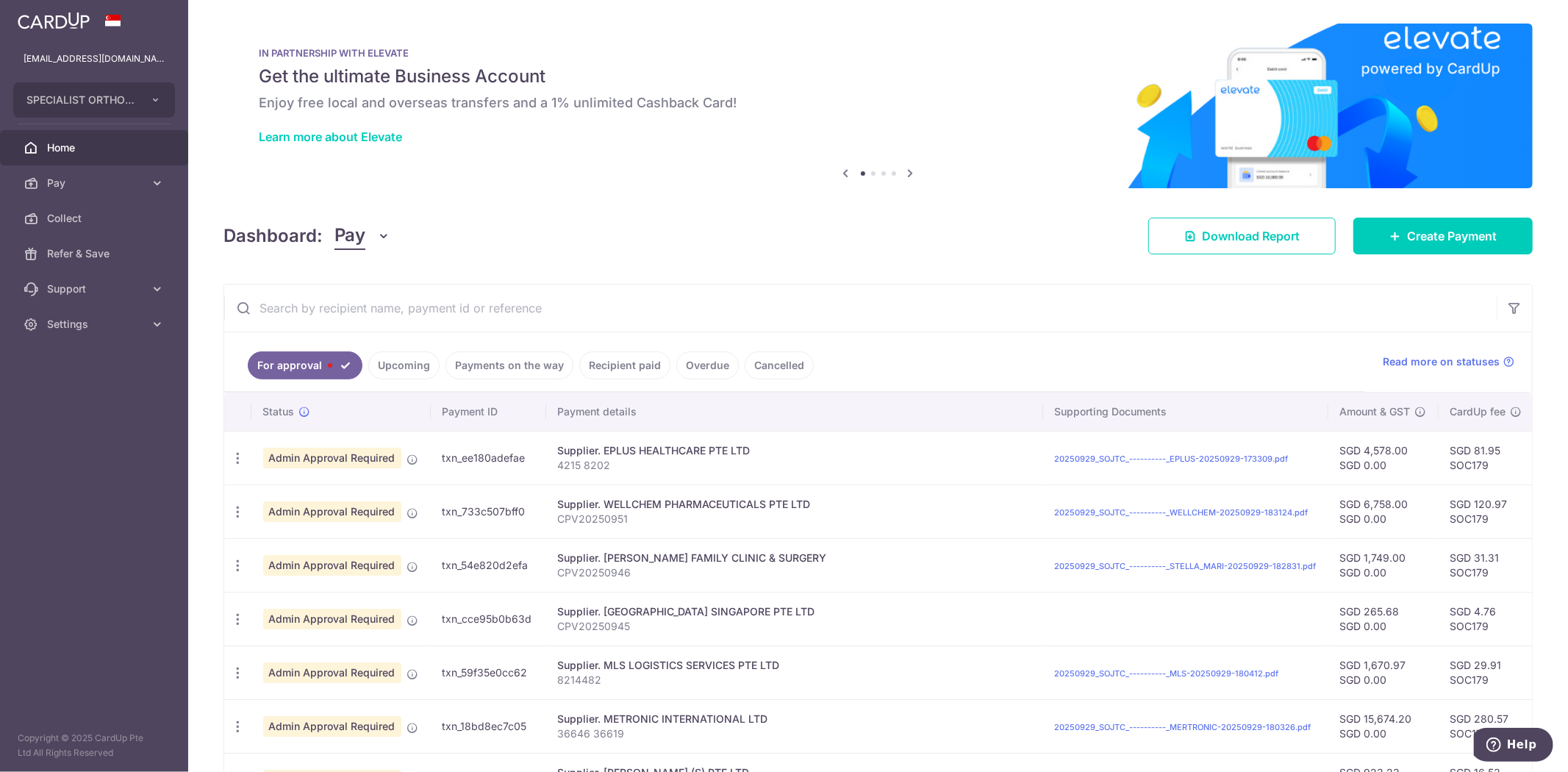
click at [537, 287] on input "text" at bounding box center [860, 308] width 1272 height 47
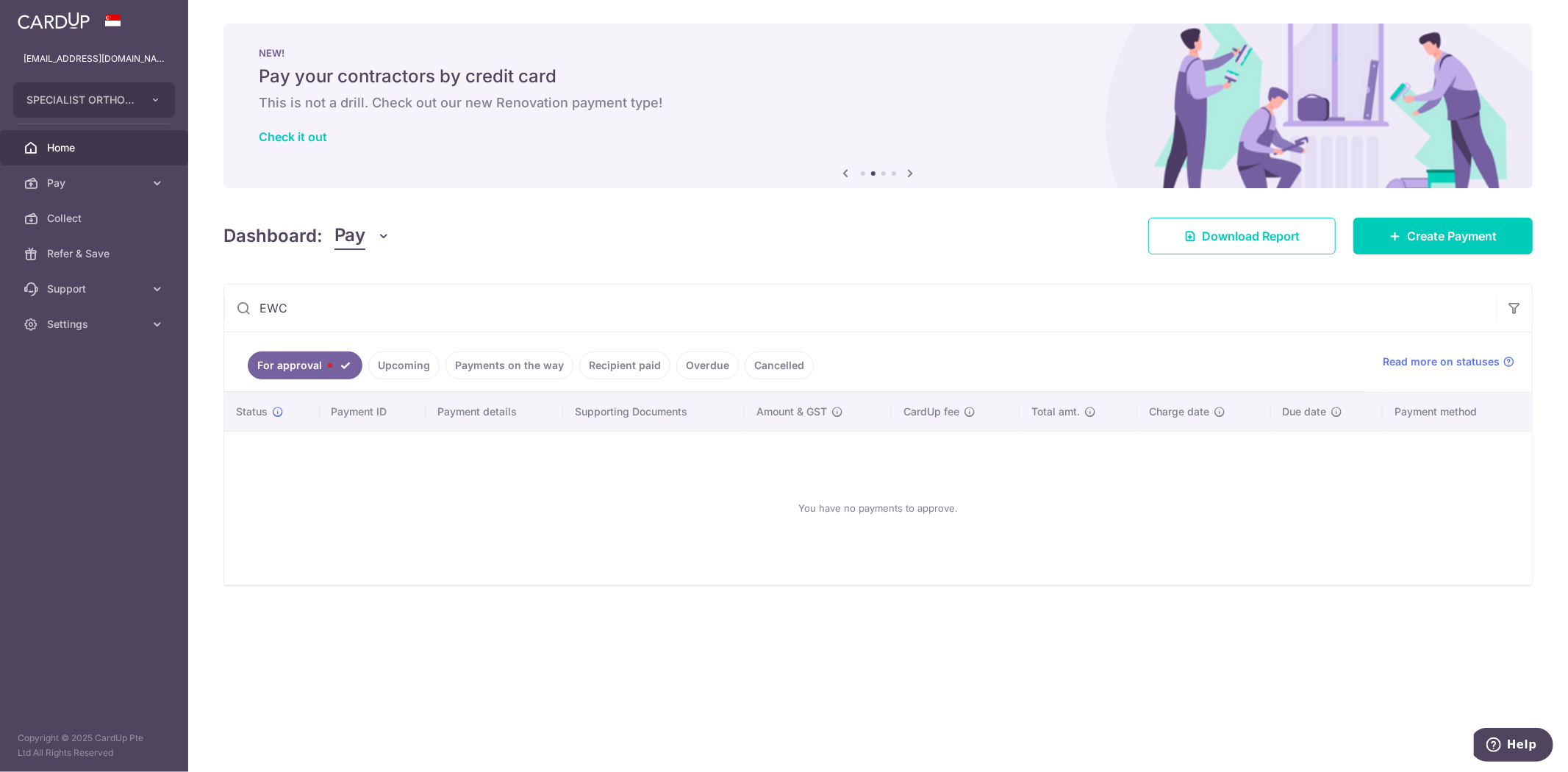
click at [533, 299] on input "EWC" at bounding box center [860, 308] width 1272 height 47
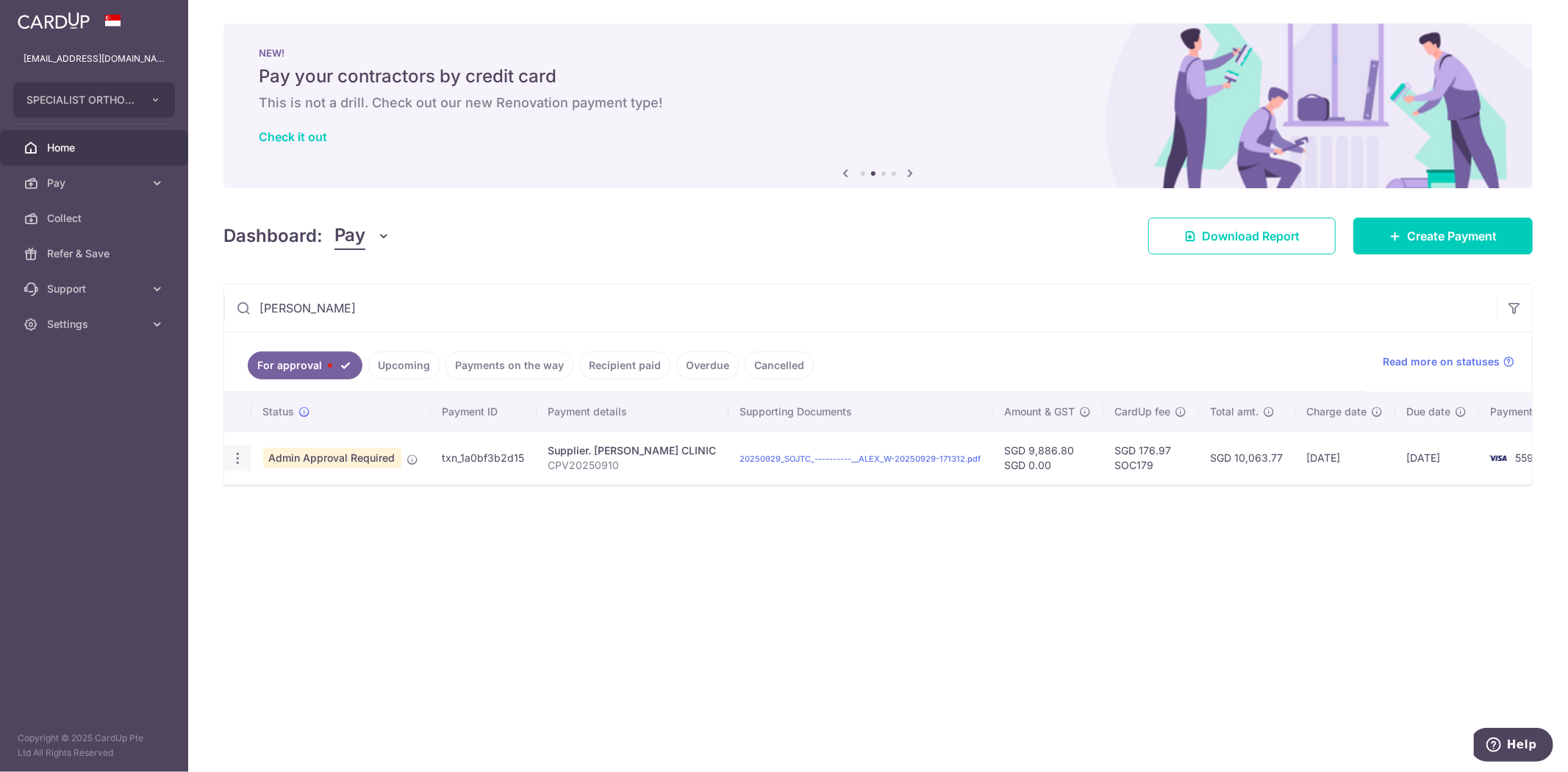
type input "WONG"
click at [245, 465] on div "Update payment Cancel payment" at bounding box center [238, 458] width 27 height 27
click at [241, 461] on icon "button" at bounding box center [238, 458] width 15 height 15
click at [309, 536] on span "Cancel payment" at bounding box center [316, 534] width 99 height 17
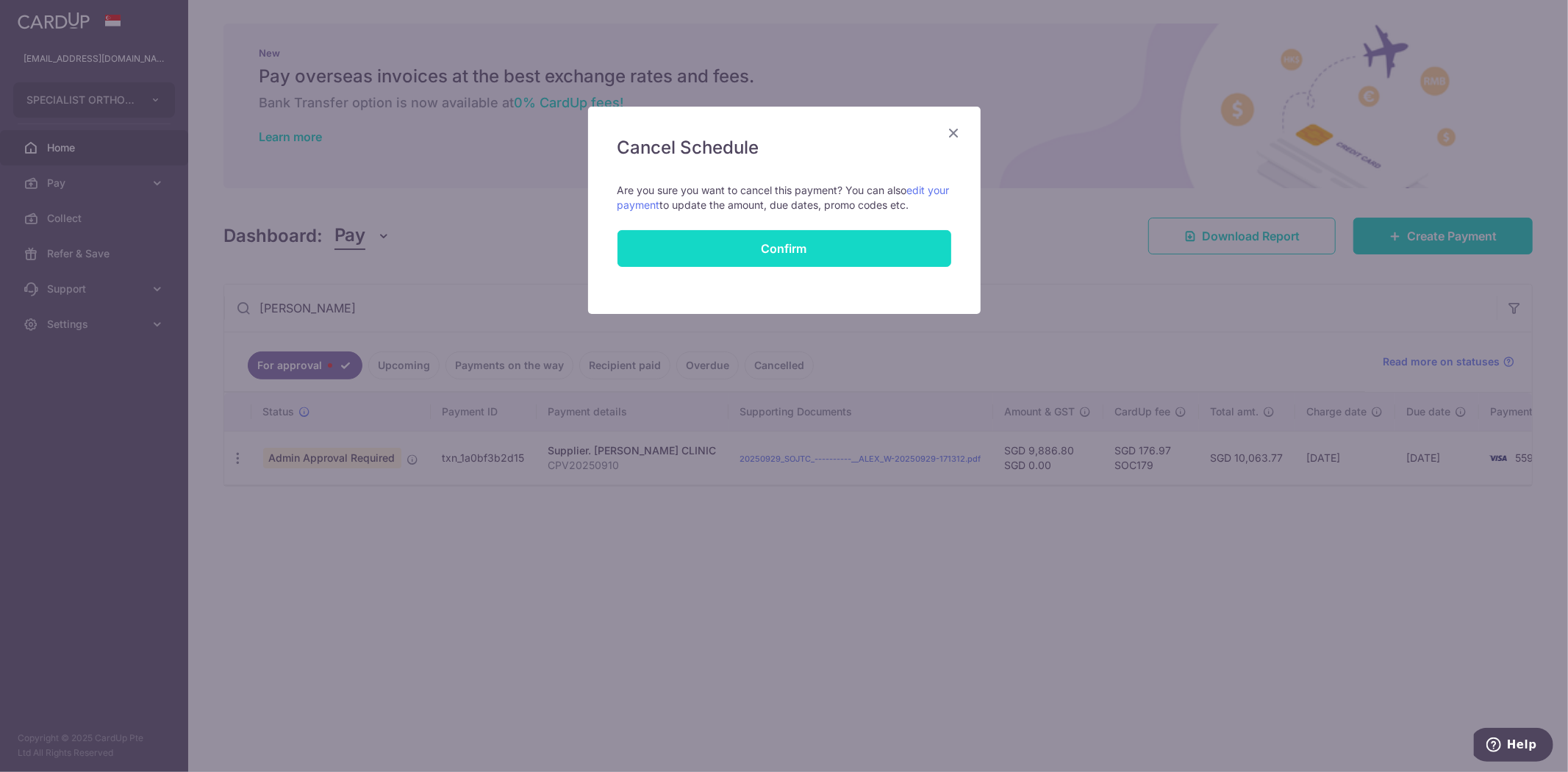
click at [871, 239] on button "Confirm" at bounding box center [784, 248] width 334 height 36
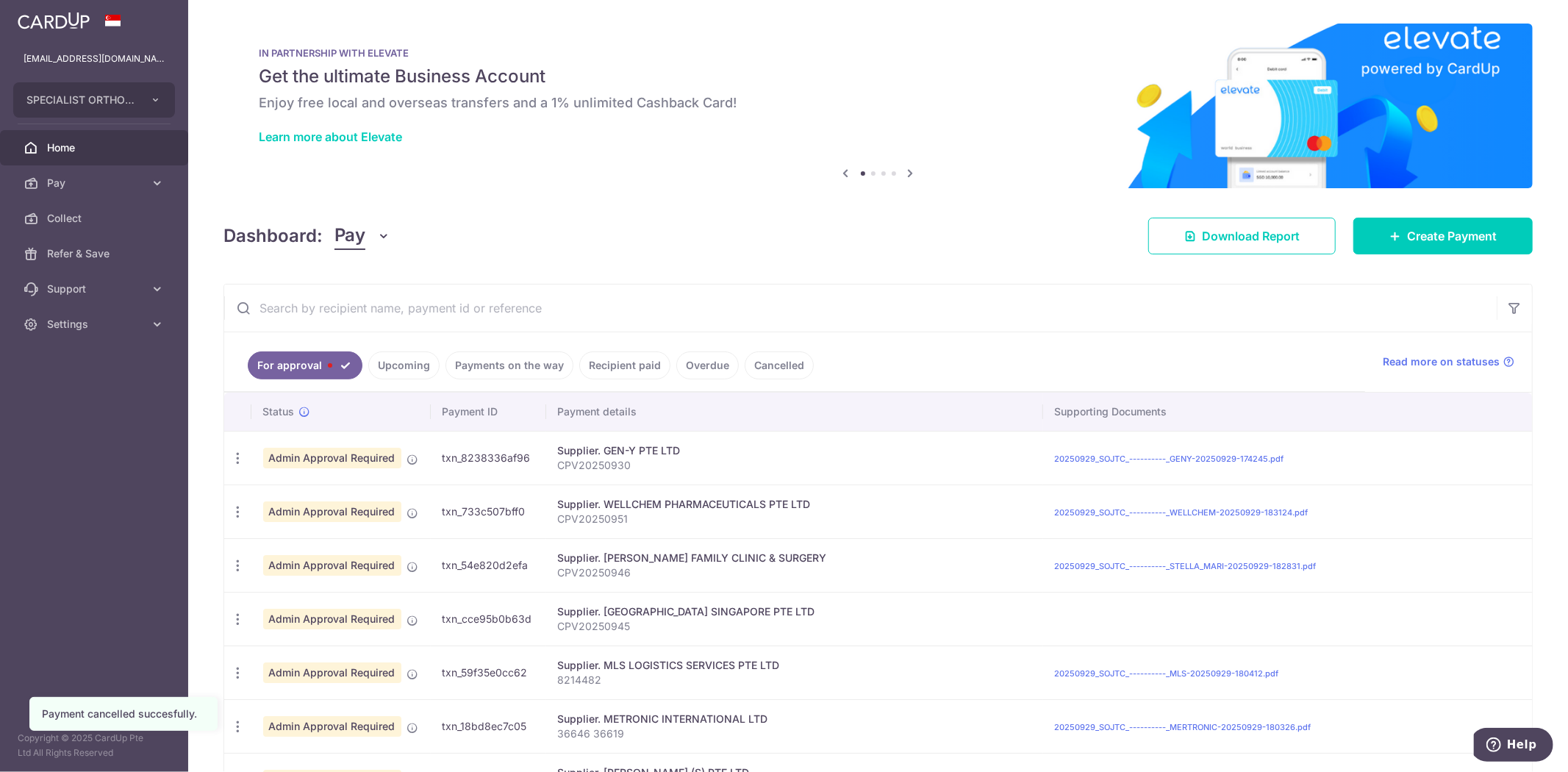
click at [1236, 288] on input "text" at bounding box center [860, 308] width 1272 height 47
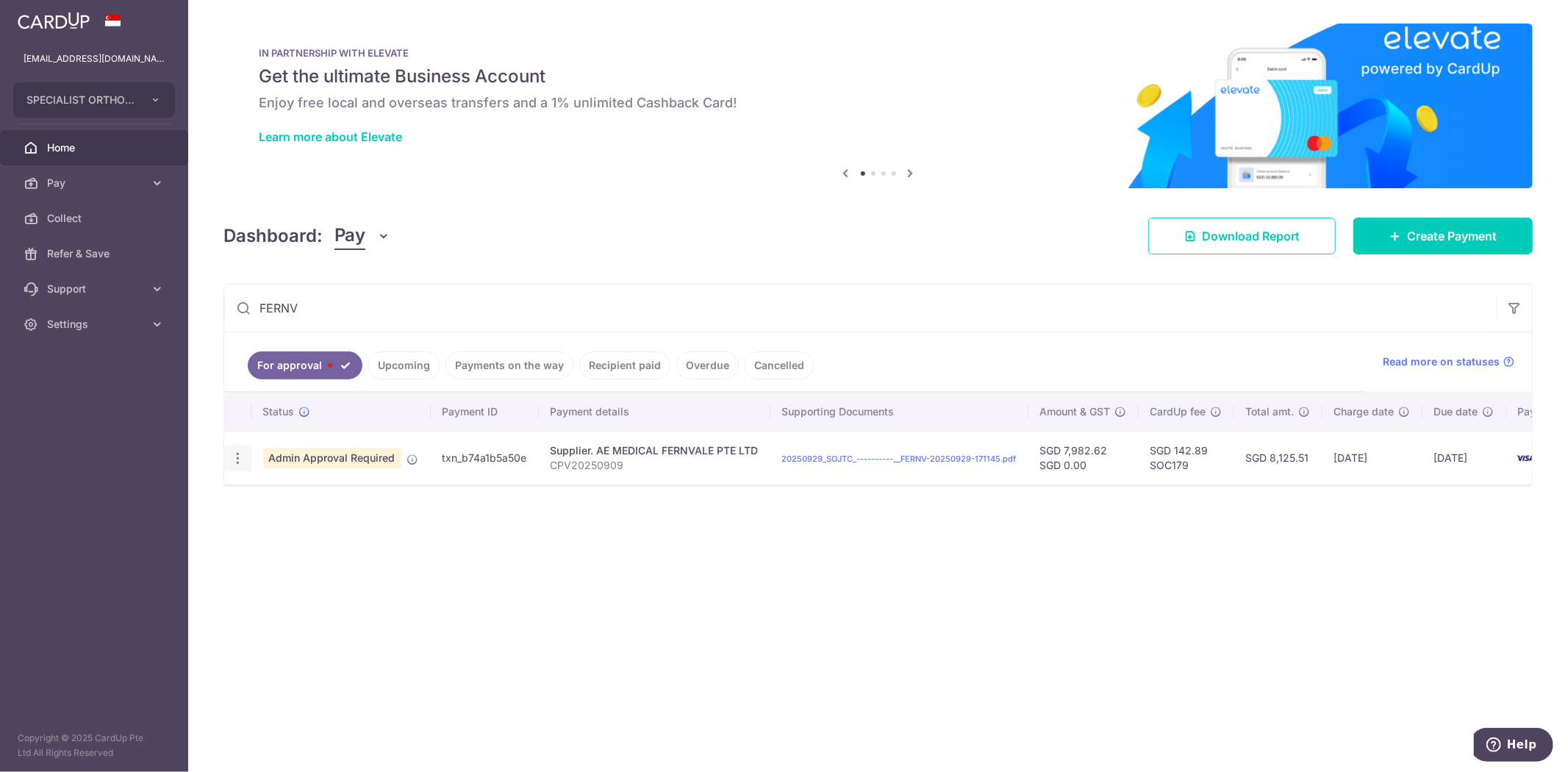
type input "FERNV"
click at [236, 458] on icon "button" at bounding box center [238, 458] width 15 height 15
click at [304, 533] on span "Cancel payment" at bounding box center [316, 534] width 99 height 17
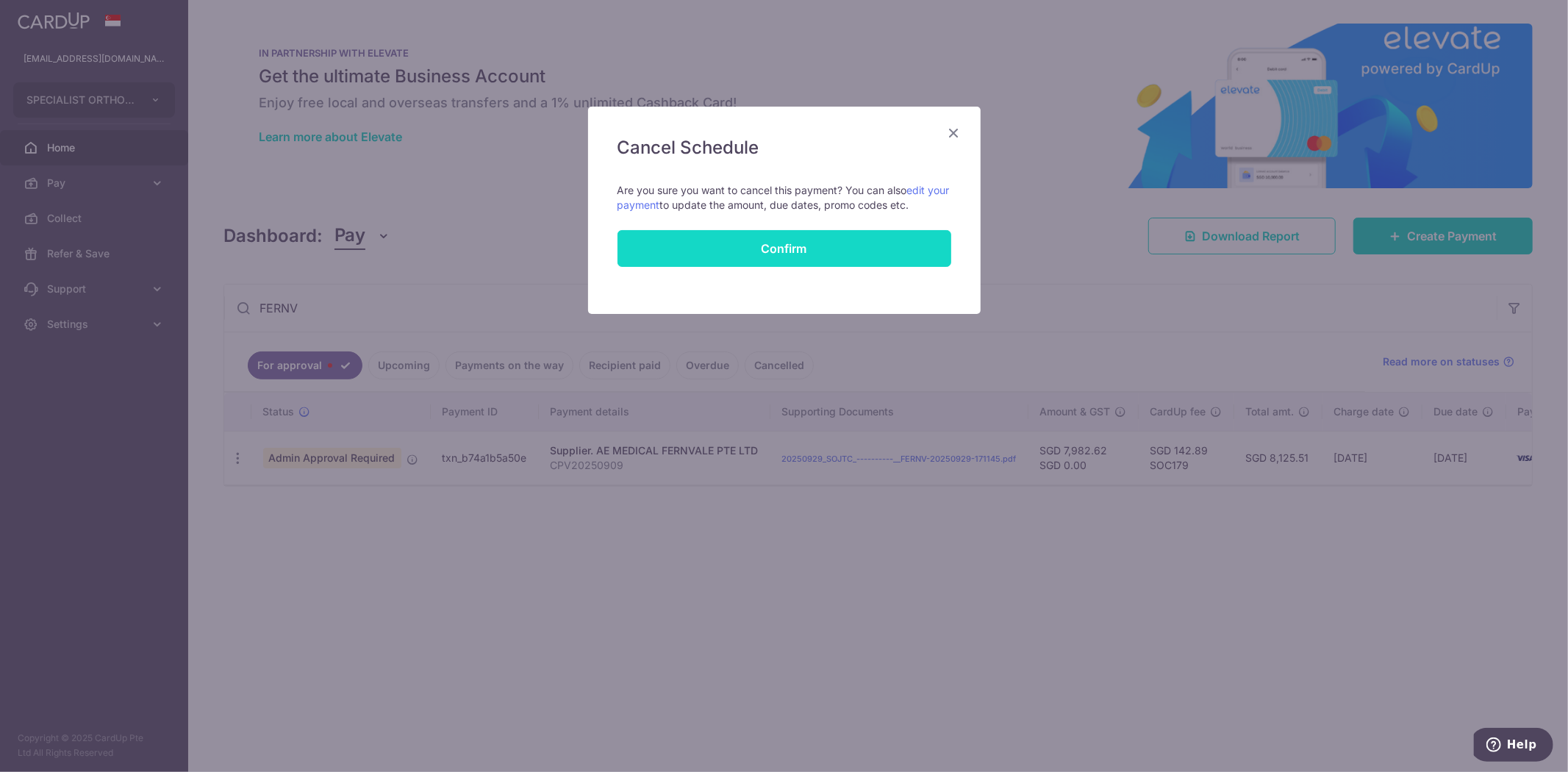
click at [850, 258] on button "Confirm" at bounding box center [784, 248] width 334 height 36
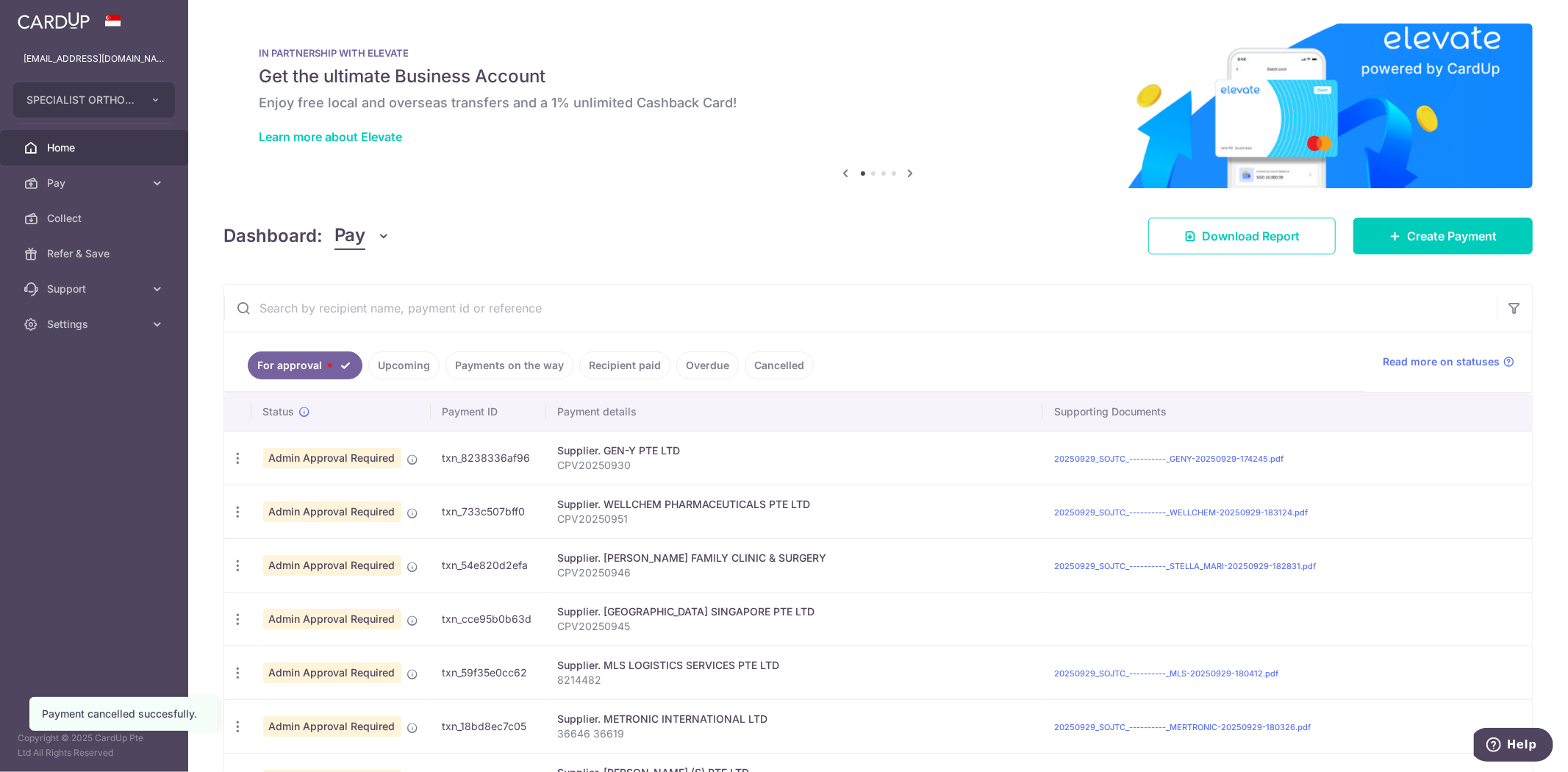
click at [486, 310] on input "text" at bounding box center [860, 308] width 1272 height 47
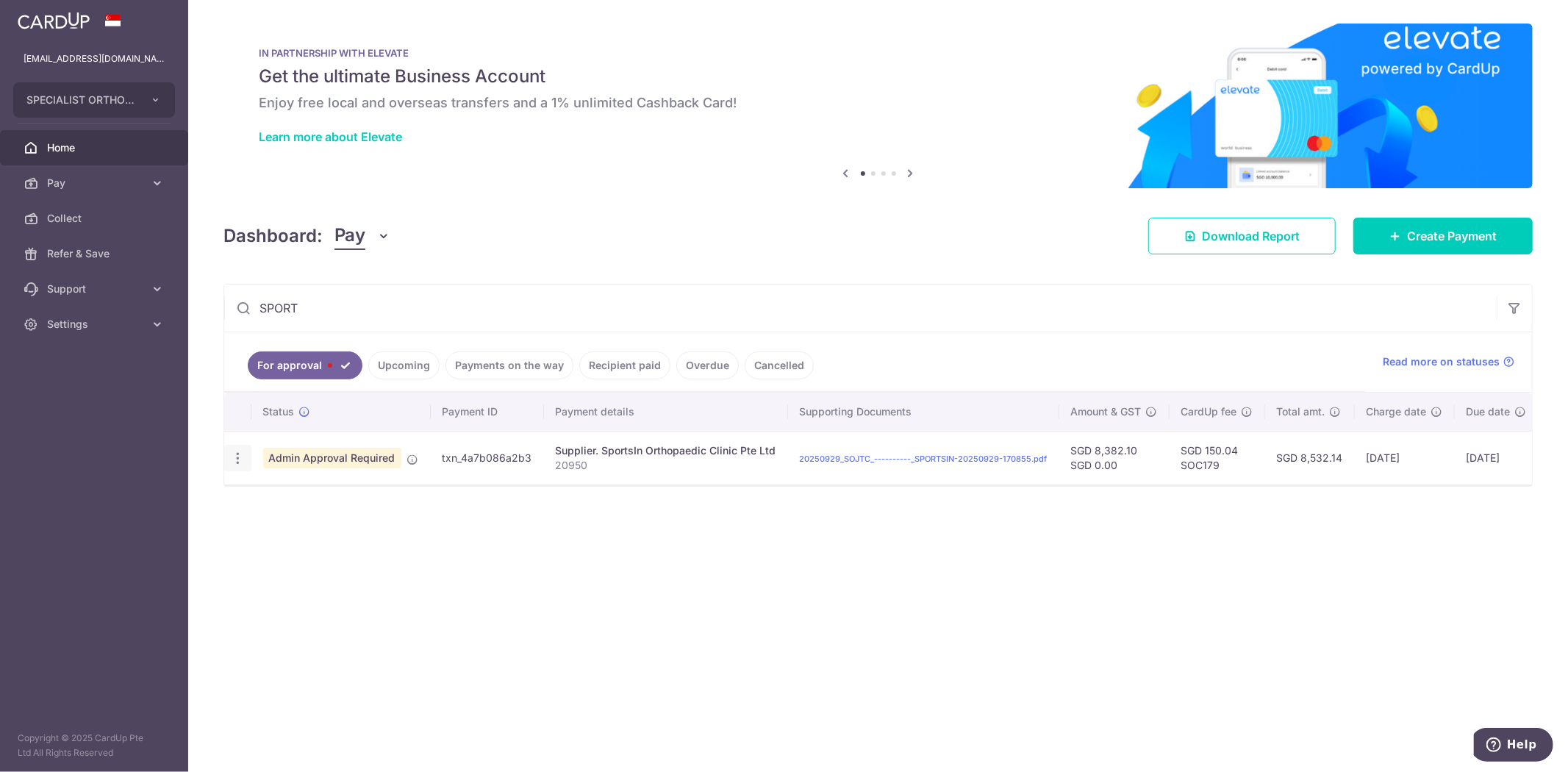
type input "SPORT"
click at [236, 460] on icon "button" at bounding box center [238, 458] width 15 height 15
click at [318, 527] on span "Cancel payment" at bounding box center [316, 534] width 99 height 17
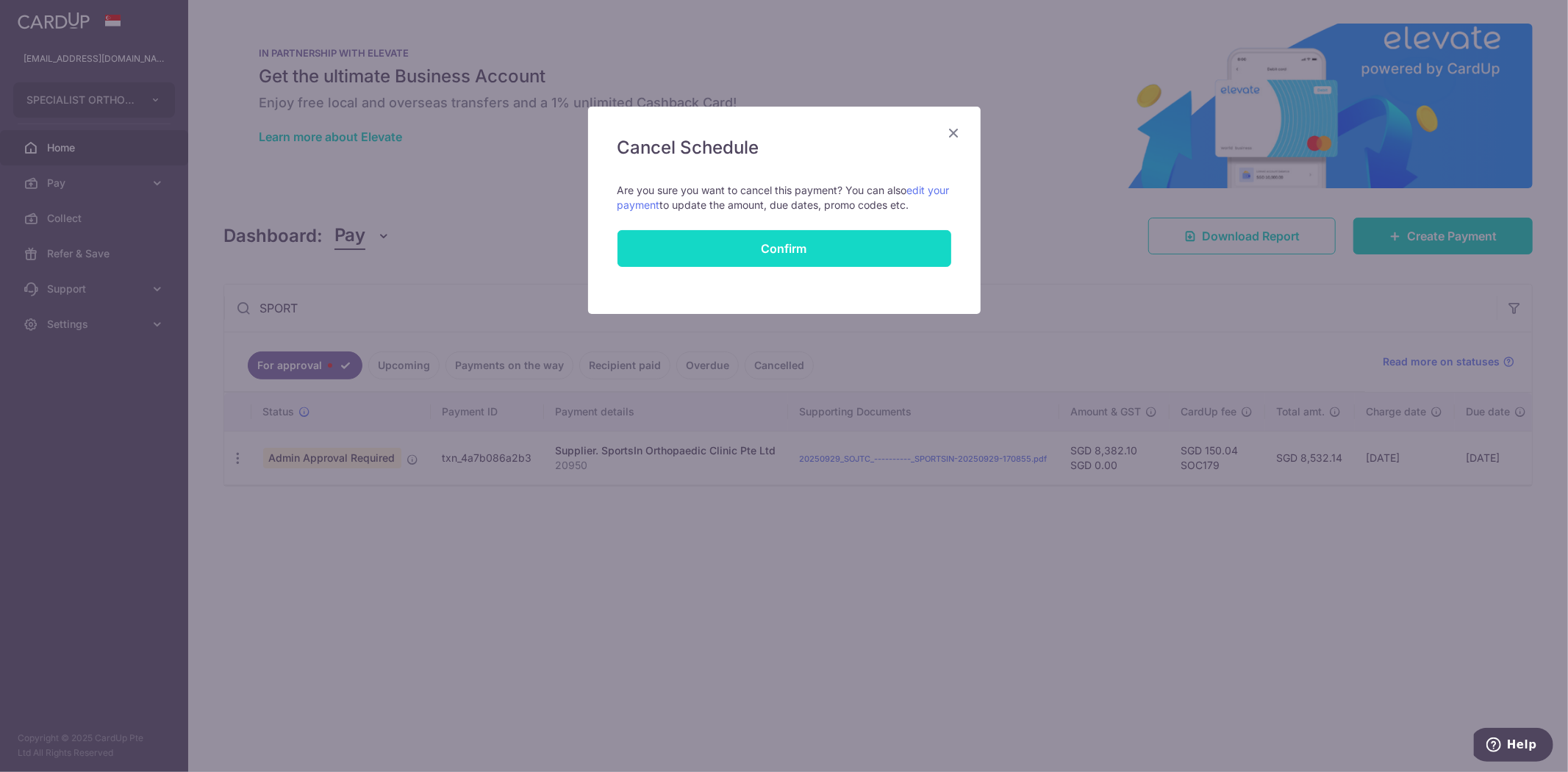
click at [731, 241] on button "Confirm" at bounding box center [784, 248] width 334 height 36
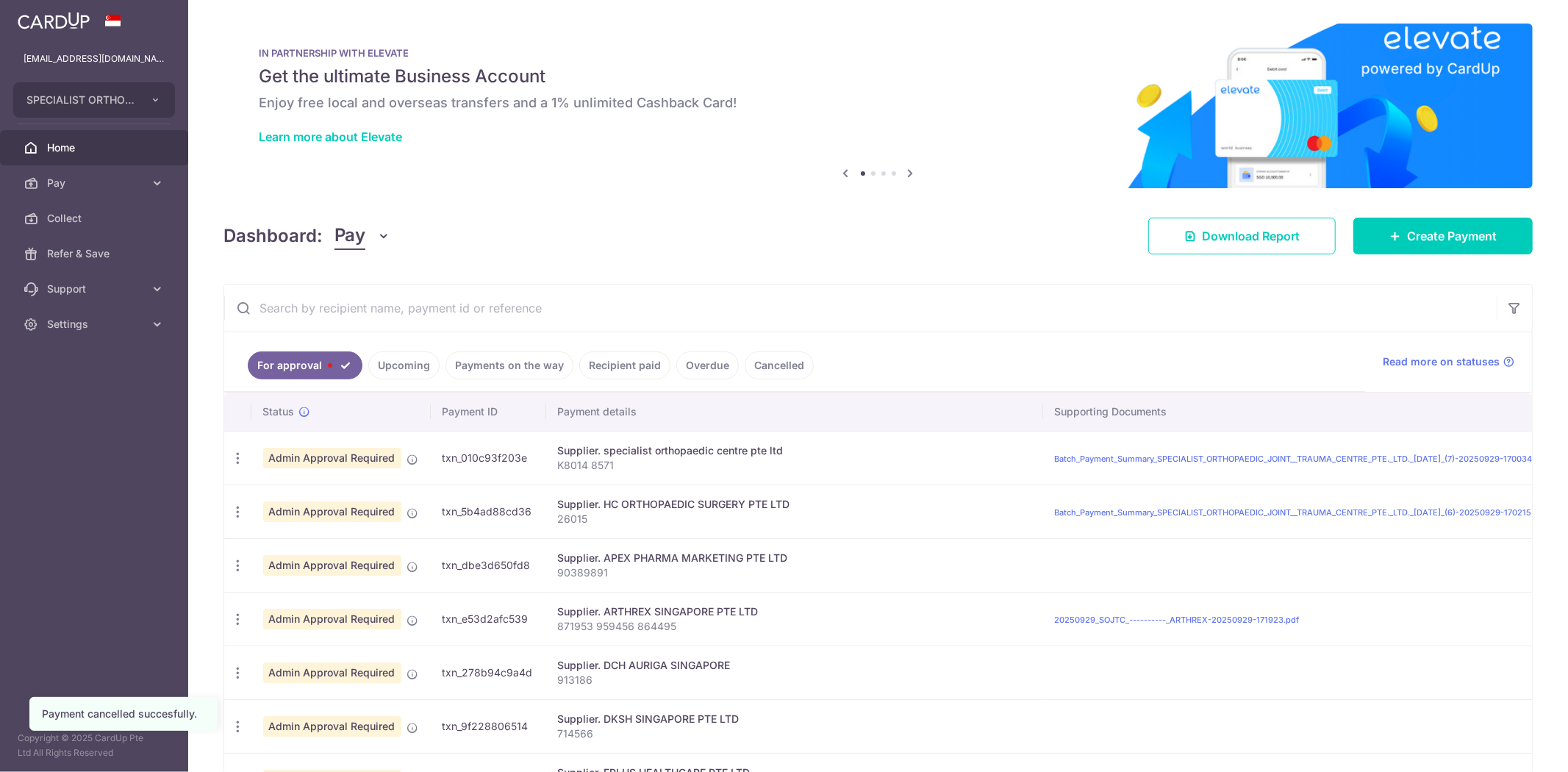
click at [588, 296] on input "text" at bounding box center [860, 308] width 1272 height 47
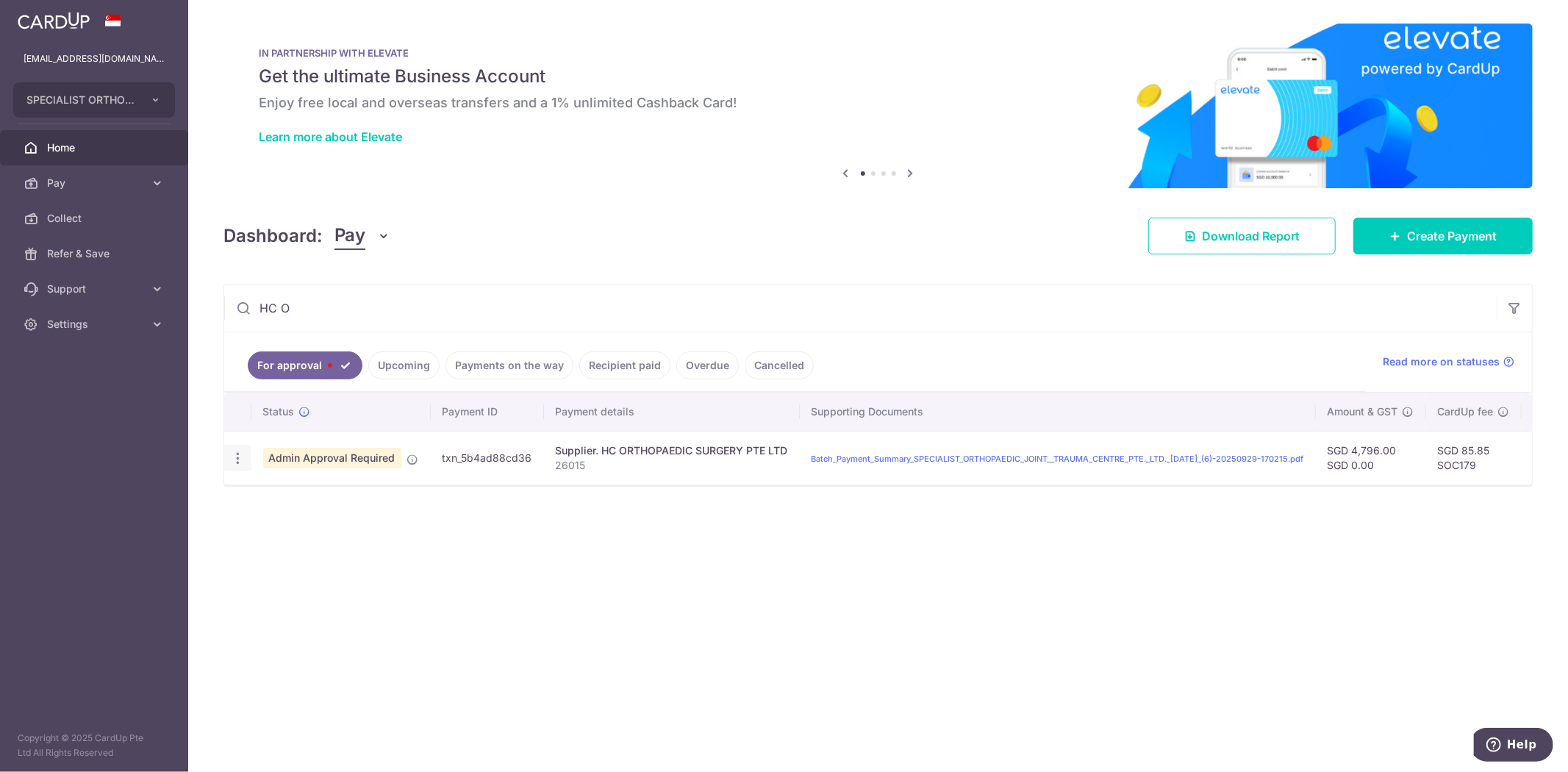
type input "HC O"
click at [230, 457] on icon "button" at bounding box center [238, 458] width 15 height 15
click at [280, 536] on span "Cancel payment" at bounding box center [316, 534] width 99 height 17
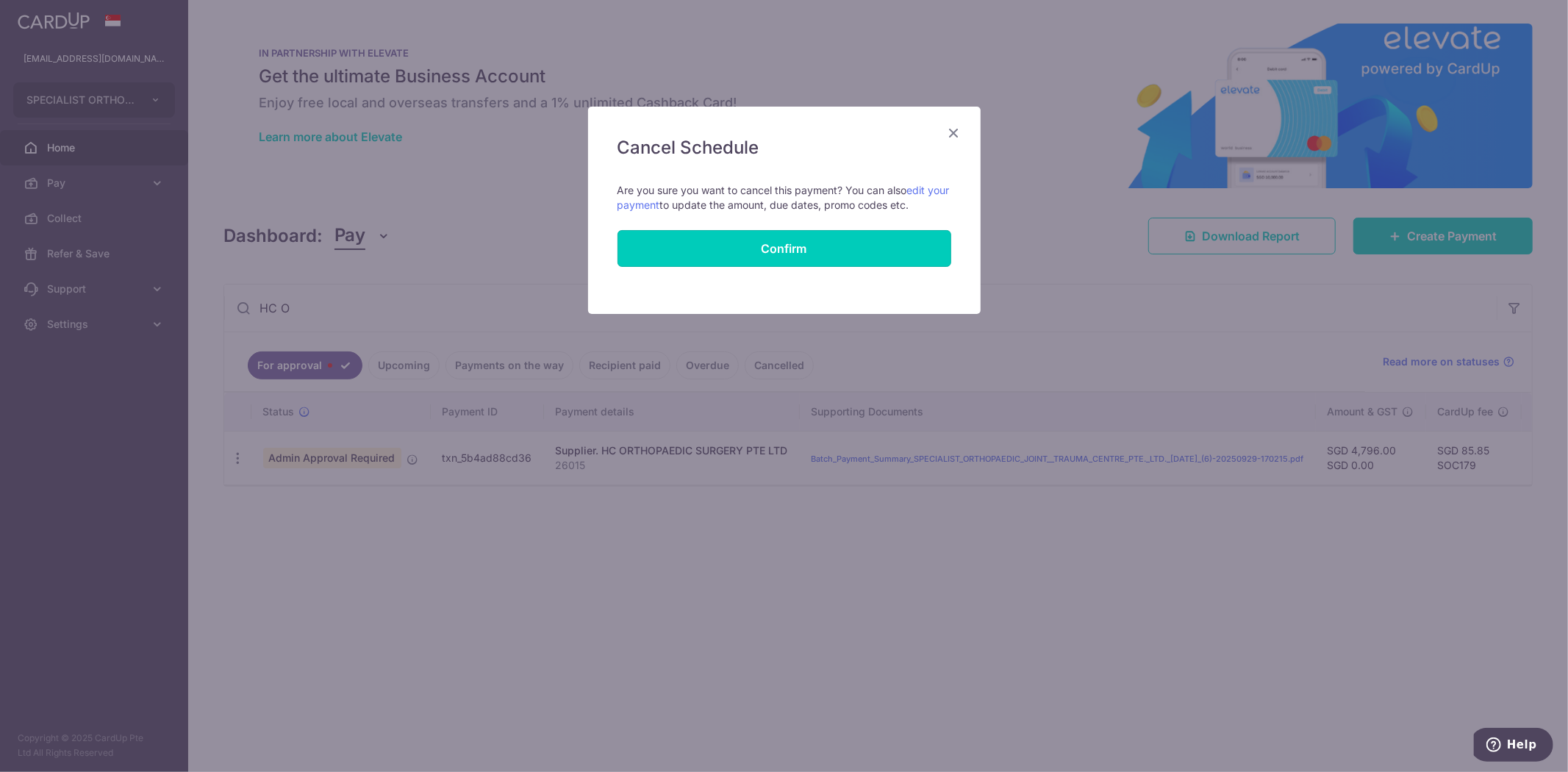
drag, startPoint x: 875, startPoint y: 243, endPoint x: 898, endPoint y: 221, distance: 31.8
click at [873, 242] on button "Confirm" at bounding box center [784, 248] width 334 height 36
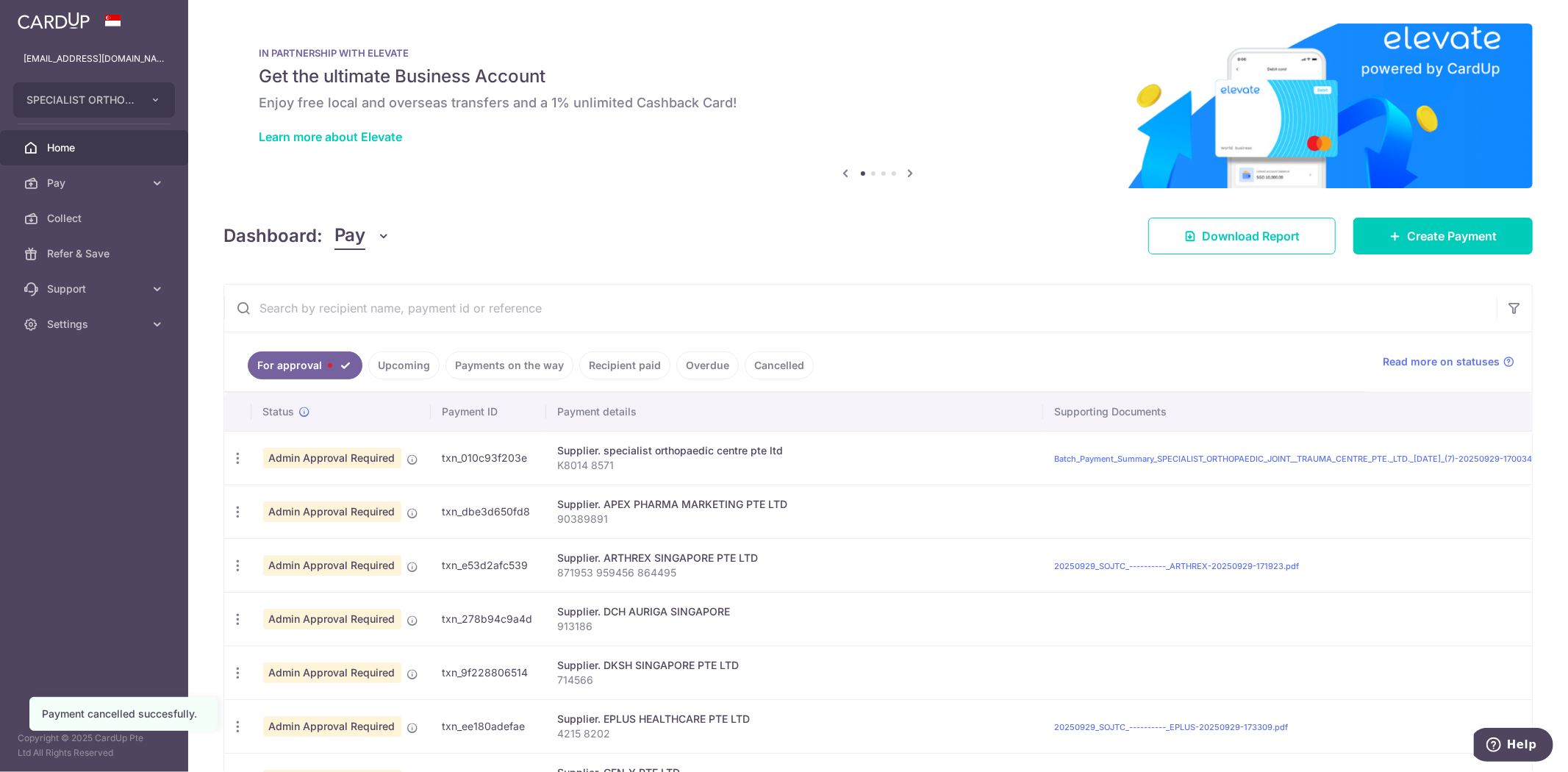
click at [413, 300] on input "text" at bounding box center [860, 308] width 1272 height 47
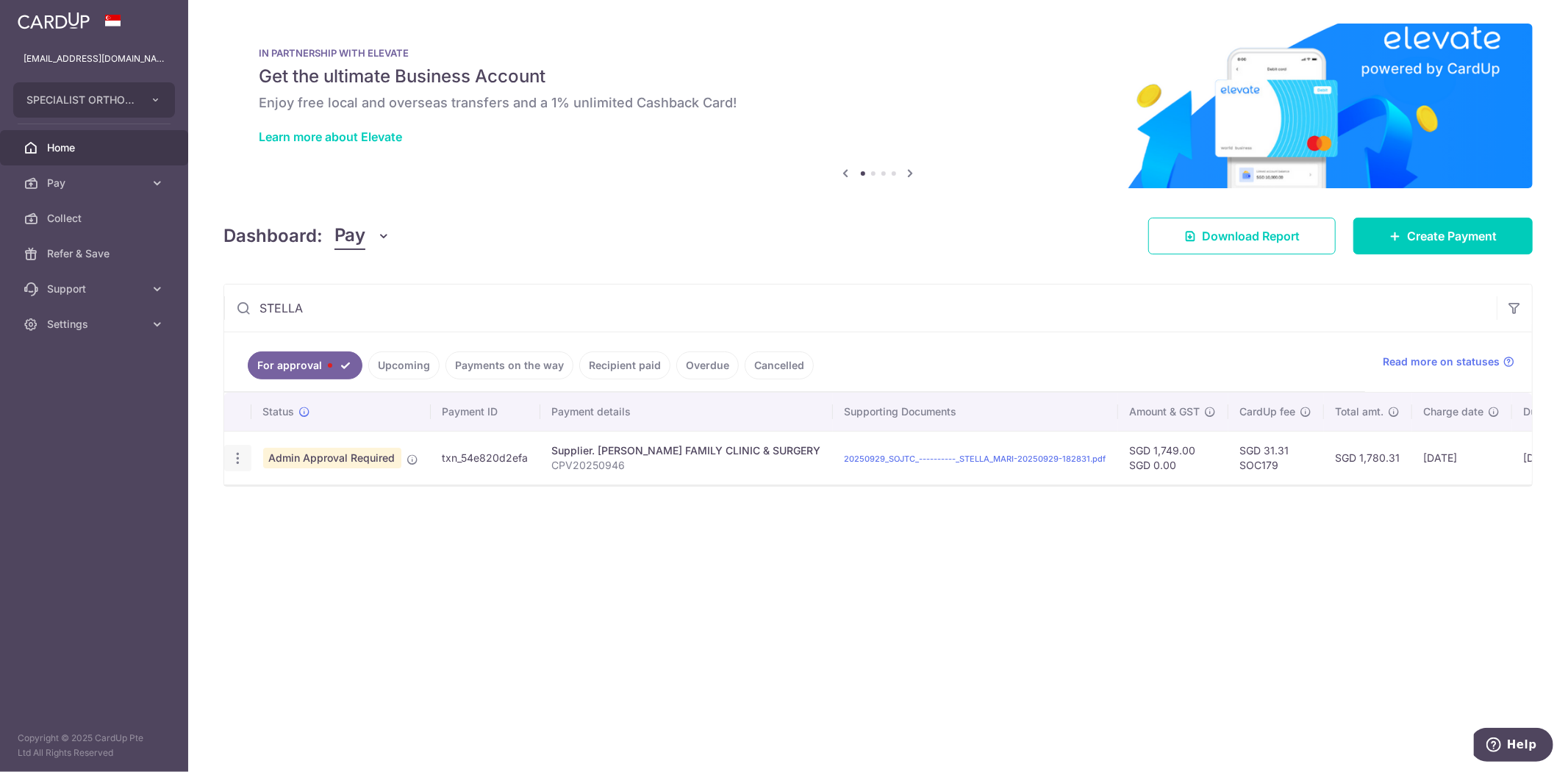
type input "STELLA"
click at [236, 461] on icon "button" at bounding box center [238, 458] width 15 height 15
click at [305, 538] on span "Cancel payment" at bounding box center [316, 534] width 99 height 17
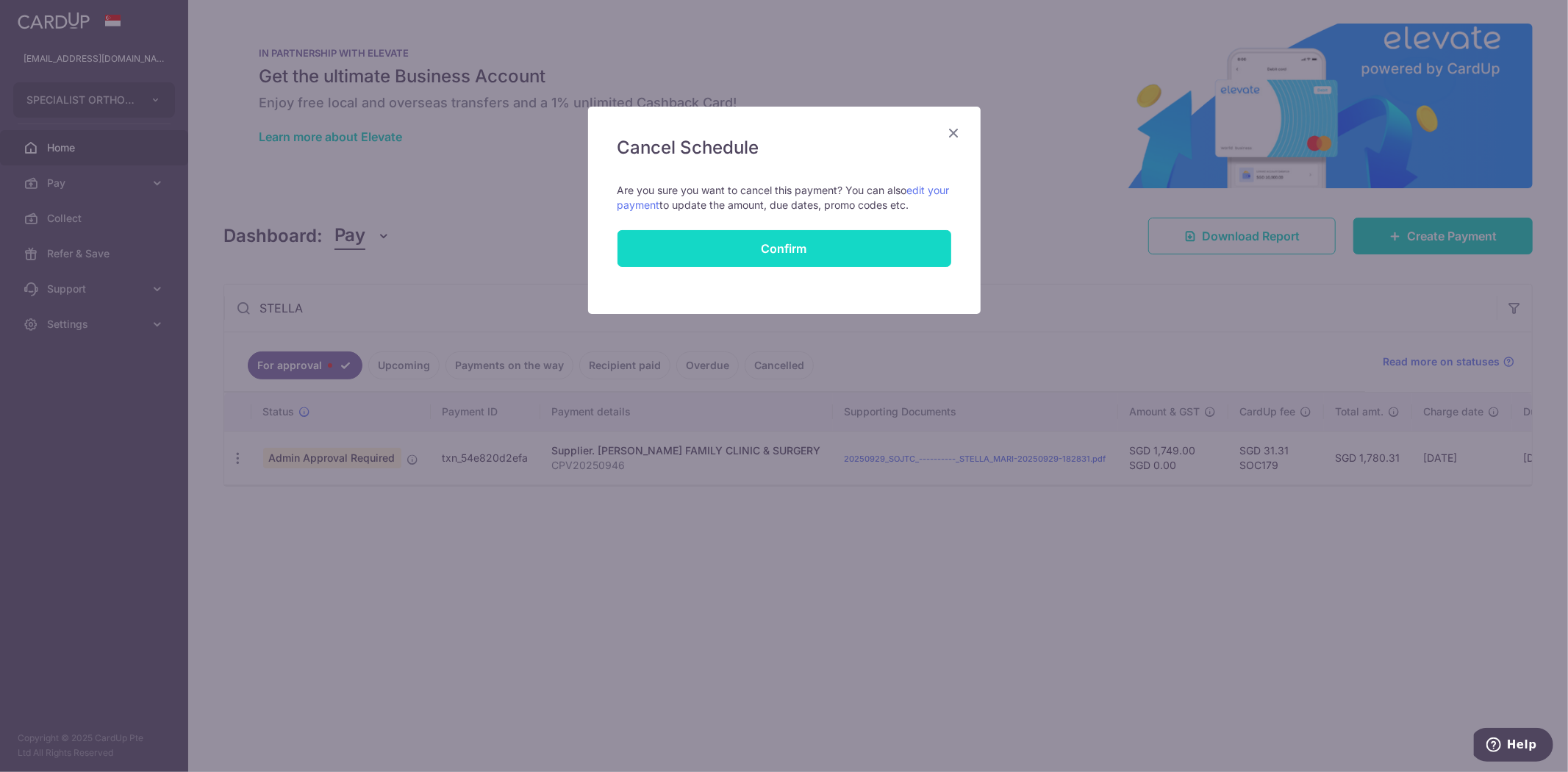
click at [798, 240] on button "Confirm" at bounding box center [784, 248] width 334 height 36
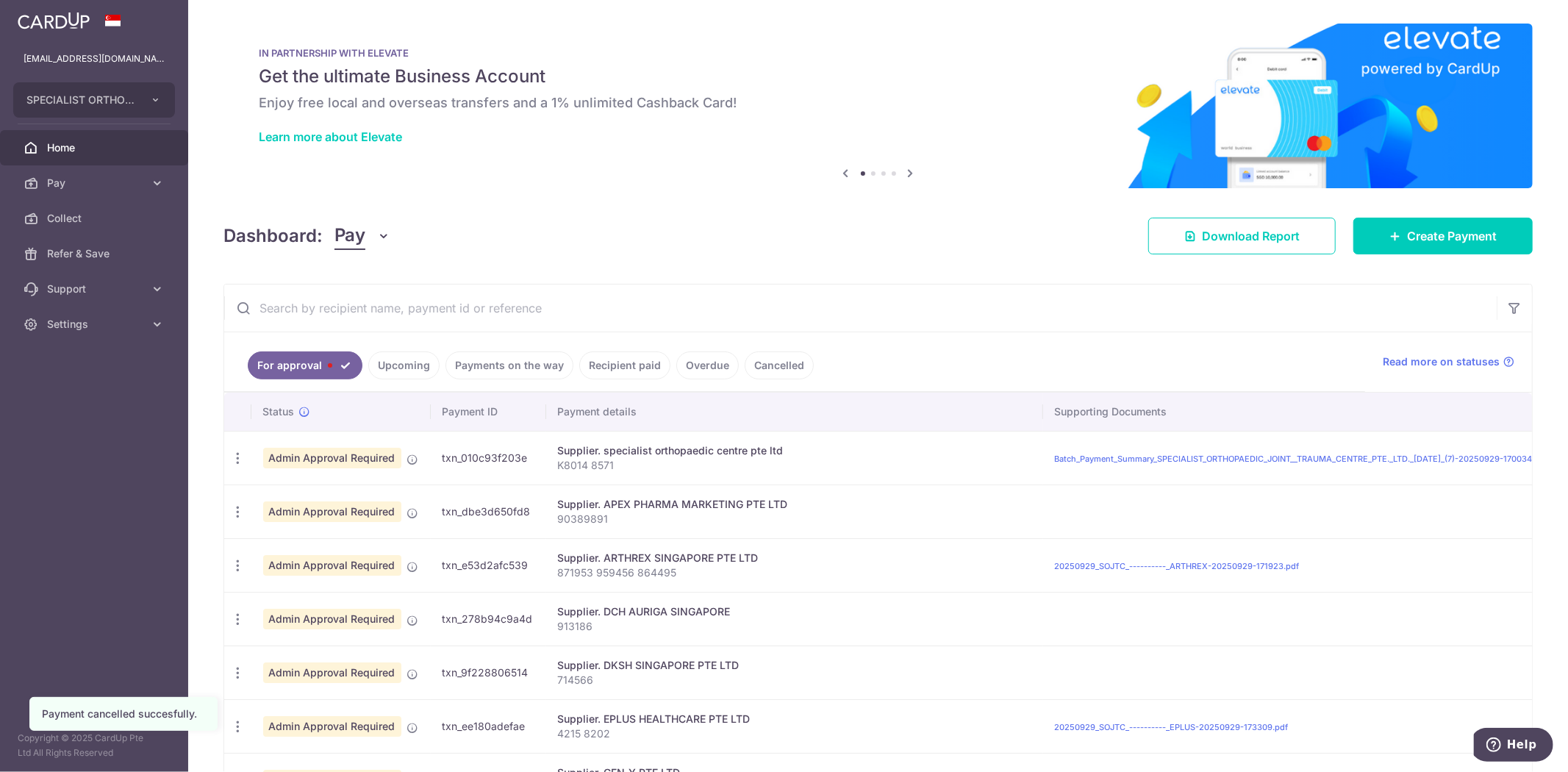
click at [736, 217] on div "Dashboard: Pay Pay Collect Download Report Create Payment" at bounding box center [878, 233] width 1310 height 43
click at [1237, 229] on span "Download Report" at bounding box center [1250, 236] width 98 height 17
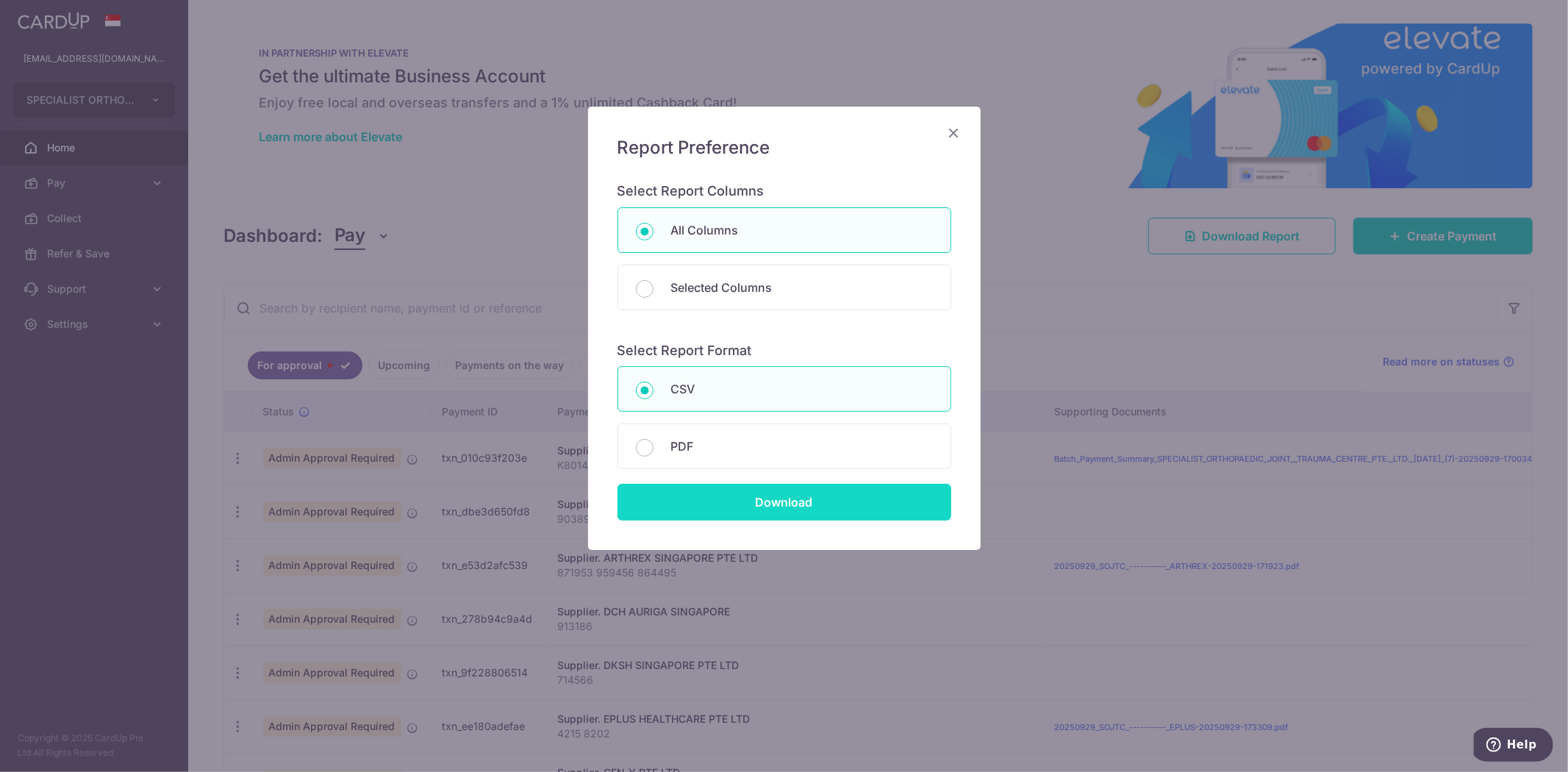
click at [895, 492] on input "Download" at bounding box center [784, 501] width 334 height 36
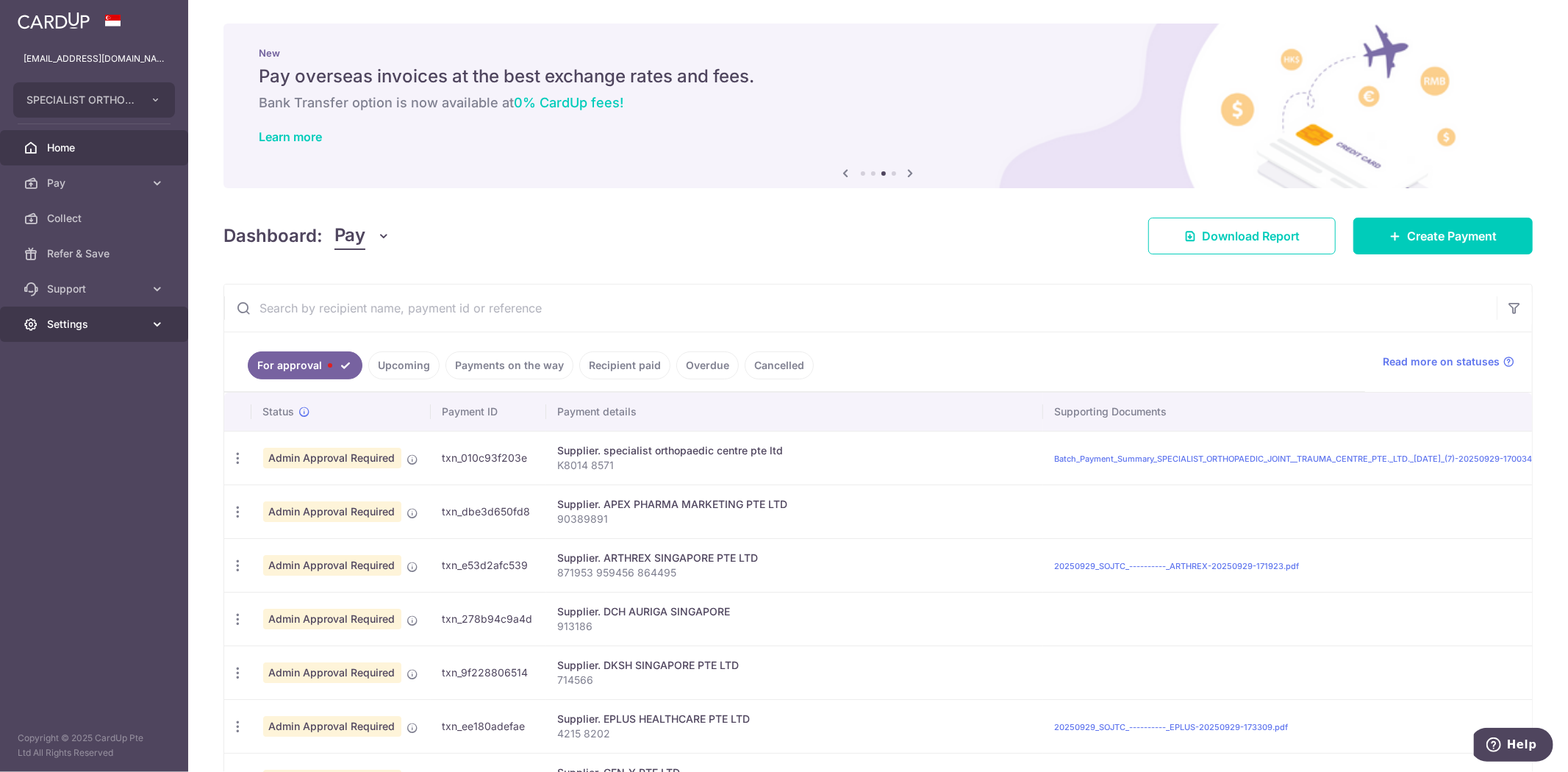
click at [121, 319] on span "Settings" at bounding box center [96, 324] width 97 height 14
drag, startPoint x: 64, startPoint y: 391, endPoint x: 54, endPoint y: 400, distance: 13.5
click at [64, 391] on span "Logout" at bounding box center [96, 394] width 97 height 14
